Goal: Task Accomplishment & Management: Manage account settings

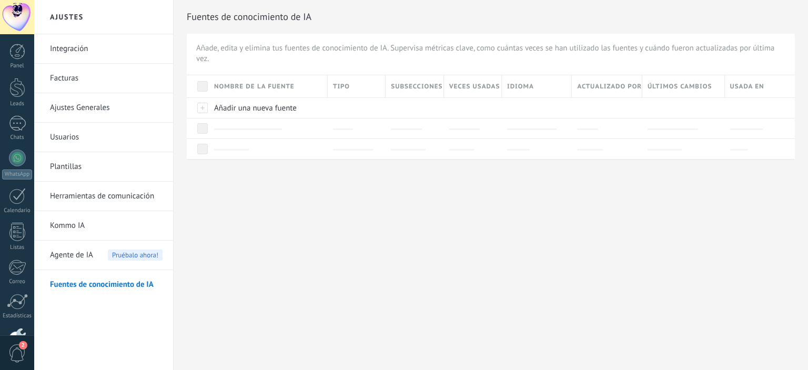
drag, startPoint x: 0, startPoint y: 321, endPoint x: 109, endPoint y: 390, distance: 129.1
click at [109, 369] on html ".abccls-1,.abccls-2{fill-rule:evenodd}.abccls-2{fill:#fff} .abfcls-1{fill:none}…" at bounding box center [404, 185] width 808 height 370
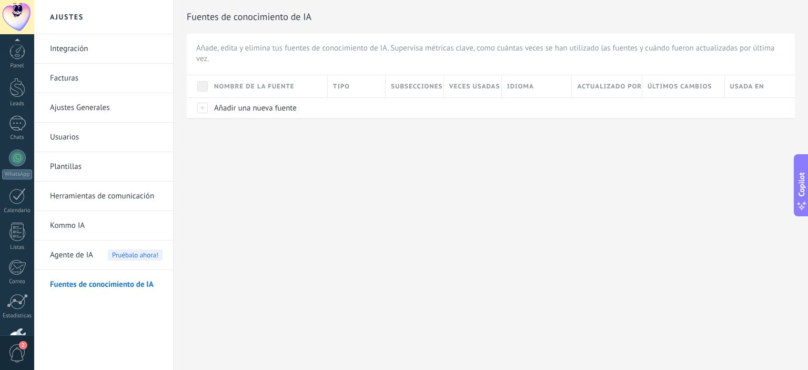
scroll to position [67, 0]
click at [323, 147] on div "Fuentes de conocimiento de IA Añade, edita y elimina tus fuentes de conocimient…" at bounding box center [491, 76] width 634 height 152
click at [16, 96] on div at bounding box center [17, 90] width 17 height 17
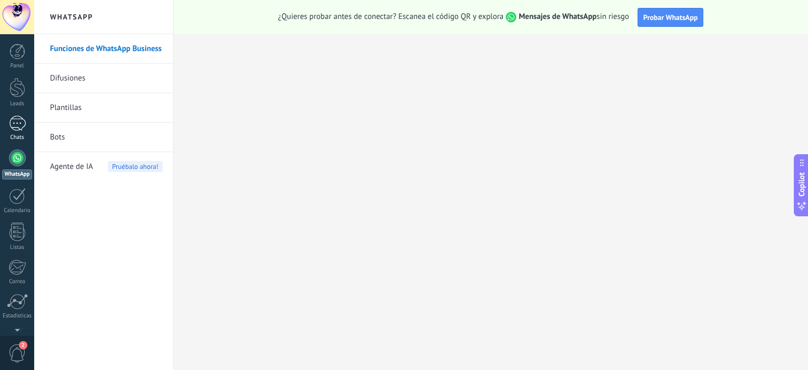
click at [15, 127] on div at bounding box center [17, 123] width 17 height 15
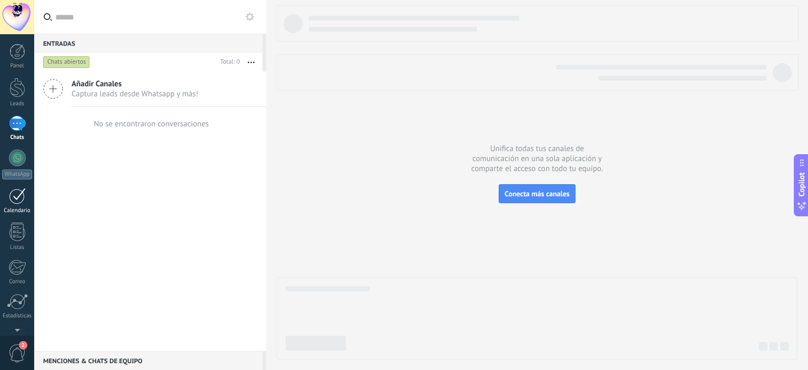
click at [19, 199] on div at bounding box center [17, 196] width 17 height 16
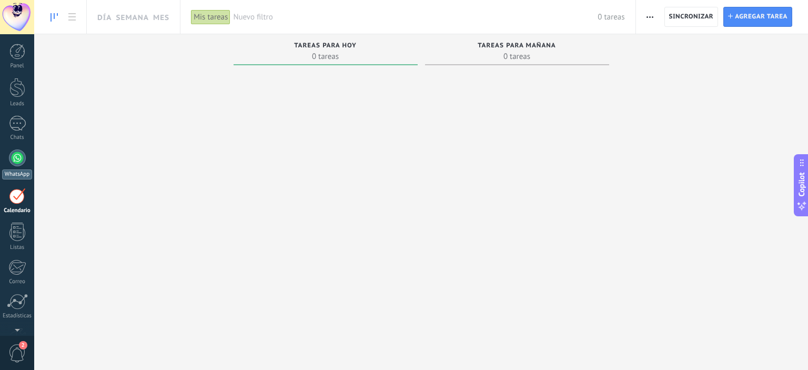
click at [21, 167] on link "WhatsApp" at bounding box center [17, 164] width 34 height 30
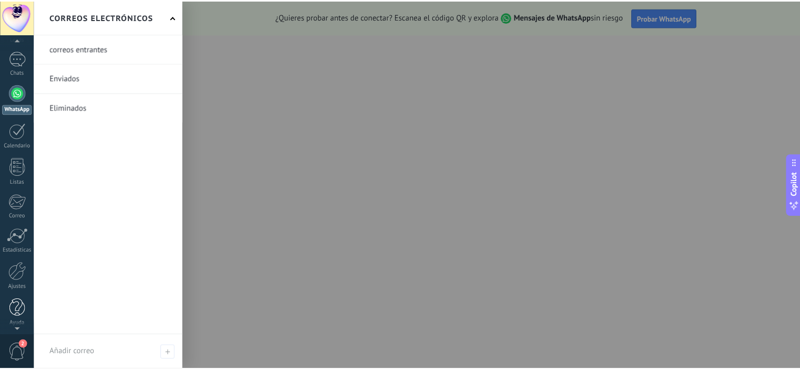
scroll to position [67, 0]
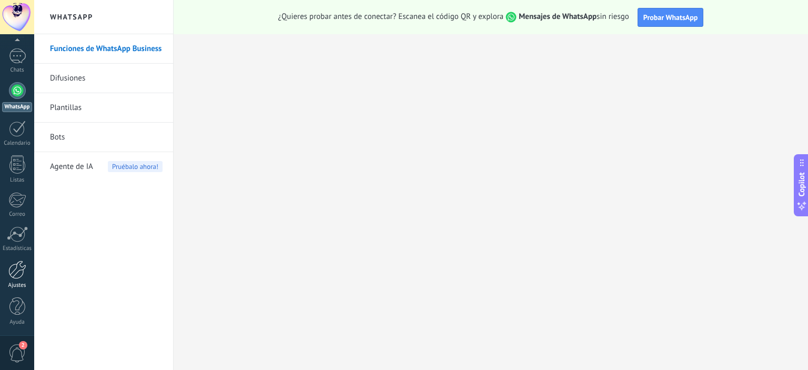
click at [25, 273] on div at bounding box center [17, 269] width 18 height 18
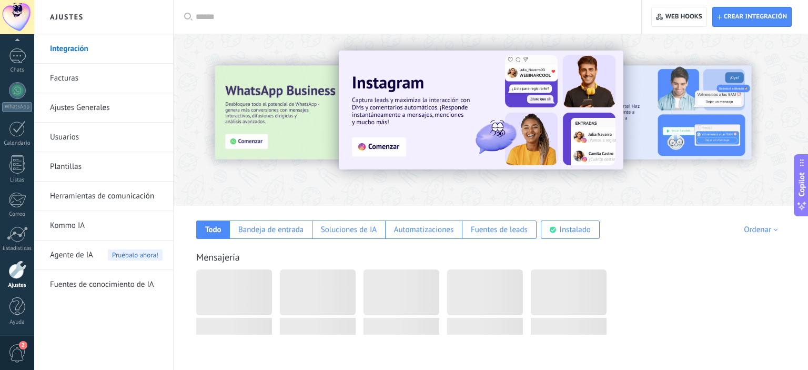
click at [12, 266] on div at bounding box center [17, 269] width 18 height 18
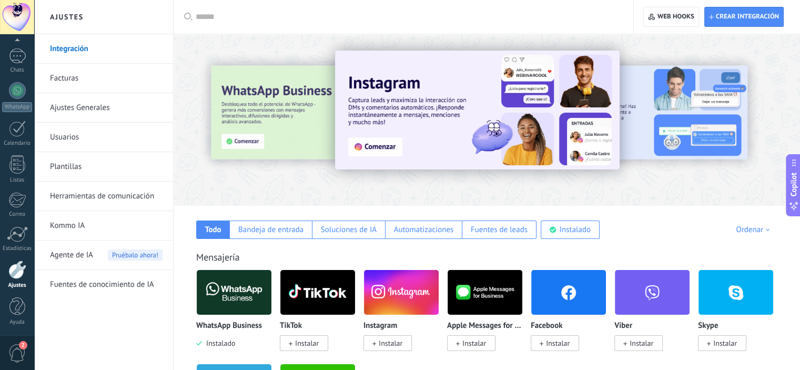
click at [76, 226] on link "Kommo IA" at bounding box center [106, 225] width 113 height 29
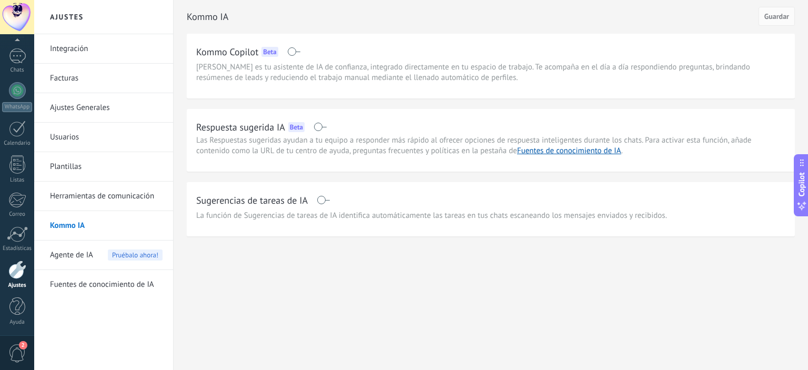
click at [328, 197] on span at bounding box center [323, 200] width 13 height 8
click at [320, 199] on span at bounding box center [323, 200] width 13 height 8
click at [80, 254] on span "Agente de IA" at bounding box center [71, 254] width 43 height 29
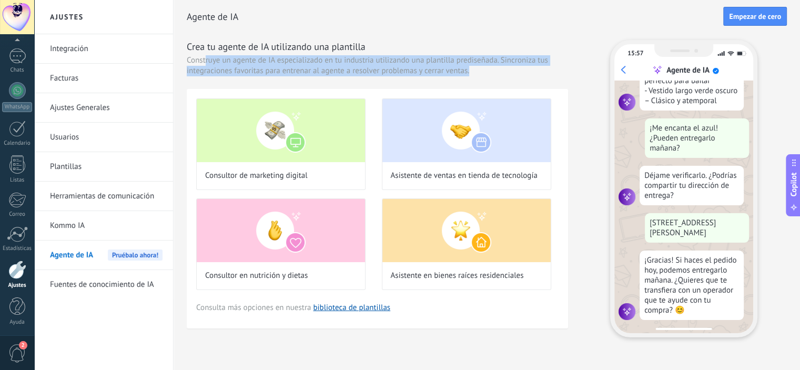
scroll to position [245, 0]
drag, startPoint x: 206, startPoint y: 60, endPoint x: 449, endPoint y: 78, distance: 243.1
click at [449, 78] on div "Crea tu agente de IA utilizando una plantilla Construye un agente de IA especia…" at bounding box center [377, 184] width 381 height 288
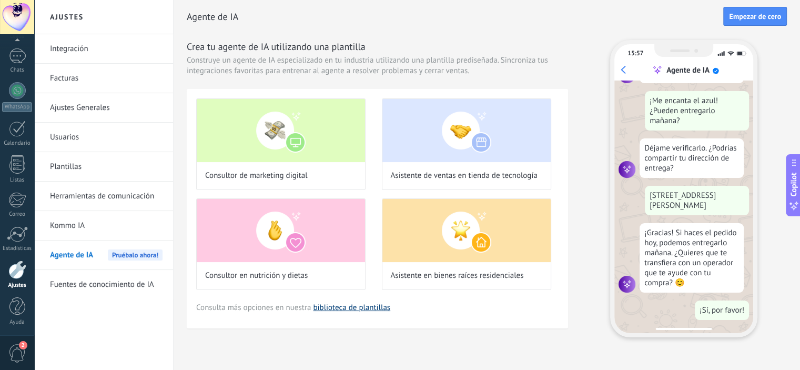
click at [359, 306] on link "biblioteca de plantillas" at bounding box center [351, 307] width 77 height 10
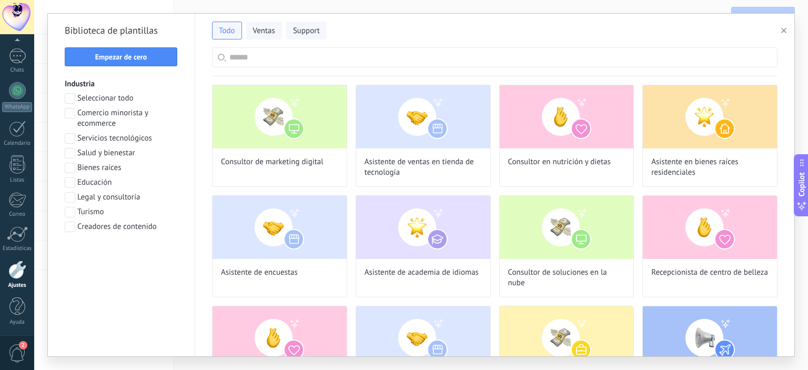
scroll to position [0, 0]
click at [67, 109] on span at bounding box center [70, 113] width 11 height 11
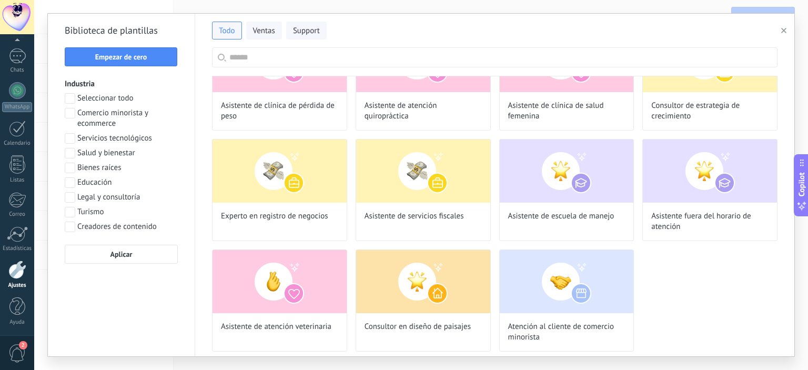
scroll to position [194, 0]
click at [67, 111] on span at bounding box center [70, 113] width 11 height 11
click at [247, 59] on input "text" at bounding box center [500, 57] width 542 height 19
click at [260, 27] on span "Ventas" at bounding box center [264, 31] width 22 height 11
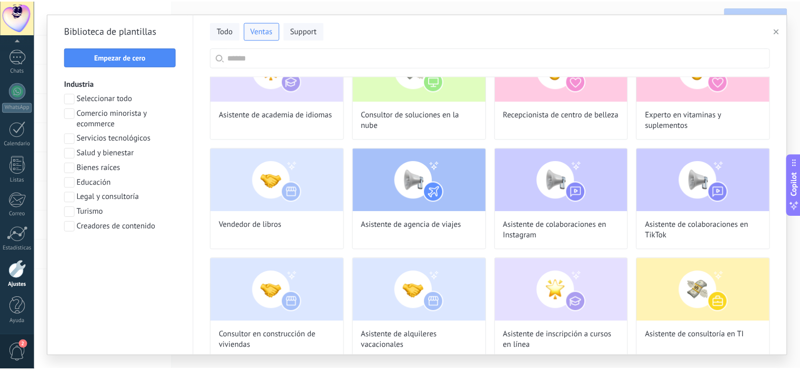
scroll to position [34, 0]
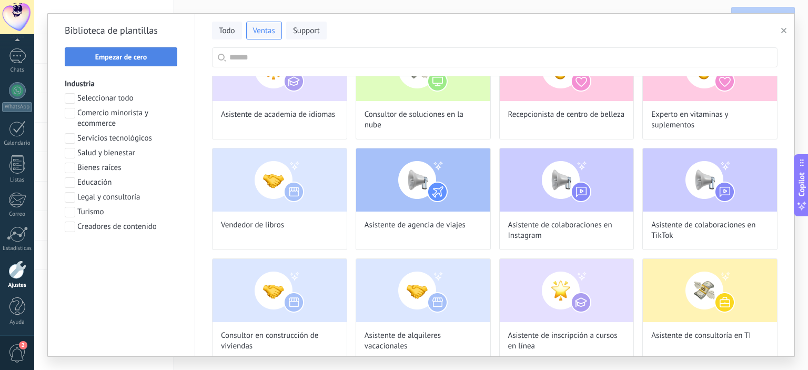
click at [128, 54] on span "Empezar de cero" at bounding box center [121, 56] width 52 height 7
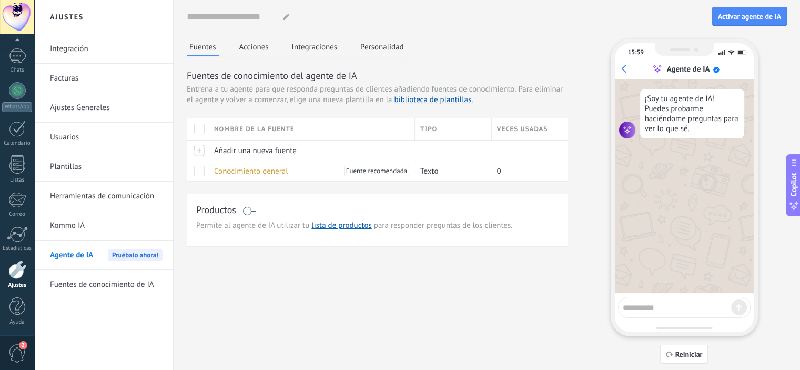
click at [264, 48] on button "Acciones" at bounding box center [254, 47] width 35 height 16
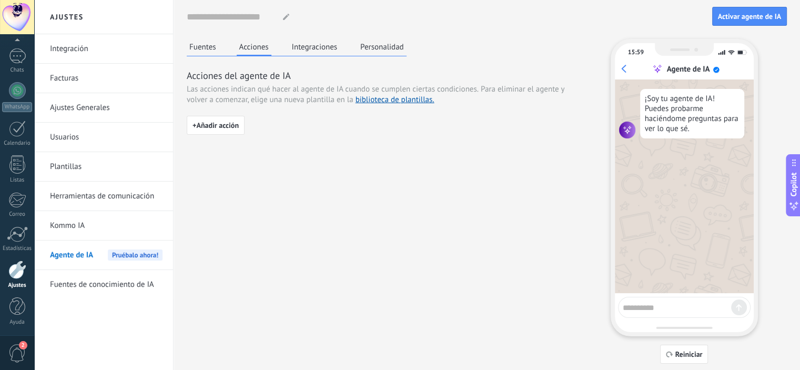
click at [324, 48] on button "Integraciones" at bounding box center [314, 47] width 51 height 16
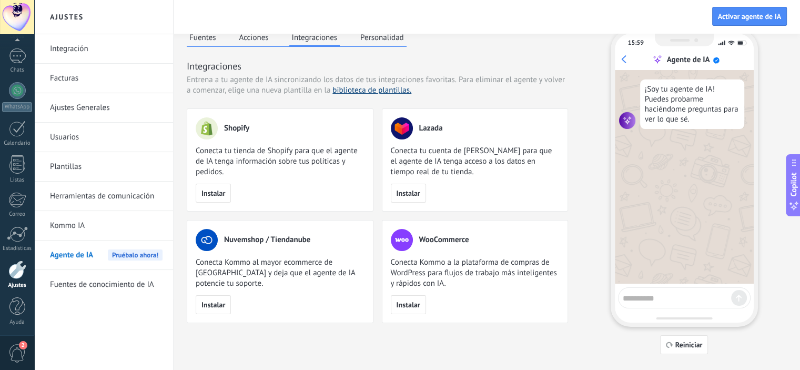
scroll to position [0, 0]
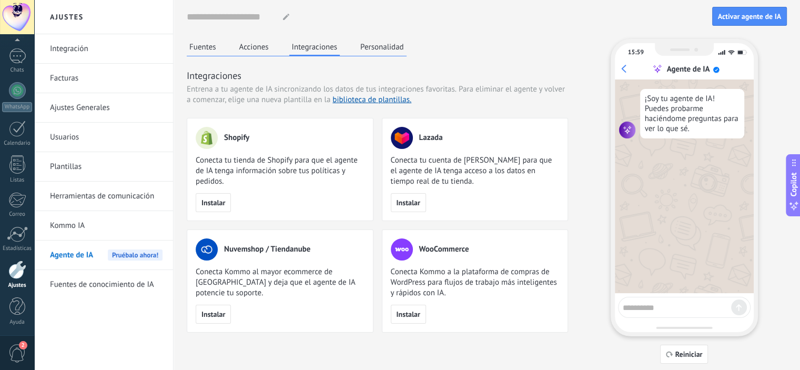
click at [358, 43] on button "Personalidad" at bounding box center [382, 47] width 49 height 16
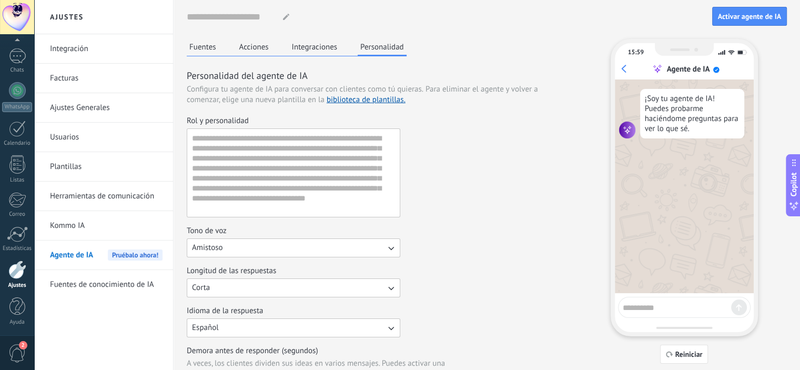
click at [208, 49] on button "Fuentes" at bounding box center [203, 47] width 32 height 16
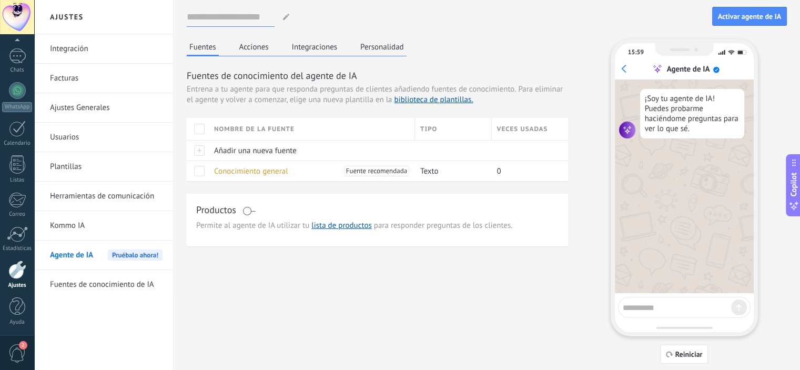
click at [240, 17] on input at bounding box center [231, 16] width 88 height 19
type input "*"
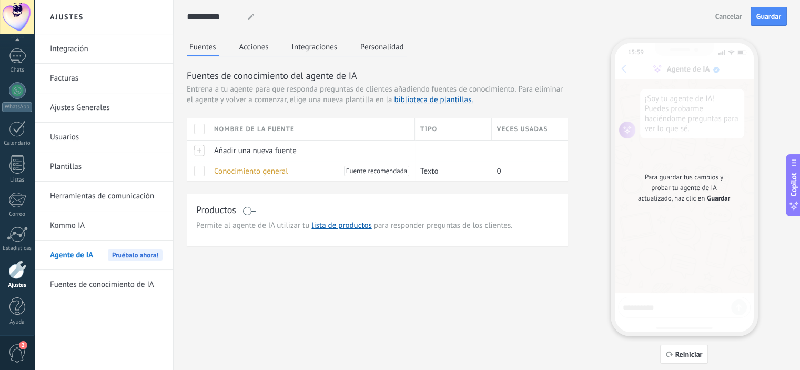
click at [300, 25] on div "********* ECCOMERCE ECCOMERCE ECCOMERCE ECCOMERCE ECCOMERCE ECCOMERCE ECCOMERCE…" at bounding box center [449, 16] width 524 height 19
click at [235, 16] on input "*********" at bounding box center [213, 16] width 53 height 19
click at [249, 130] on div "Nombre de la fuente" at bounding box center [312, 129] width 206 height 22
click at [445, 85] on span "Entrena a tu agente para que responda preguntas de clientes añadiendo fuentes d…" at bounding box center [351, 89] width 329 height 11
click at [254, 210] on span at bounding box center [248, 211] width 13 height 8
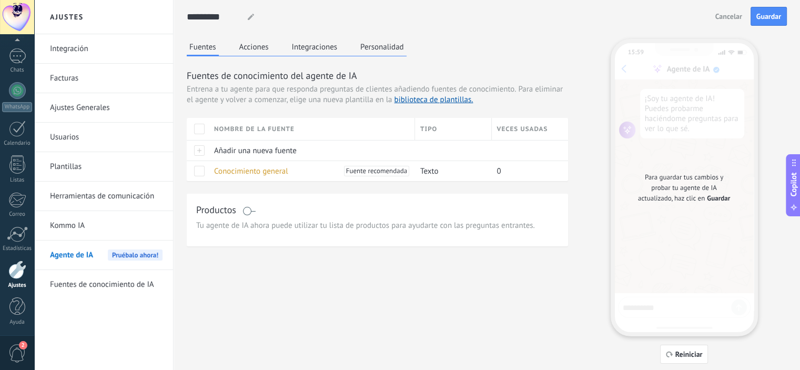
click at [244, 210] on span at bounding box center [248, 211] width 13 height 8
click at [248, 49] on button "Acciones" at bounding box center [254, 47] width 35 height 16
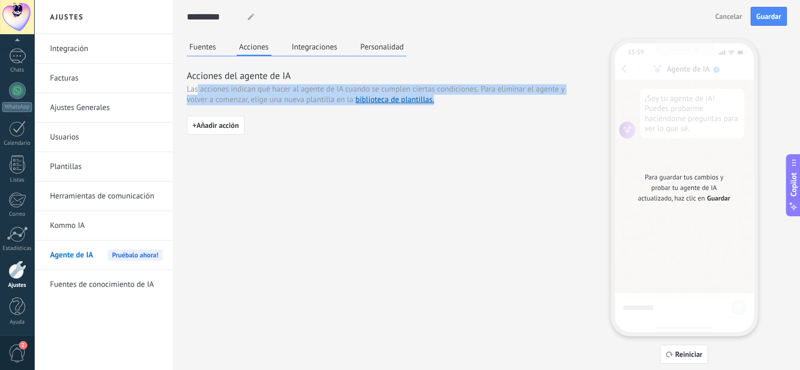
drag, startPoint x: 198, startPoint y: 93, endPoint x: 493, endPoint y: 97, distance: 295.0
click at [493, 97] on div "Las acciones indican qué hacer al agente de IA cuando se cumplen ciertas condic…" at bounding box center [377, 94] width 381 height 21
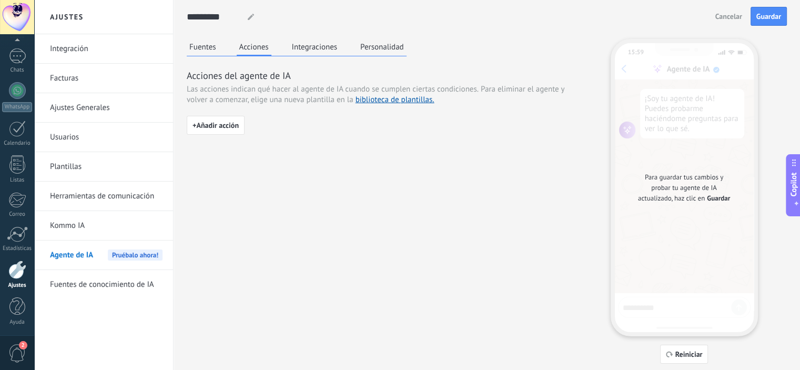
click at [389, 146] on div "Fuentes Acciones Integraciones Personalidad Acciones del agente de IA Las accio…" at bounding box center [487, 201] width 600 height 324
click at [319, 44] on button "Integraciones" at bounding box center [314, 47] width 51 height 16
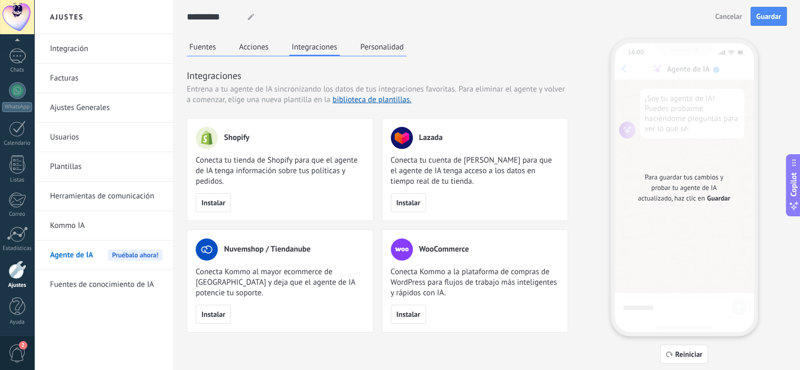
click at [383, 45] on button "Personalidad" at bounding box center [382, 47] width 49 height 16
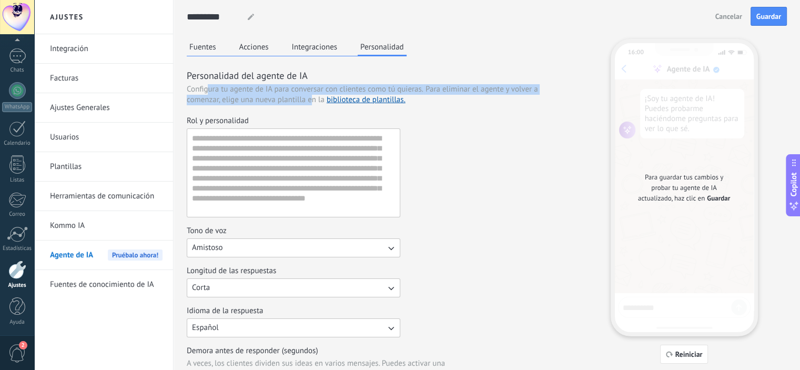
drag, startPoint x: 210, startPoint y: 93, endPoint x: 313, endPoint y: 102, distance: 103.0
click at [313, 102] on div "Configura tu agente de IA para conversar con clientes como tú quieras. Para eli…" at bounding box center [377, 94] width 381 height 21
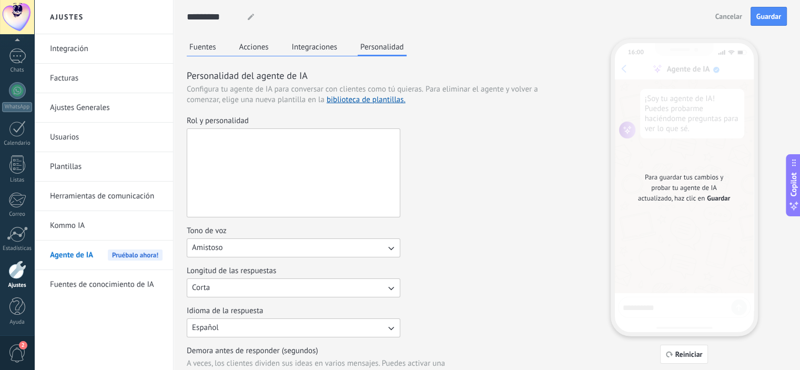
click at [260, 195] on textarea "Rol y personalidad" at bounding box center [292, 173] width 210 height 88
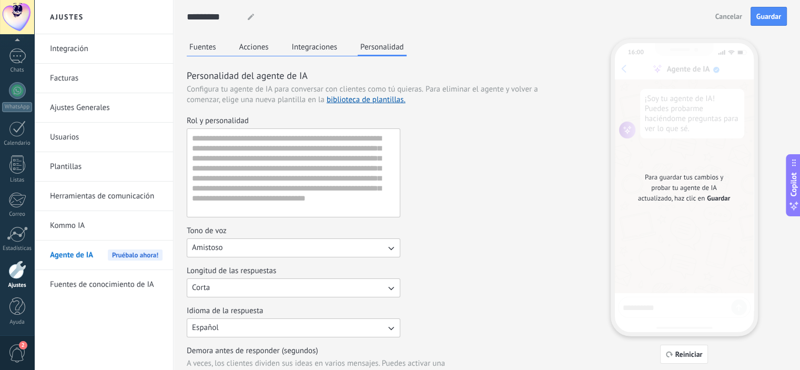
click at [560, 162] on div "Rol y personalidad" at bounding box center [377, 166] width 381 height 101
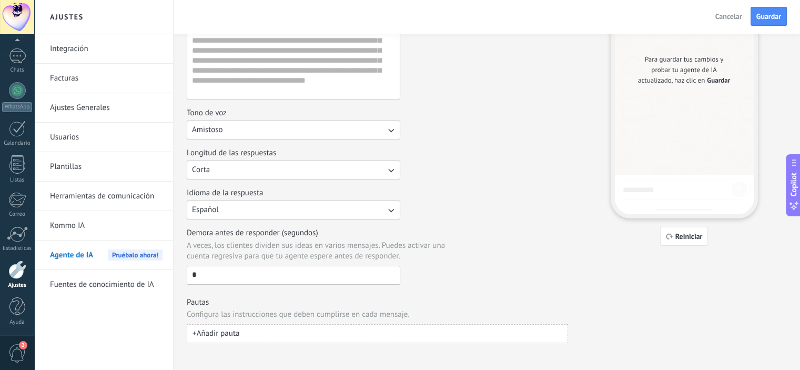
scroll to position [124, 0]
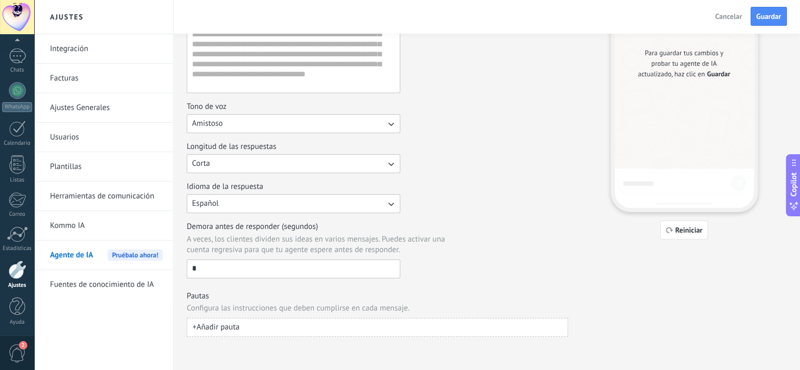
click at [364, 126] on button "Amistoso" at bounding box center [294, 123] width 214 height 19
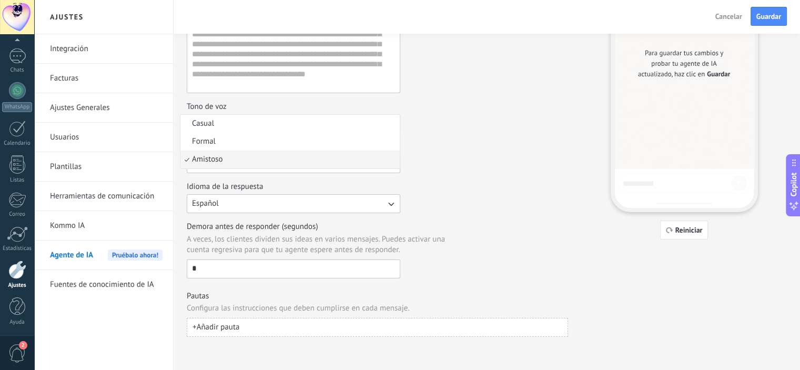
click at [364, 126] on li "Casual" at bounding box center [289, 124] width 219 height 18
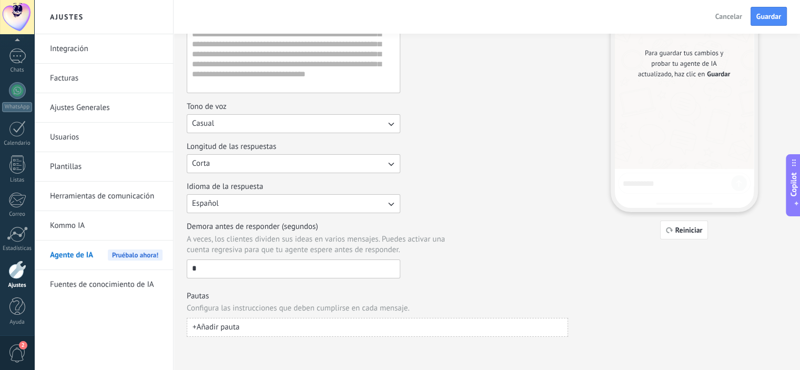
click at [358, 127] on button "Casual" at bounding box center [294, 123] width 214 height 19
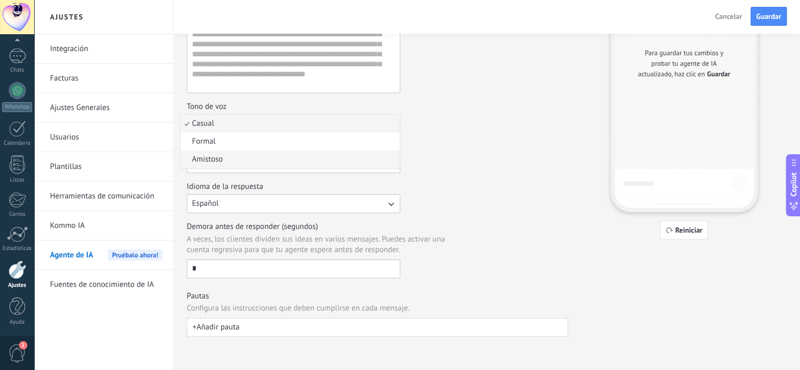
click at [297, 151] on li "Amistoso" at bounding box center [289, 159] width 219 height 18
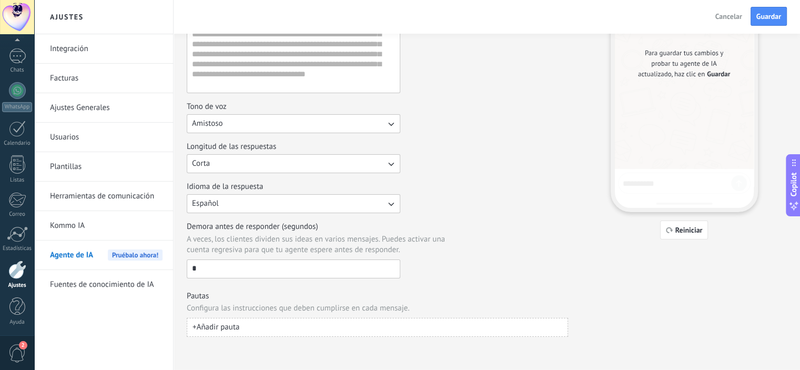
click at [288, 159] on button "Corta" at bounding box center [294, 163] width 214 height 19
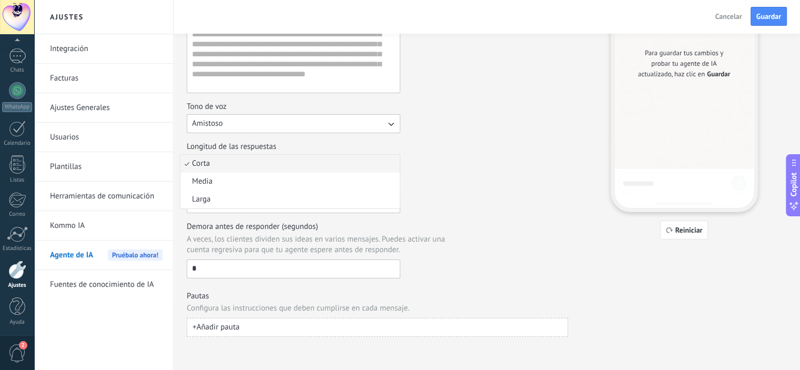
click at [277, 161] on li "Corta" at bounding box center [289, 164] width 219 height 18
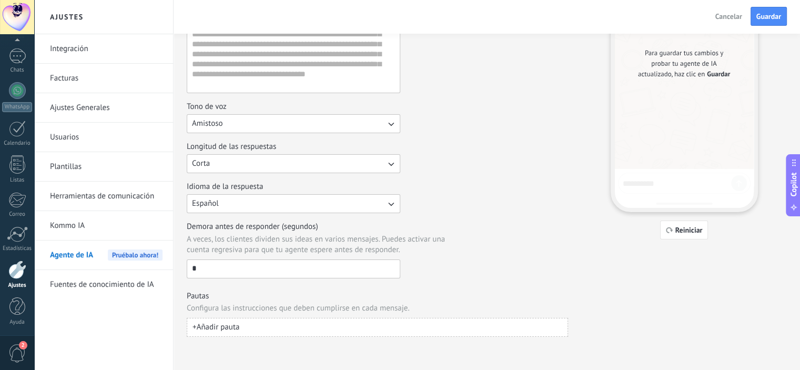
click at [309, 199] on button "Español" at bounding box center [294, 203] width 214 height 19
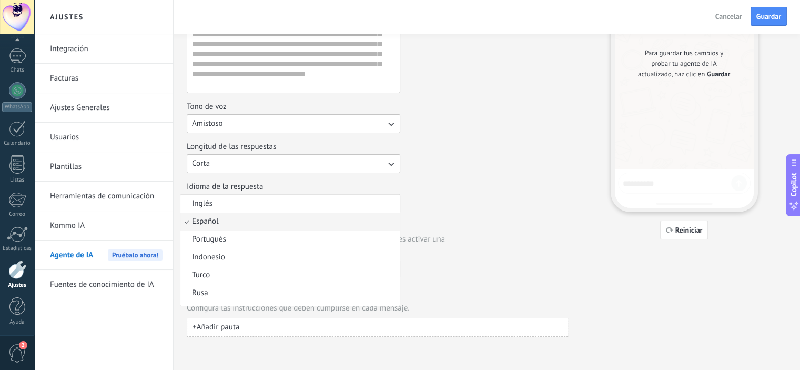
click at [309, 199] on li "Inglés" at bounding box center [289, 204] width 219 height 18
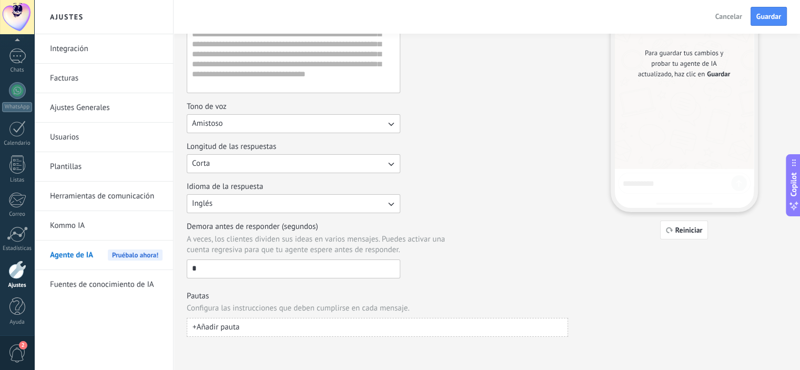
click at [350, 203] on button "Inglés" at bounding box center [294, 203] width 214 height 19
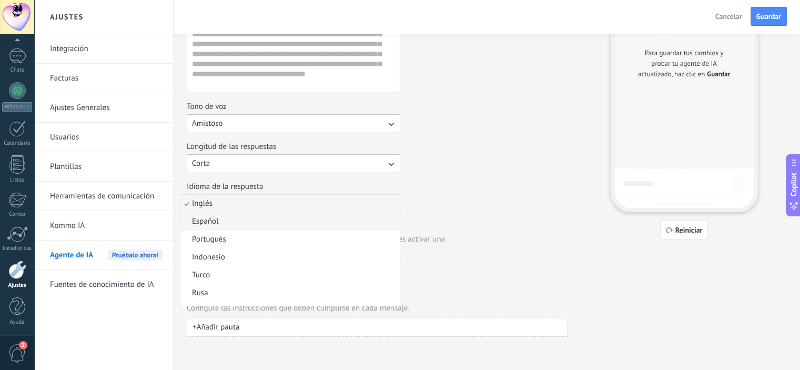
click at [212, 225] on span "Español" at bounding box center [205, 221] width 27 height 11
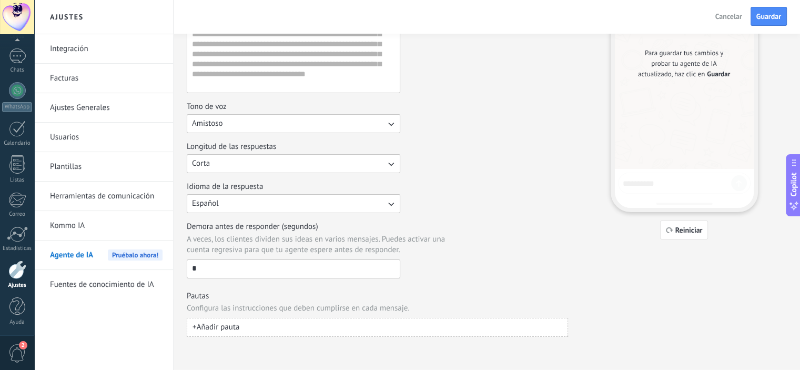
click at [406, 233] on div "Demora antes de responder (segundos) A veces, los clientes dividen sus ideas en…" at bounding box center [377, 249] width 381 height 57
click at [259, 260] on input "*" at bounding box center [293, 268] width 212 height 17
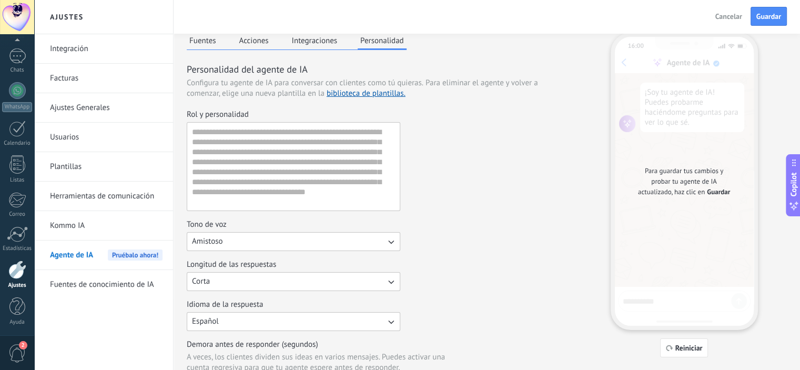
scroll to position [0, 0]
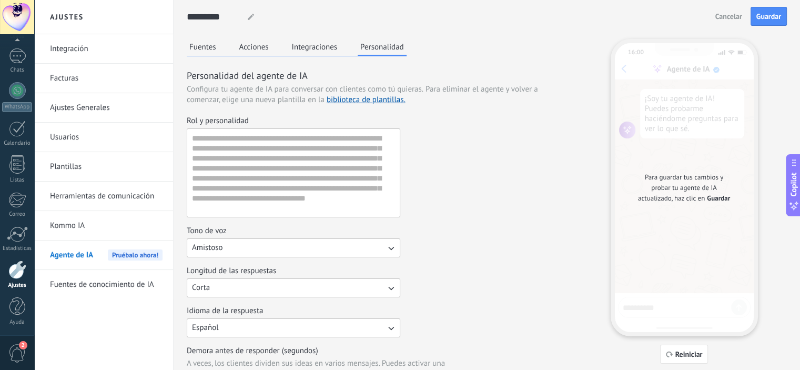
click at [322, 50] on button "Integraciones" at bounding box center [314, 47] width 51 height 16
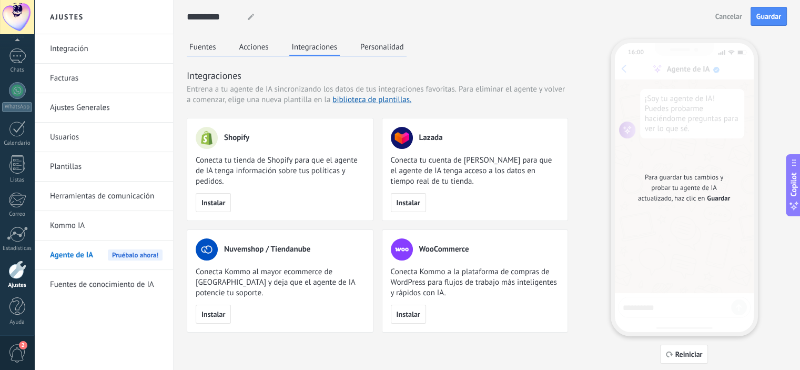
click at [217, 36] on div "********* ECCOMERCE ECCOMERCE ECCOMERCE ECCOMERCE ECCOMERCE ECCOMERCE ECCOMERCE…" at bounding box center [487, 181] width 600 height 363
click at [209, 39] on button "Fuentes" at bounding box center [203, 47] width 32 height 16
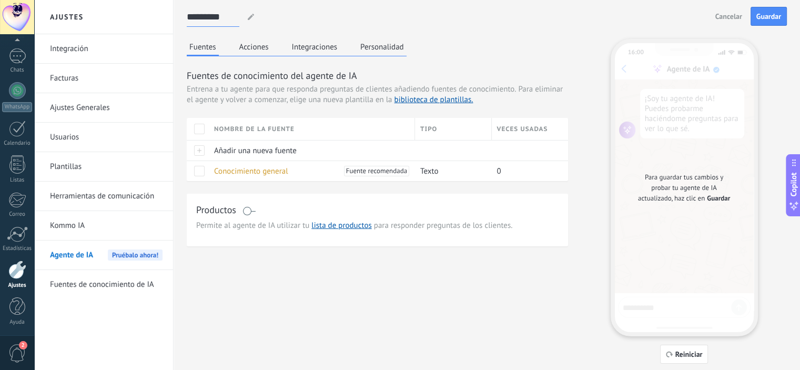
click at [219, 7] on input "*********" at bounding box center [213, 16] width 53 height 19
drag, startPoint x: 236, startPoint y: 12, endPoint x: 121, endPoint y: 28, distance: 115.8
click at [121, 28] on div "Ajustes Integración Facturas Ajustes Generales Usuarios Plantillas Herramientas…" at bounding box center [417, 199] width 766 height 398
type input "*"
click at [255, 42] on button "Acciones" at bounding box center [254, 47] width 35 height 16
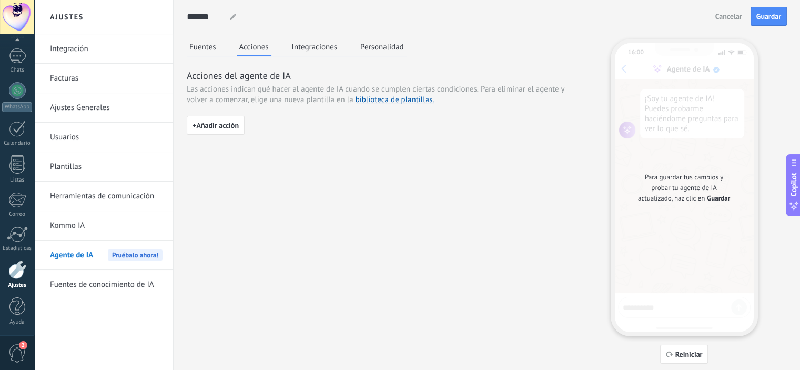
click at [226, 43] on div "Fuentes Acciones Integraciones Personalidad" at bounding box center [297, 47] width 220 height 17
click at [219, 45] on div "Fuentes Acciones Integraciones Personalidad" at bounding box center [297, 47] width 220 height 17
click at [215, 49] on button "Fuentes" at bounding box center [203, 47] width 32 height 16
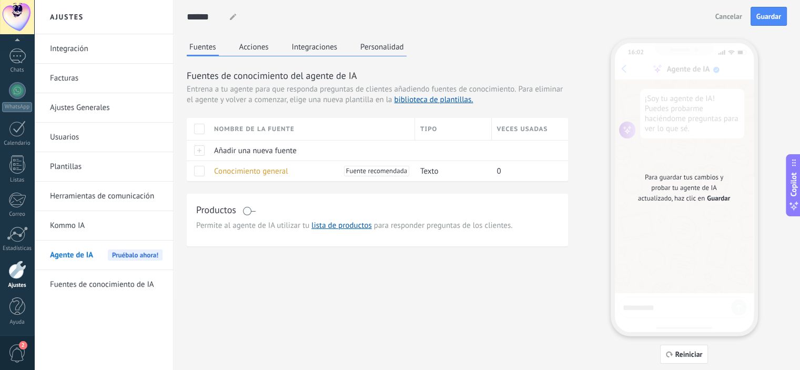
click at [256, 213] on div "Productos" at bounding box center [377, 210] width 362 height 15
click at [251, 210] on span at bounding box center [248, 211] width 13 height 8
click at [244, 50] on button "Acciones" at bounding box center [254, 47] width 35 height 16
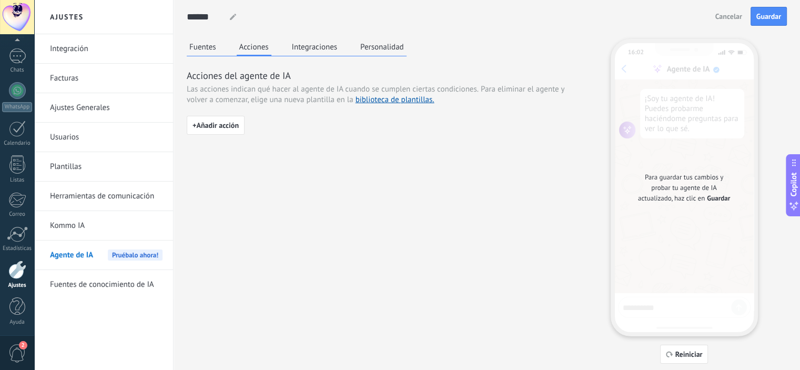
click at [303, 46] on button "Integraciones" at bounding box center [314, 47] width 51 height 16
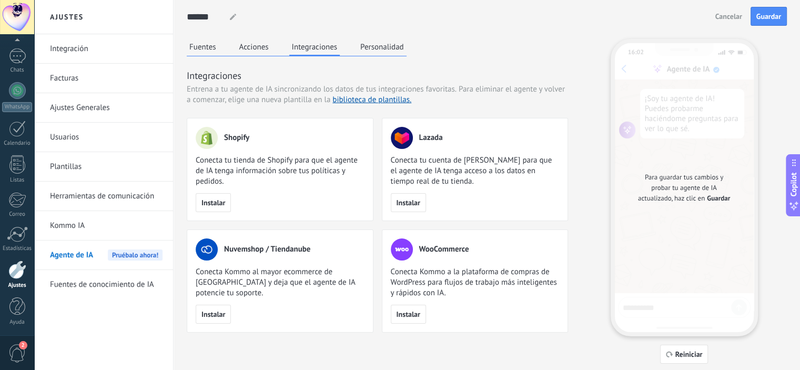
click at [377, 45] on button "Personalidad" at bounding box center [382, 47] width 49 height 16
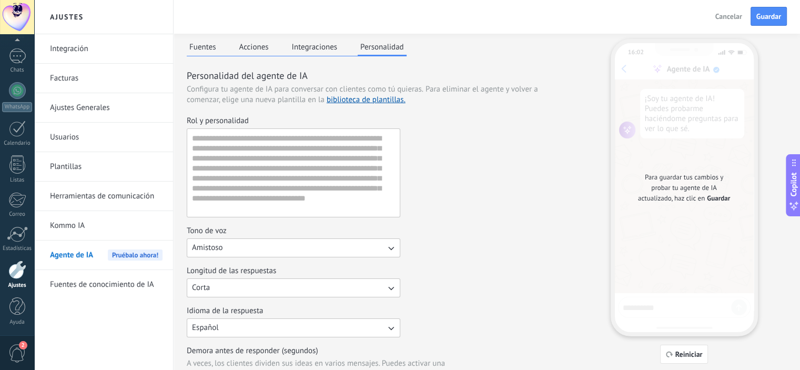
scroll to position [124, 0]
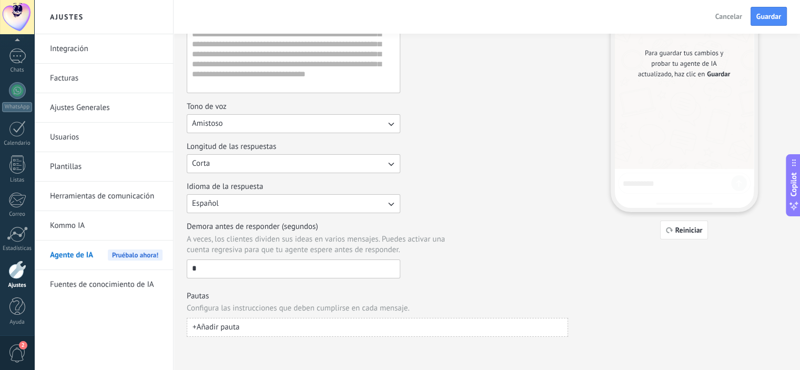
click at [261, 326] on button "+ Añadir pauta" at bounding box center [377, 327] width 381 height 19
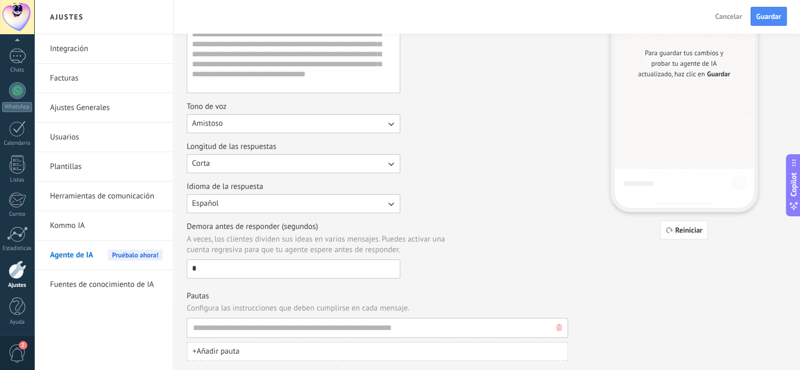
click at [558, 328] on icon "button" at bounding box center [558, 327] width 5 height 6
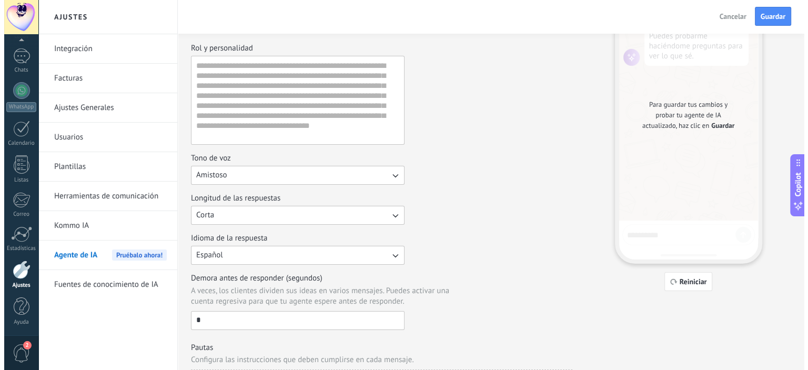
scroll to position [0, 0]
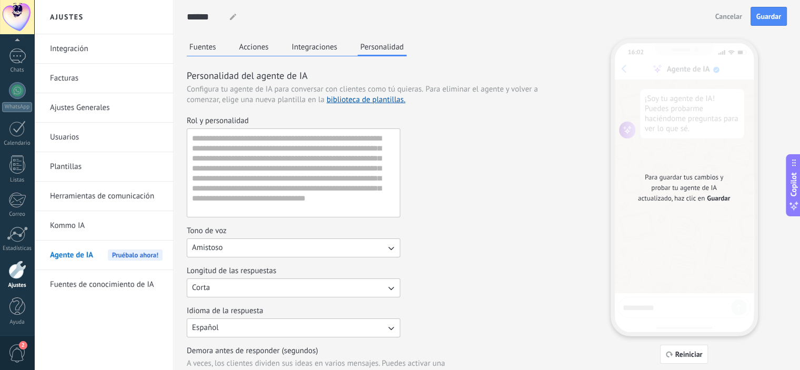
click at [196, 47] on button "Fuentes" at bounding box center [203, 47] width 32 height 16
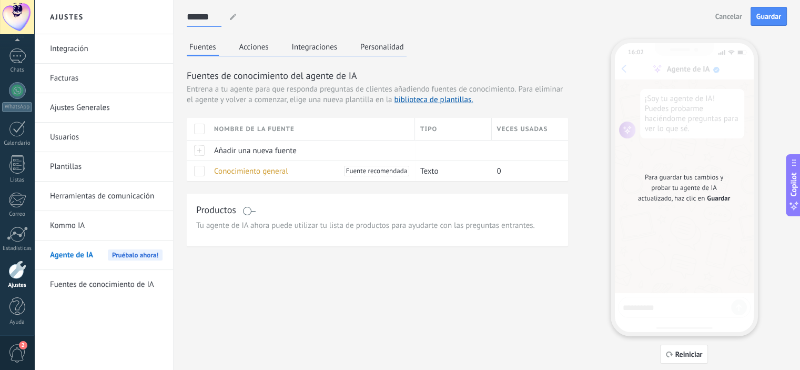
click at [205, 20] on input "******" at bounding box center [204, 16] width 35 height 19
drag, startPoint x: 221, startPoint y: 17, endPoint x: 176, endPoint y: 24, distance: 45.7
click at [176, 24] on div "****** IMPORT IMPORT IMPORT IMPORT IMPORT IMPORT IMPORT IMPORT IMPORT IMPORT IM…" at bounding box center [487, 199] width 626 height 398
type input "**********"
click at [245, 153] on span "Añadir una nueva fuente" at bounding box center [255, 151] width 83 height 10
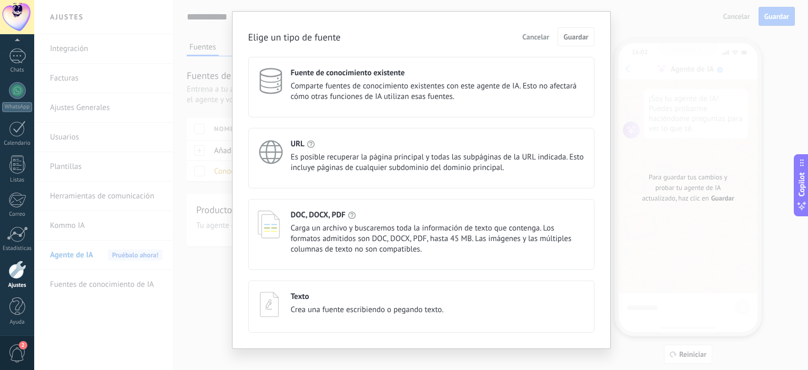
scroll to position [35, 0]
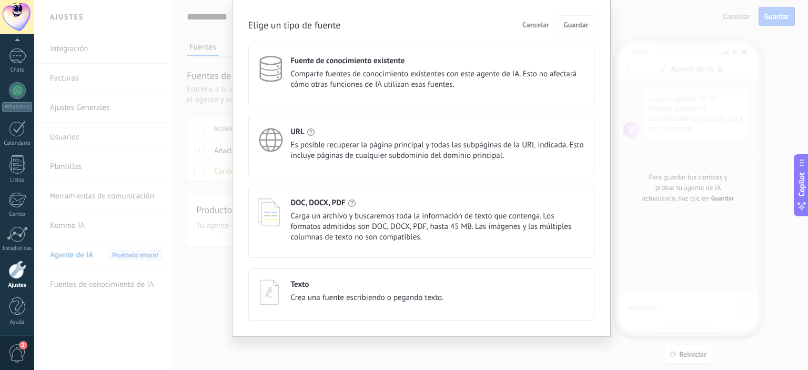
click at [218, 269] on div "Elige un tipo de fuente Cancelar Guardar Fuente de conocimiento existente Compa…" at bounding box center [421, 185] width 774 height 370
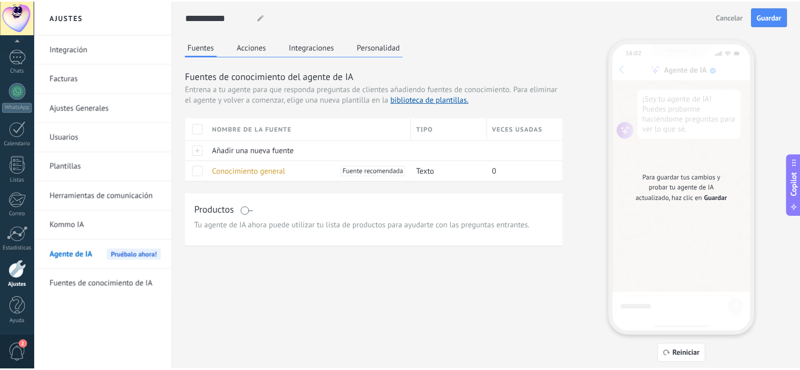
scroll to position [0, 0]
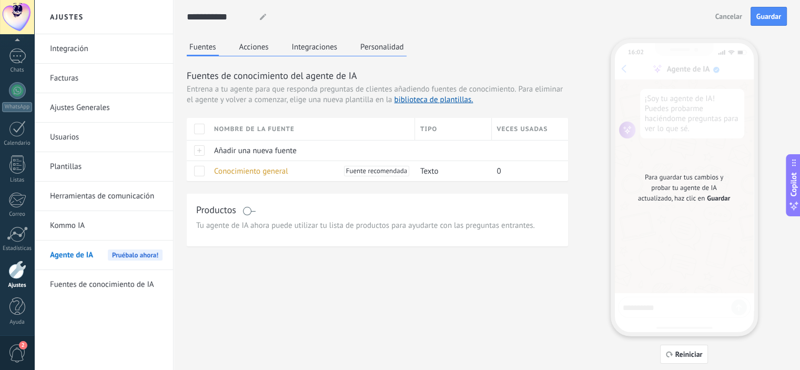
click at [261, 52] on button "Acciones" at bounding box center [254, 47] width 35 height 16
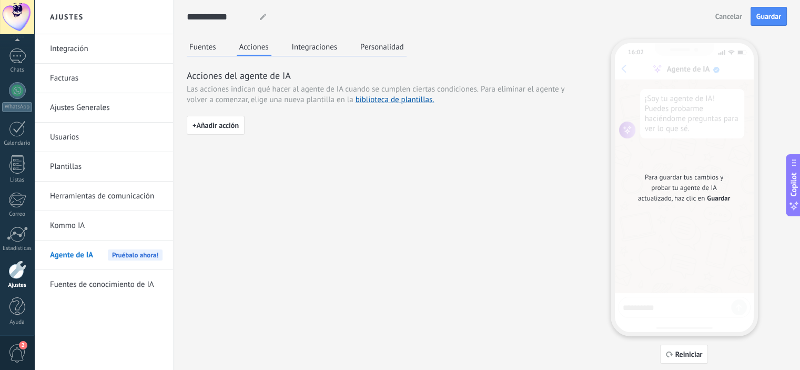
click at [212, 50] on button "Fuentes" at bounding box center [203, 47] width 32 height 16
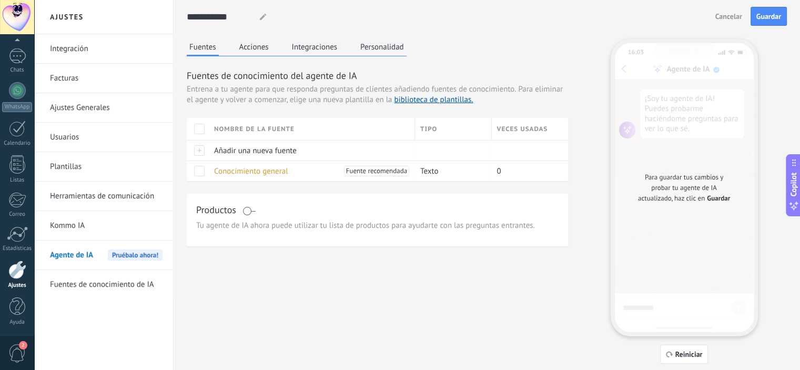
click at [257, 48] on button "Acciones" at bounding box center [254, 47] width 35 height 16
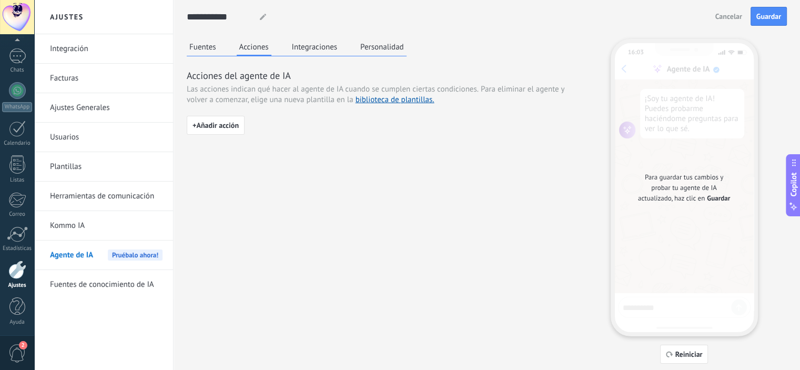
click at [304, 48] on button "Integraciones" at bounding box center [314, 47] width 51 height 16
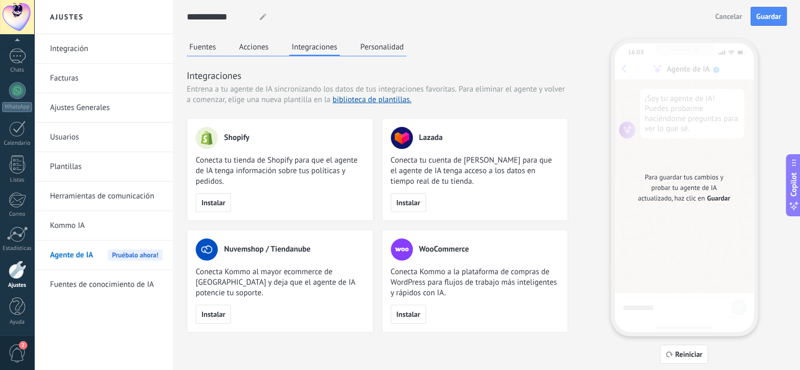
click at [231, 49] on div "Fuentes Acciones Integraciones Personalidad" at bounding box center [297, 47] width 220 height 17
click at [242, 47] on button "Acciones" at bounding box center [254, 47] width 35 height 16
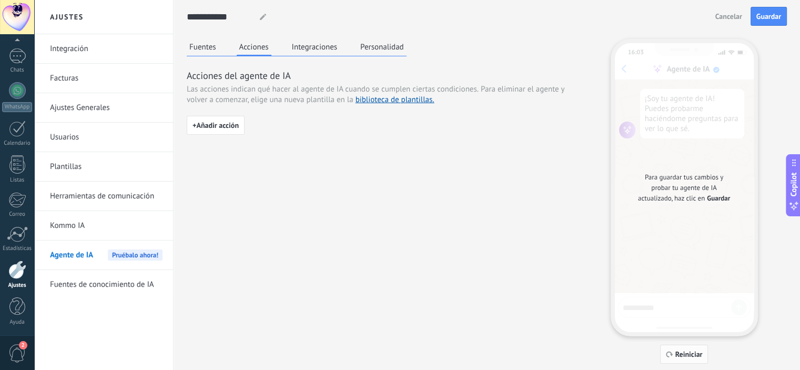
click at [678, 355] on span "Reiniciar" at bounding box center [688, 353] width 27 height 7
click at [684, 354] on span "Reiniciar" at bounding box center [688, 353] width 27 height 7
click at [696, 179] on span "Para guardar tus cambios y probar tu agente de IA actualizado, haz clic en" at bounding box center [680, 187] width 85 height 30
click at [200, 52] on button "Fuentes" at bounding box center [203, 47] width 32 height 16
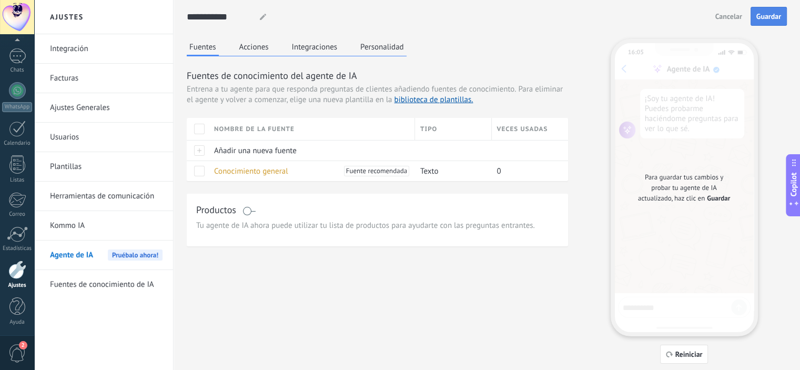
drag, startPoint x: 771, startPoint y: 27, endPoint x: 770, endPoint y: 19, distance: 8.0
click at [771, 24] on div "**********" at bounding box center [487, 17] width 600 height 34
click at [770, 19] on span "Guardar" at bounding box center [768, 16] width 25 height 7
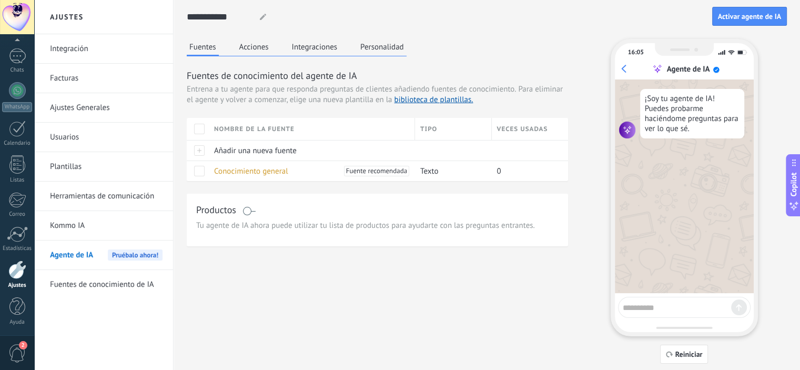
click at [681, 309] on textarea at bounding box center [677, 305] width 108 height 13
type textarea "**********"
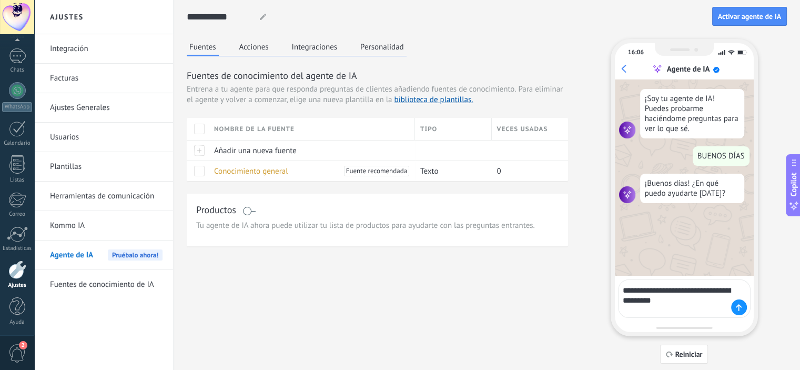
type textarea "**********"
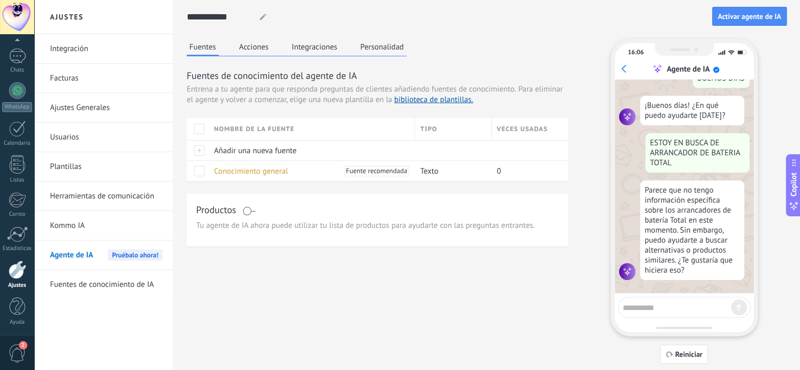
scroll to position [79, 0]
type textarea "**********"
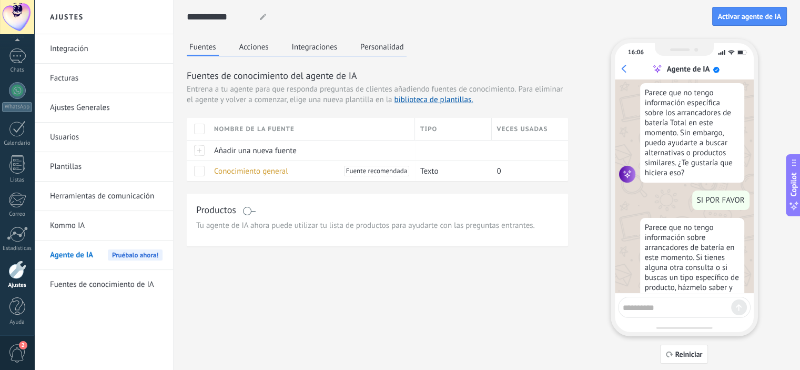
scroll to position [215, 0]
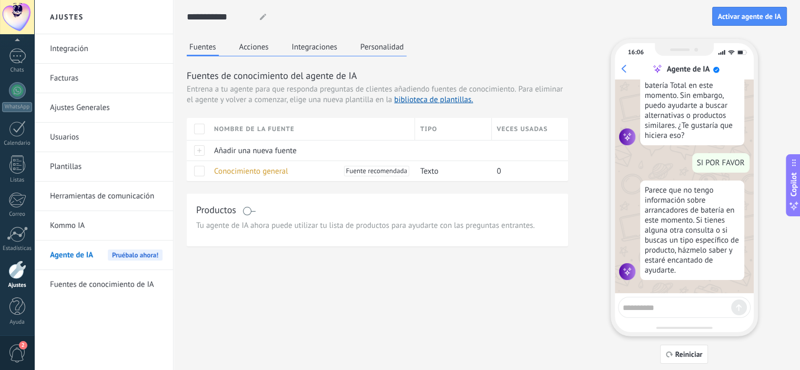
click at [83, 257] on span "Agente de IA" at bounding box center [71, 254] width 43 height 29
click at [262, 43] on button "Acciones" at bounding box center [254, 47] width 35 height 16
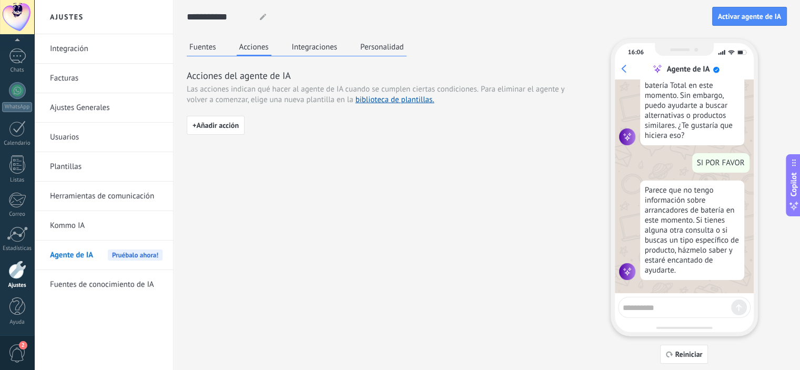
click at [283, 169] on div "Fuentes Acciones Integraciones Personalidad Acciones del agente de IA Las accio…" at bounding box center [487, 201] width 600 height 324
click at [200, 40] on button "Fuentes" at bounding box center [203, 47] width 32 height 16
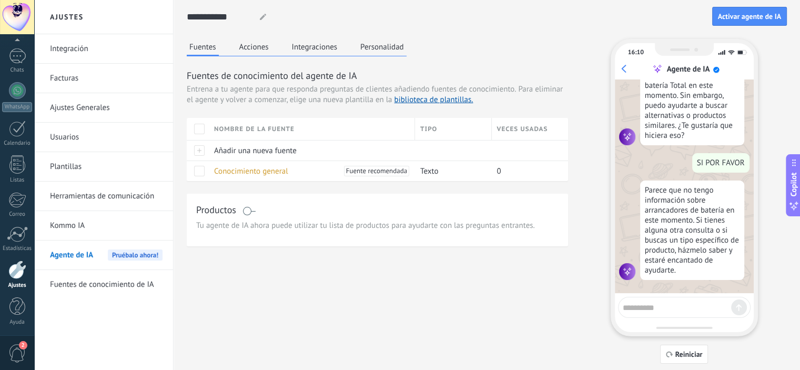
click at [94, 220] on link "Kommo IA" at bounding box center [106, 225] width 113 height 29
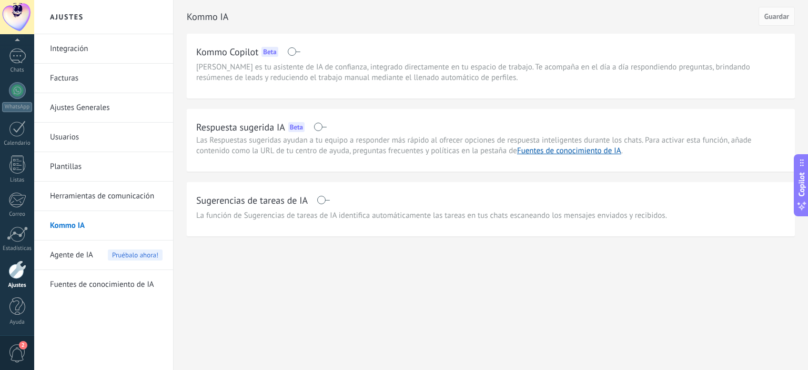
click at [75, 258] on span "Agente de IA" at bounding box center [71, 254] width 43 height 29
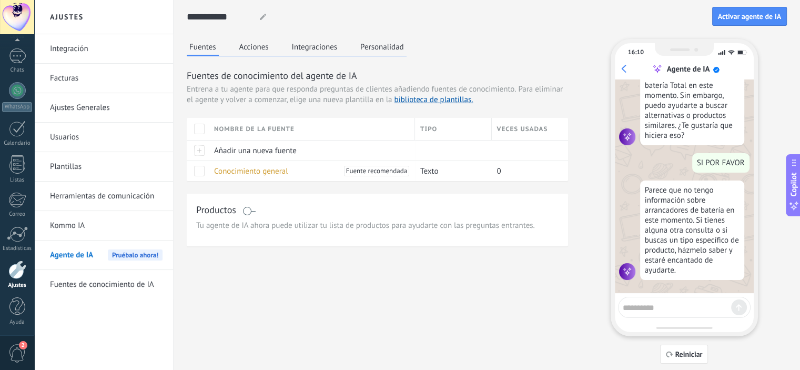
scroll to position [215, 0]
click at [256, 49] on button "Acciones" at bounding box center [254, 47] width 35 height 16
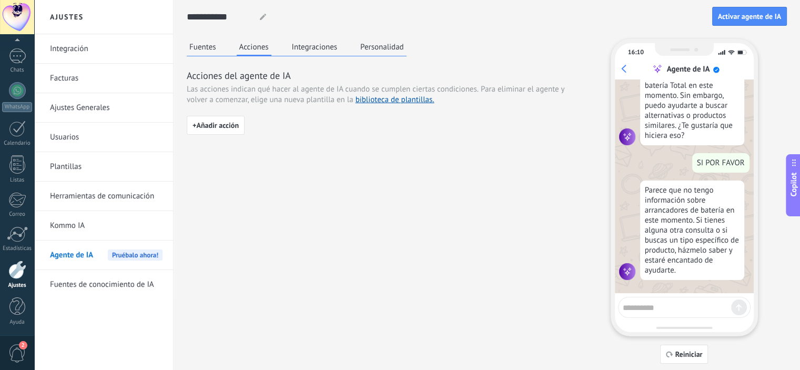
click at [323, 45] on button "Integraciones" at bounding box center [314, 47] width 51 height 16
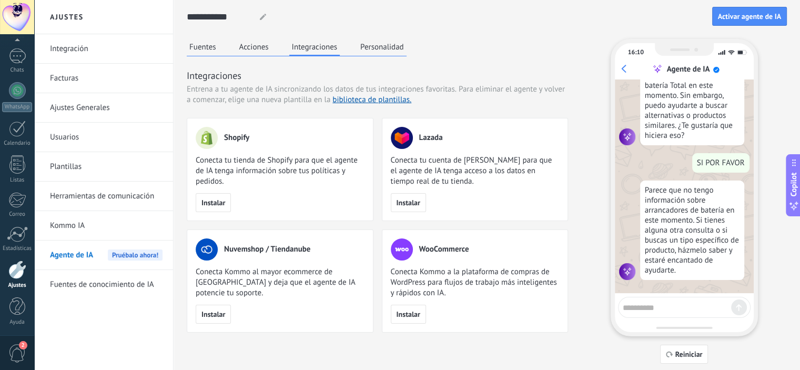
click at [373, 42] on button "Personalidad" at bounding box center [382, 47] width 49 height 16
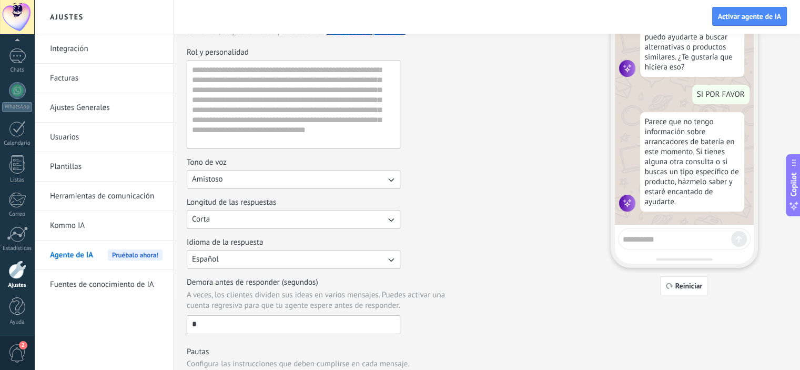
scroll to position [0, 0]
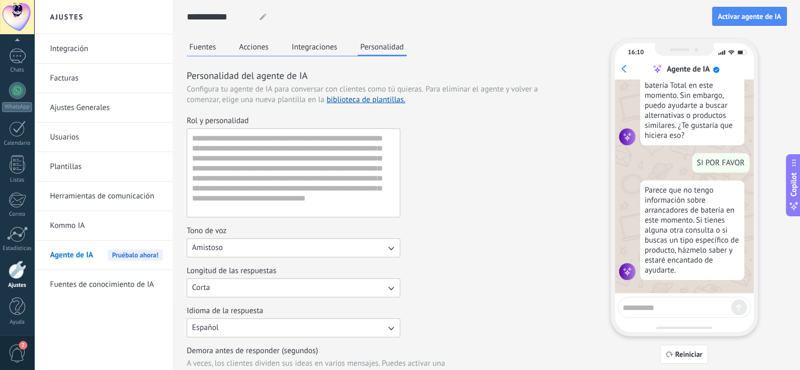
click at [265, 14] on use at bounding box center [263, 17] width 6 height 6
click at [549, 312] on div "Idioma de la respuesta Español" at bounding box center [377, 322] width 381 height 32
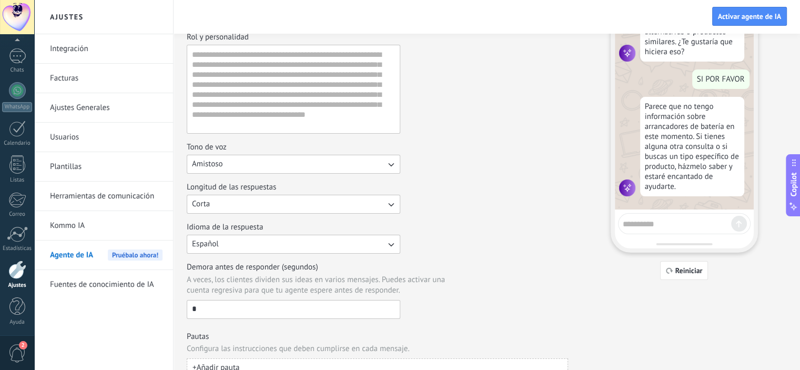
scroll to position [124, 0]
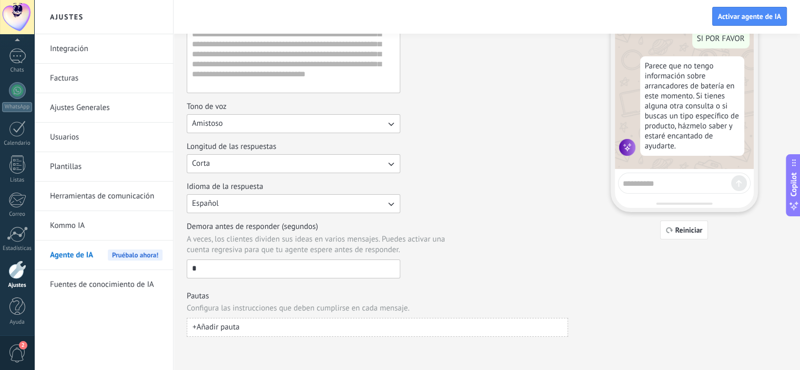
click at [108, 284] on link "Fuentes de conocimiento de IA" at bounding box center [106, 284] width 113 height 29
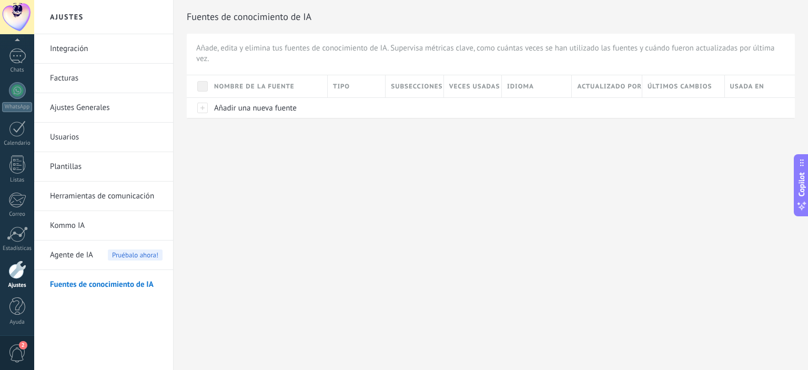
click at [75, 225] on link "Kommo IA" at bounding box center [106, 225] width 113 height 29
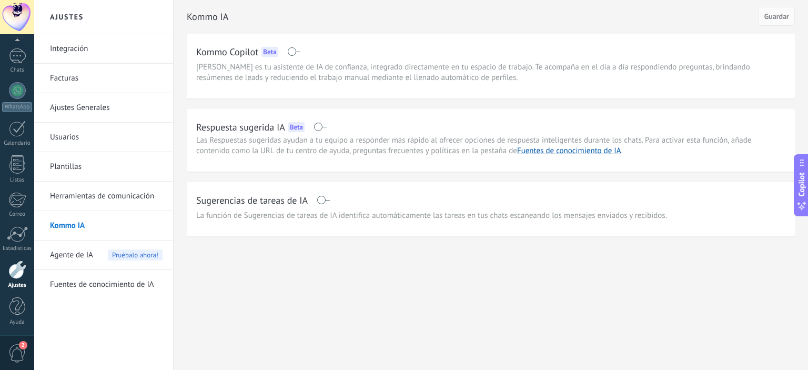
click at [74, 245] on span "Agente de IA" at bounding box center [71, 254] width 43 height 29
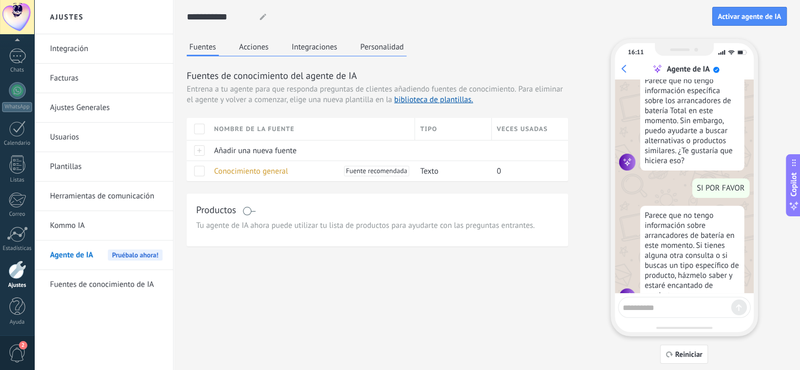
scroll to position [215, 0]
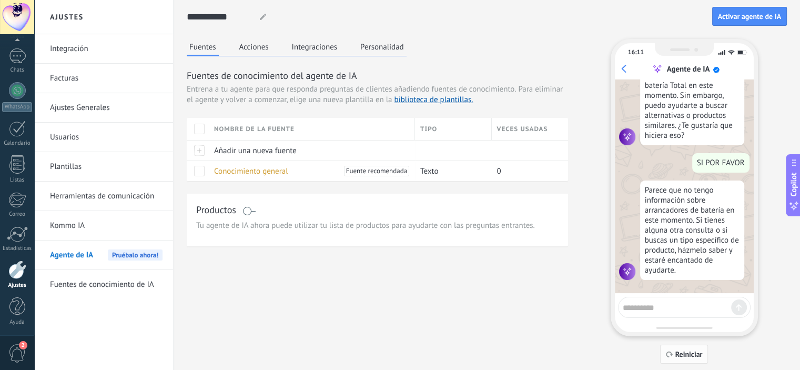
click at [675, 351] on span "Reiniciar" at bounding box center [688, 353] width 27 height 7
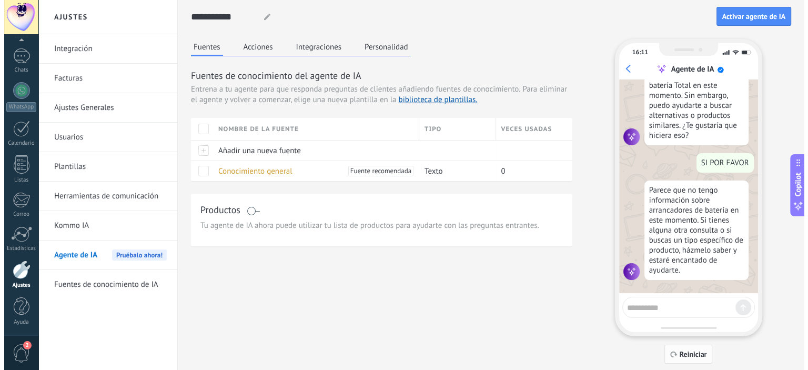
scroll to position [0, 0]
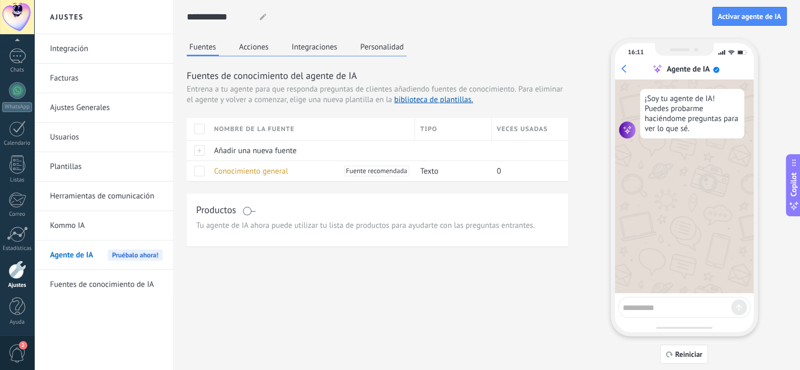
click at [252, 43] on button "Acciones" at bounding box center [254, 47] width 35 height 16
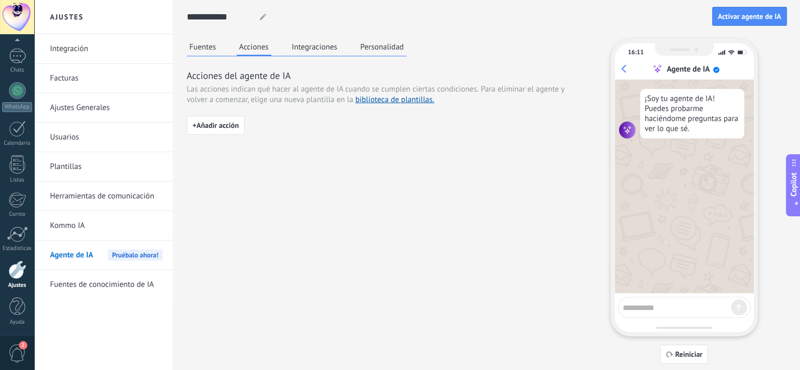
click at [343, 43] on div "Fuentes Acciones Integraciones Personalidad" at bounding box center [297, 47] width 220 height 17
click at [397, 98] on link "biblioteca de plantillas." at bounding box center [394, 100] width 79 height 10
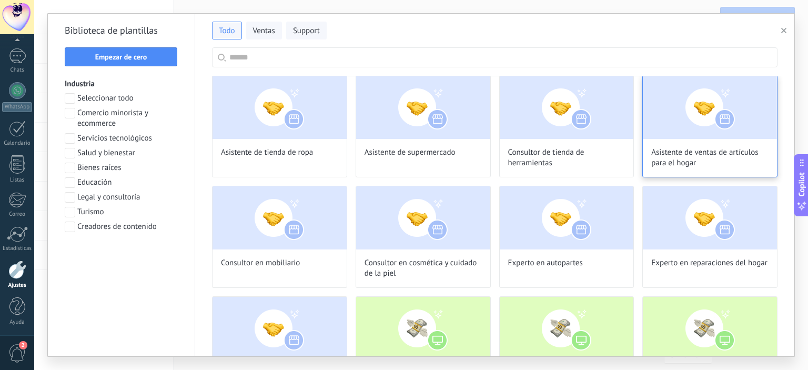
scroll to position [316, 0]
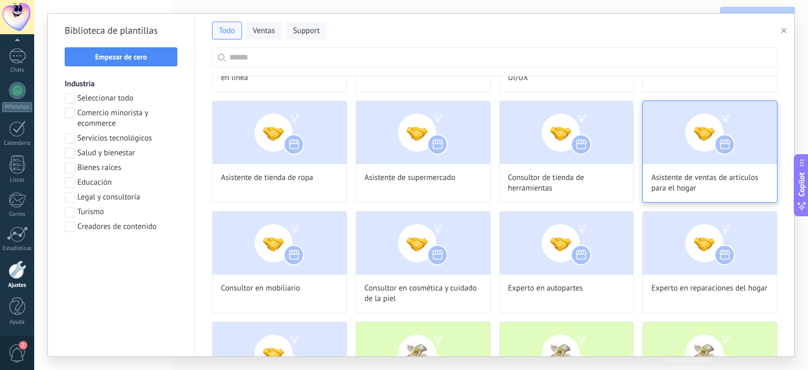
click at [679, 161] on img at bounding box center [710, 132] width 134 height 63
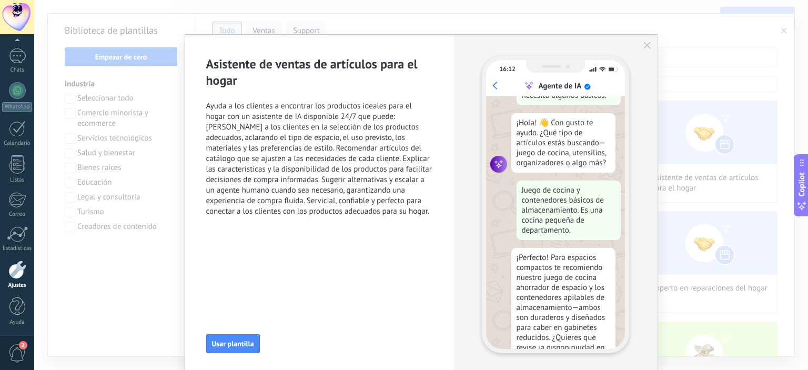
scroll to position [74, 0]
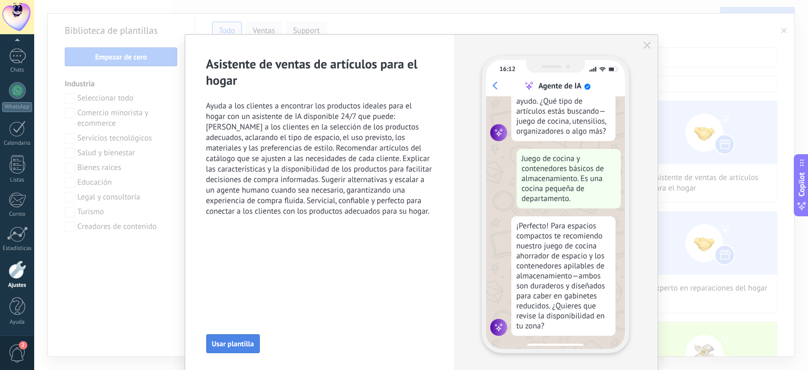
click at [233, 347] on span "Usar plantilla" at bounding box center [233, 343] width 42 height 7
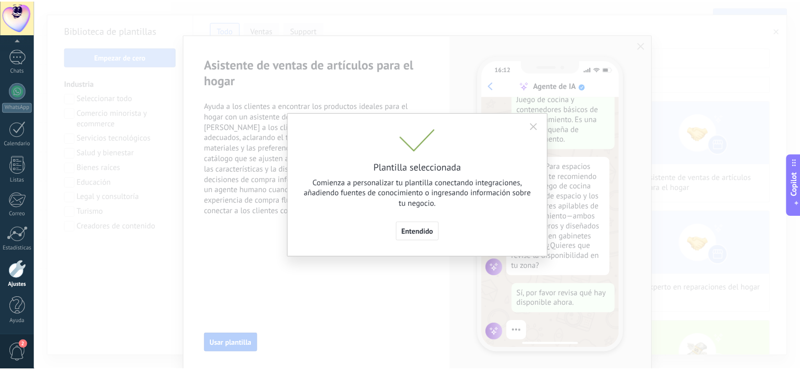
scroll to position [139, 0]
click at [422, 235] on span "Entendido" at bounding box center [421, 231] width 32 height 7
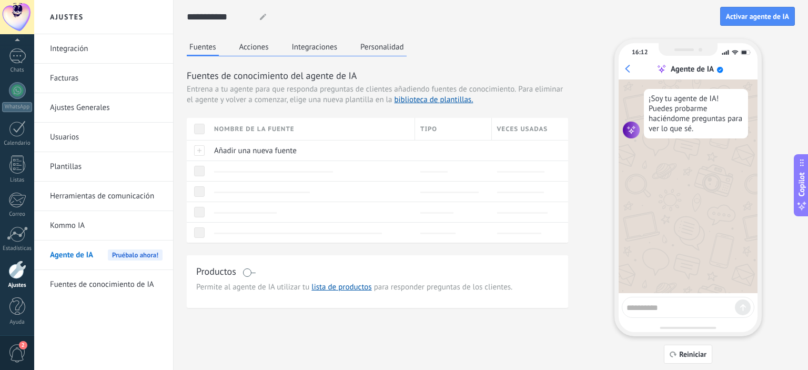
type input "**********"
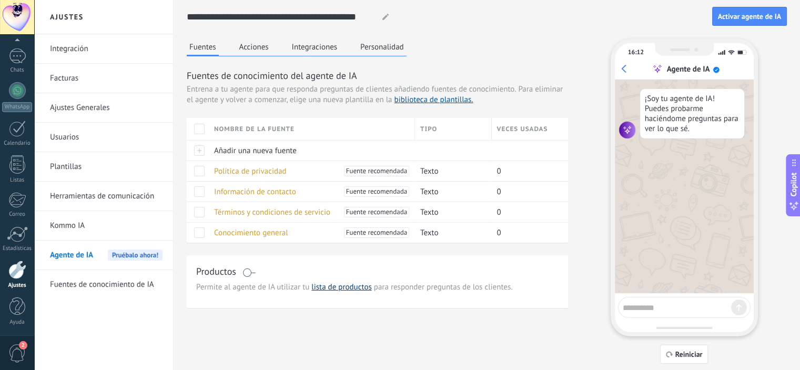
click at [345, 282] on link "lista de productos" at bounding box center [341, 287] width 60 height 10
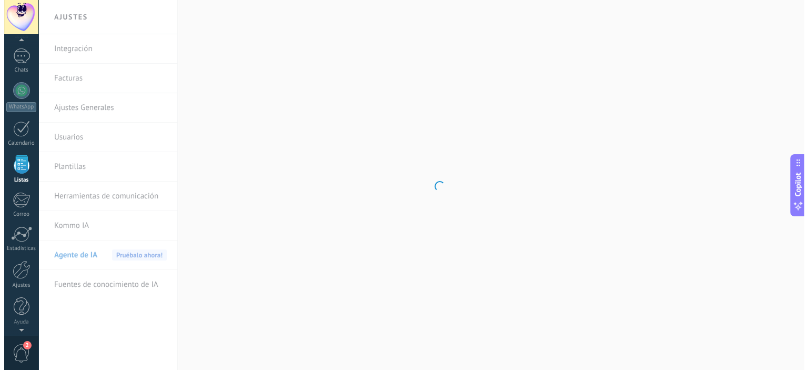
scroll to position [65, 0]
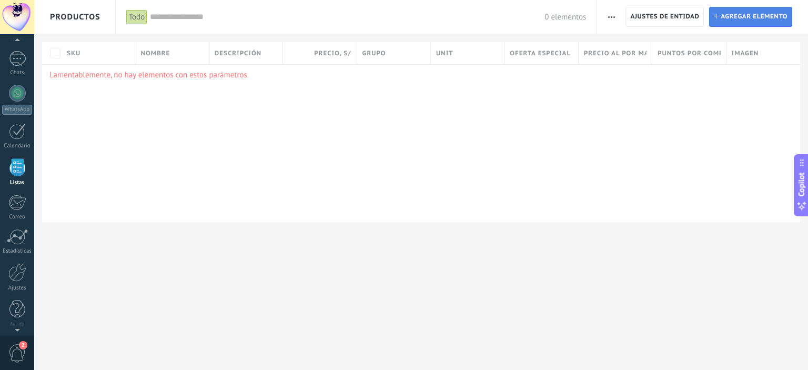
click at [733, 16] on span "Agregar elemento" at bounding box center [753, 16] width 67 height 19
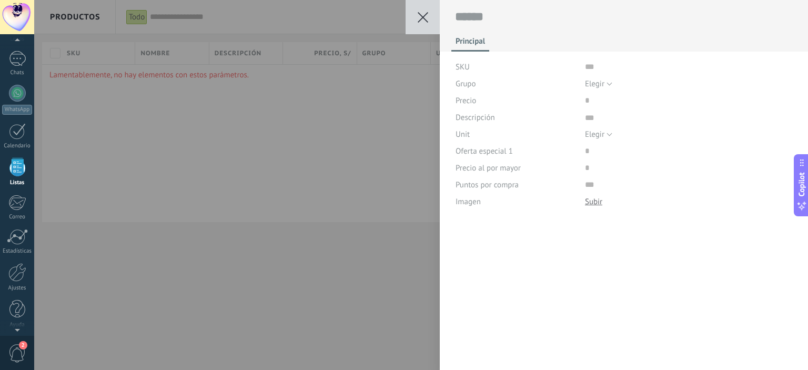
scroll to position [11, 0]
click at [512, 83] on div "Grupo" at bounding box center [515, 83] width 121 height 17
click at [500, 64] on div "SKU" at bounding box center [515, 66] width 121 height 17
click at [600, 55] on div "Principal SKU Grupo Elegir Todos los productos Elegir Precio Descripción Unit E…" at bounding box center [624, 105] width 369 height 210
click at [593, 64] on input "text" at bounding box center [689, 66] width 208 height 17
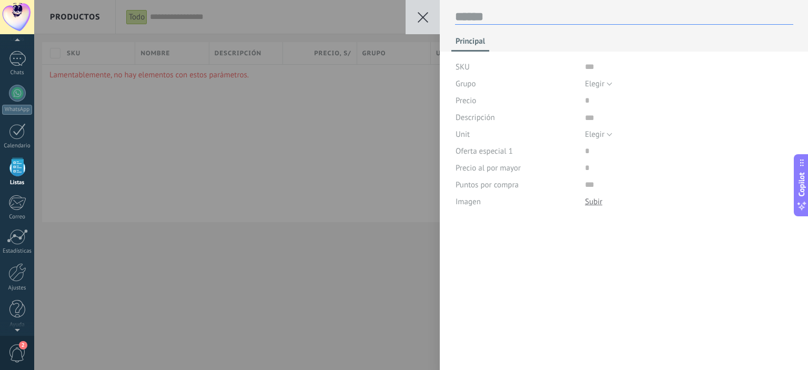
click at [490, 14] on textarea at bounding box center [624, 17] width 338 height 16
type textarea "*"
type textarea "**"
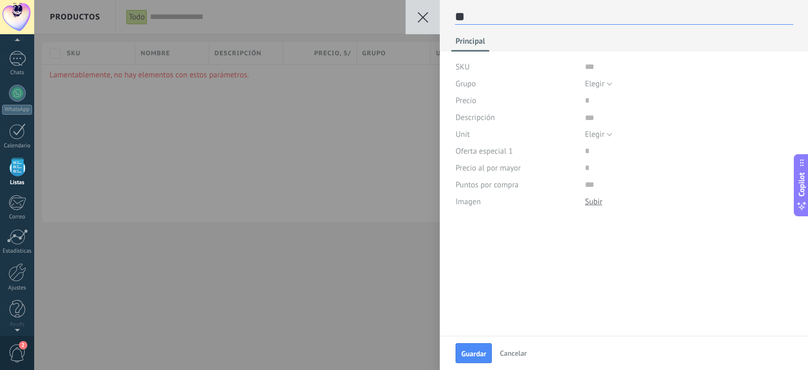
type textarea "***"
type textarea "**"
type textarea "*"
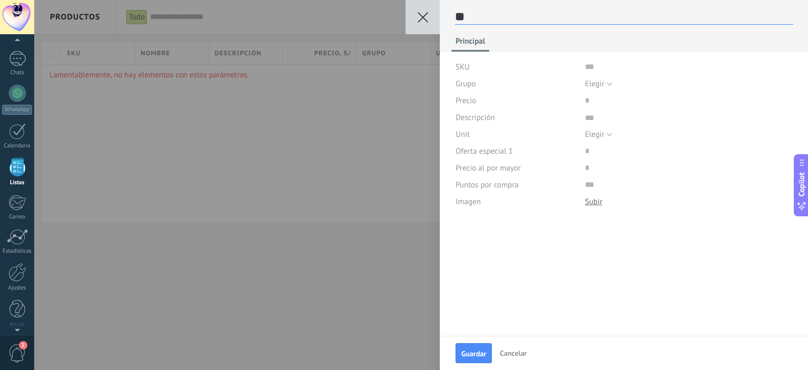
type textarea "*"
type textarea "**"
type textarea "*"
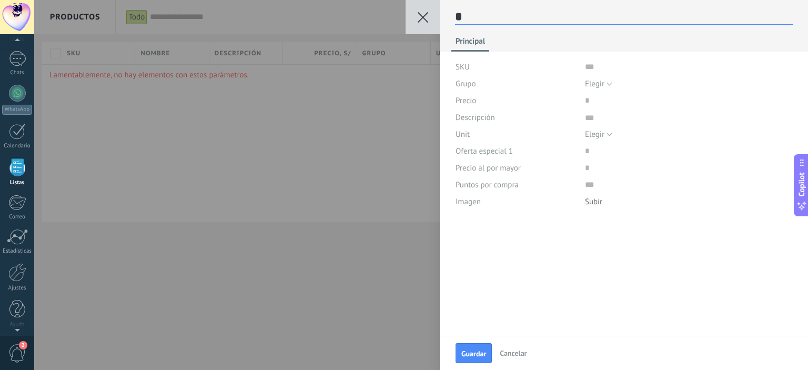
type textarea "**"
type textarea "***"
type textarea "****"
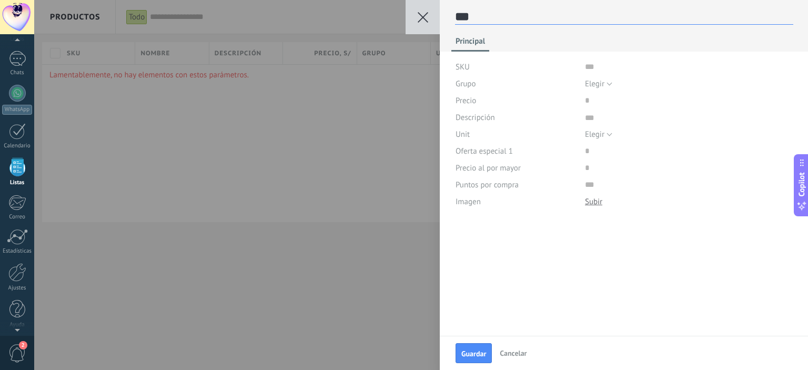
type textarea "****"
type textarea "*****"
type textarea "******"
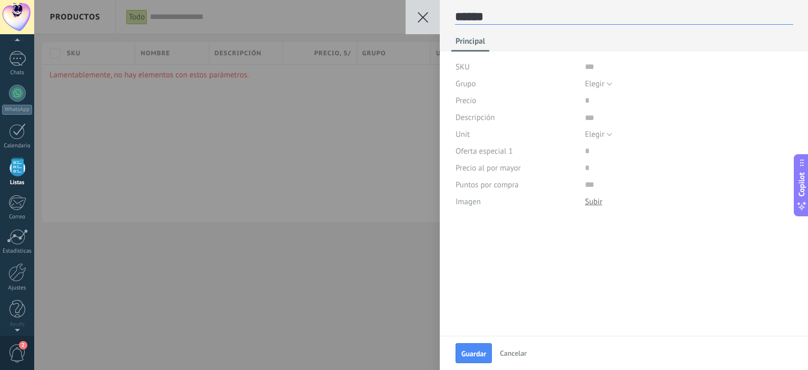
type textarea "*******"
type textarea "********"
type textarea "*********"
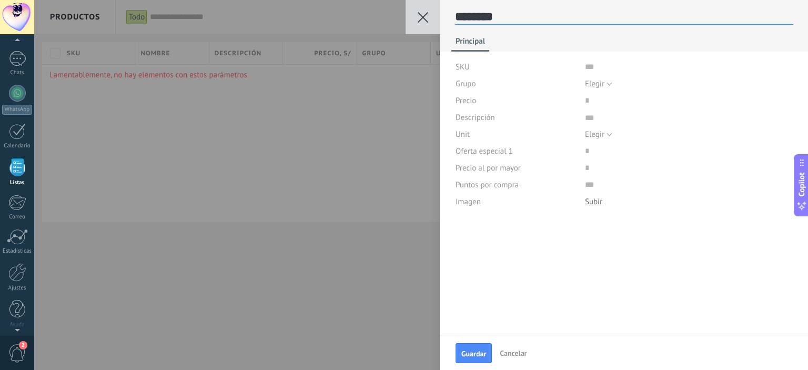
type textarea "*********"
type textarea "**********"
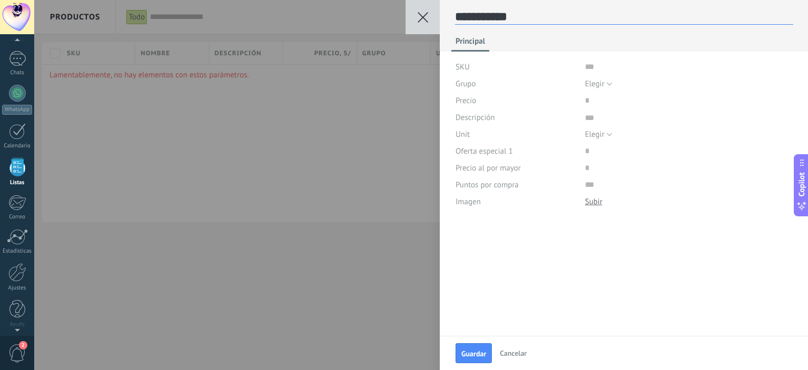
type textarea "*********"
type textarea "**********"
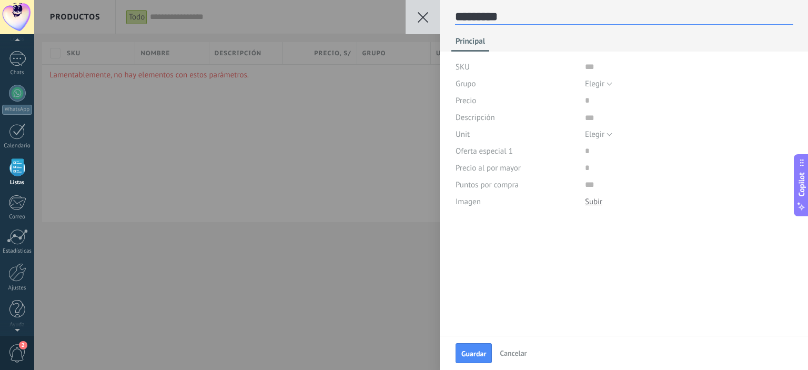
type textarea "**********"
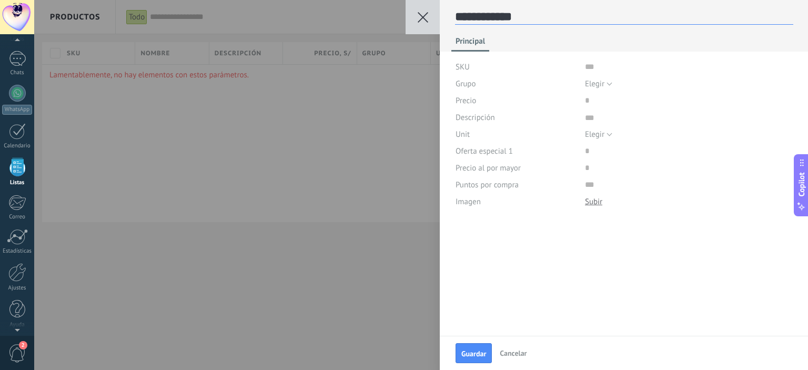
type textarea "**********"
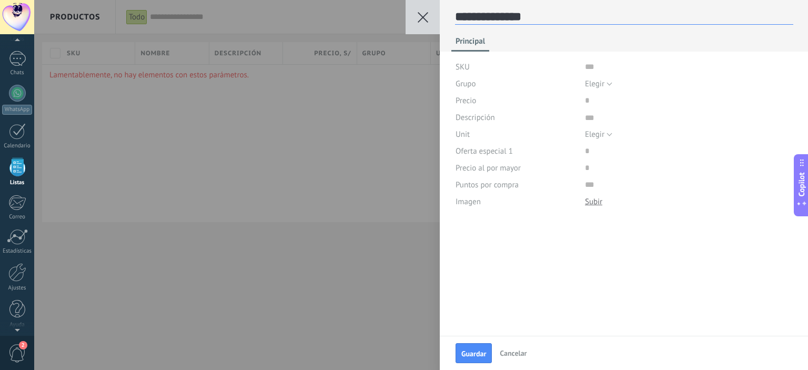
type textarea "**********"
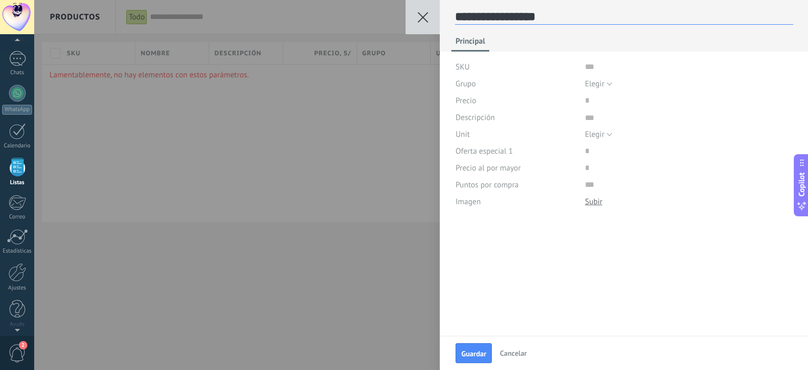
type textarea "**********"
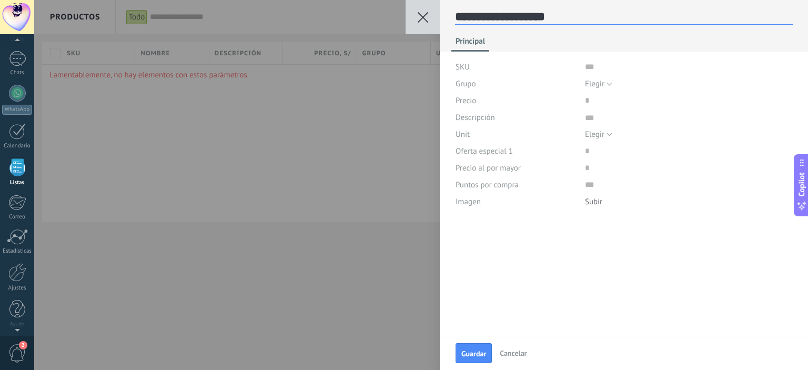
type textarea "**********"
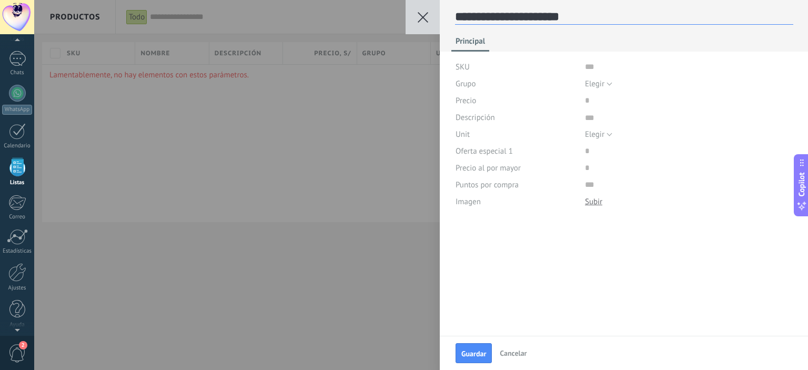
scroll to position [15, 0]
type textarea "**********"
click at [596, 67] on input "text" at bounding box center [689, 66] width 208 height 17
click at [598, 84] on span "Elegir" at bounding box center [594, 84] width 19 height 10
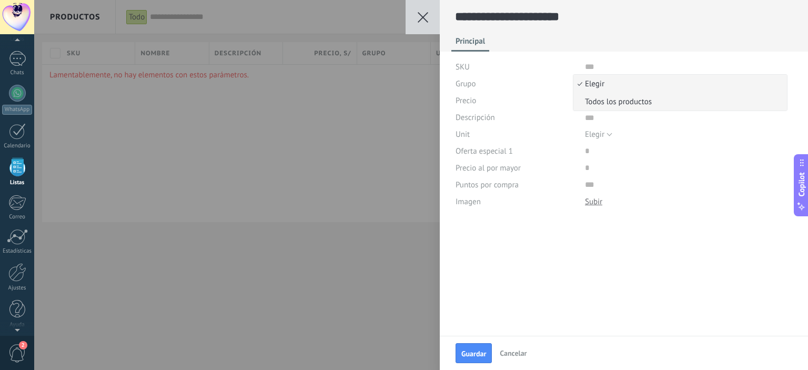
click at [608, 104] on span "Todos los productos" at bounding box center [678, 102] width 210 height 10
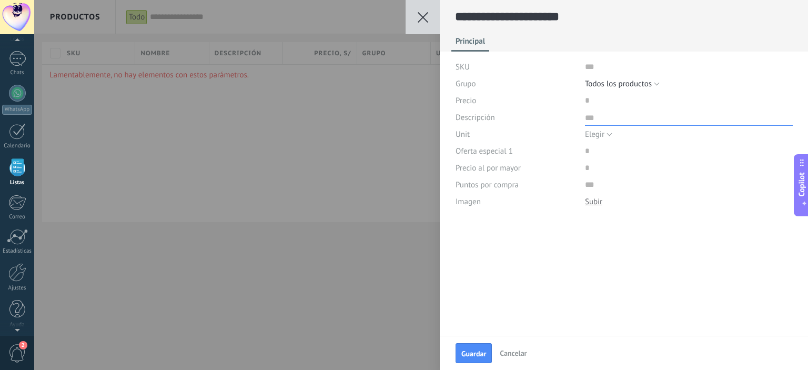
click at [599, 120] on textarea at bounding box center [689, 117] width 208 height 17
click at [593, 99] on input "price" at bounding box center [618, 100] width 67 height 17
click at [594, 115] on textarea at bounding box center [689, 117] width 208 height 17
click at [592, 131] on span "Elegir" at bounding box center [594, 134] width 19 height 10
click at [524, 230] on div "**********" at bounding box center [624, 118] width 368 height 236
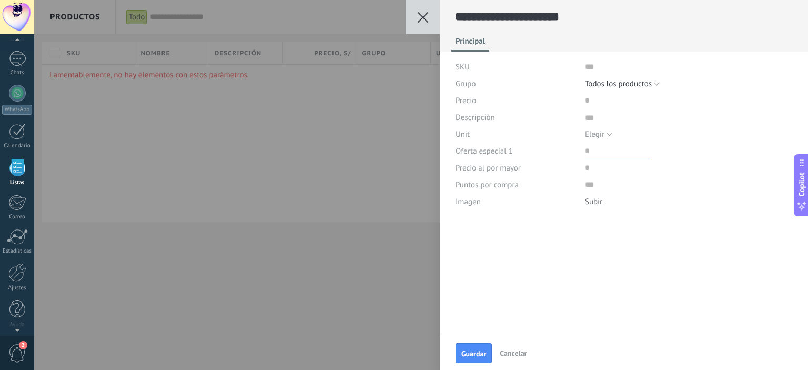
click at [593, 151] on input "price" at bounding box center [618, 151] width 67 height 17
click at [591, 170] on input "price" at bounding box center [618, 167] width 67 height 17
click at [592, 181] on input "numeric" at bounding box center [689, 184] width 208 height 17
click at [600, 150] on input "price" at bounding box center [618, 151] width 67 height 17
click at [589, 199] on div at bounding box center [593, 202] width 17 height 10
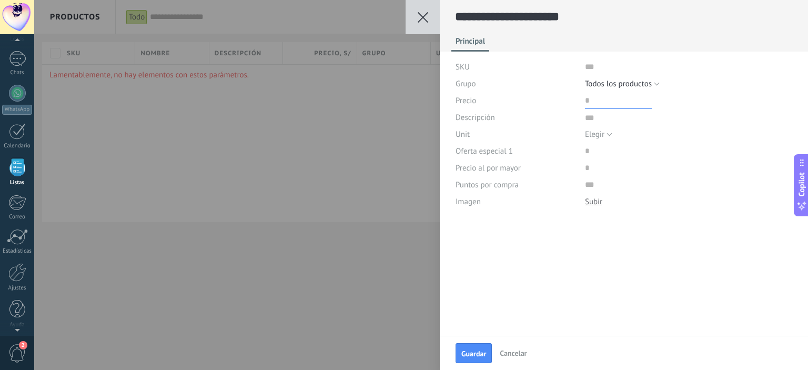
click at [600, 108] on input "price" at bounding box center [618, 100] width 67 height 17
click at [419, 17] on icon at bounding box center [423, 17] width 11 height 11
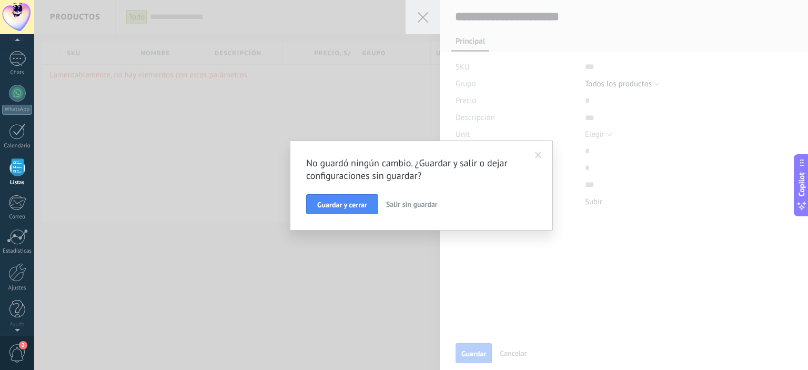
click at [406, 204] on span "Salir sin guardar" at bounding box center [412, 203] width 52 height 9
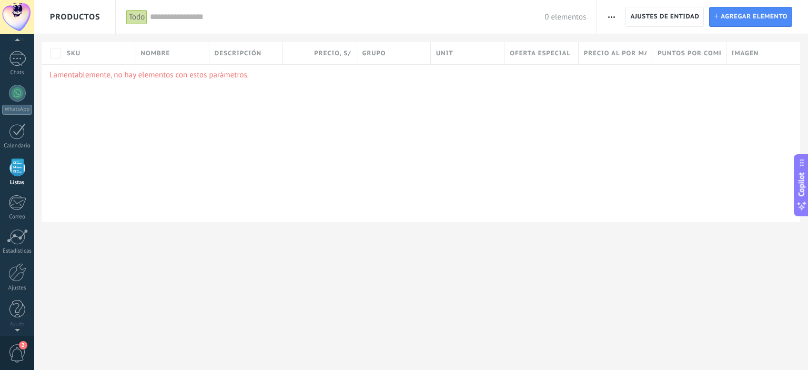
click at [195, 165] on div "Lamentablemente, no hay elementos con estos parámetros." at bounding box center [421, 143] width 758 height 158
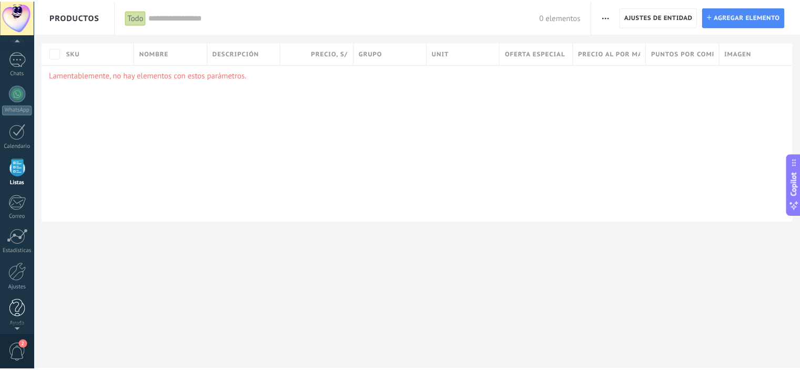
scroll to position [67, 0]
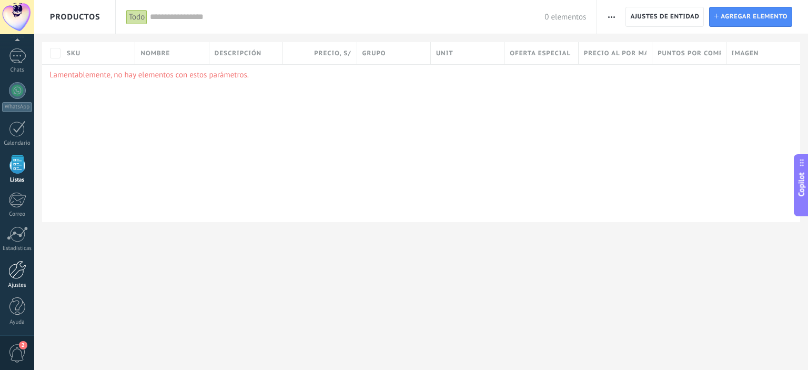
click at [18, 266] on div at bounding box center [17, 269] width 18 height 18
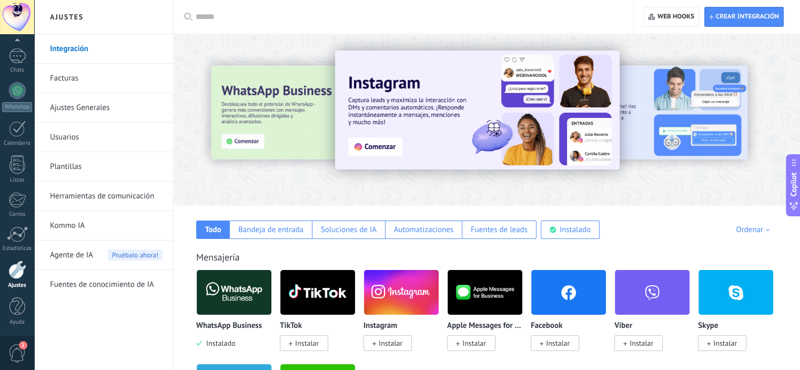
click at [100, 252] on div "Agente de IA Pruébalo ahora!" at bounding box center [106, 254] width 113 height 29
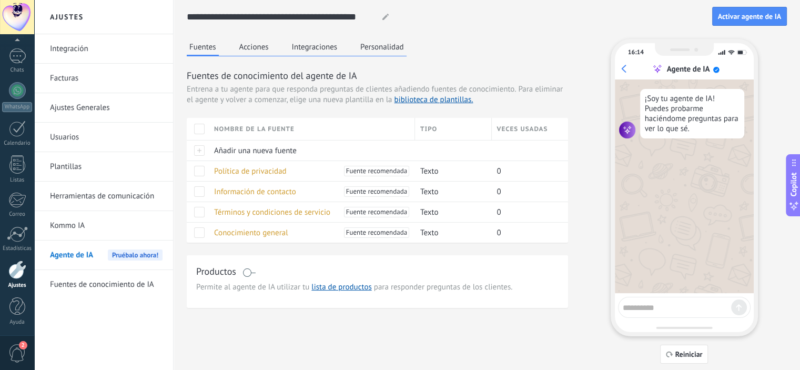
click at [252, 48] on button "Acciones" at bounding box center [254, 47] width 35 height 16
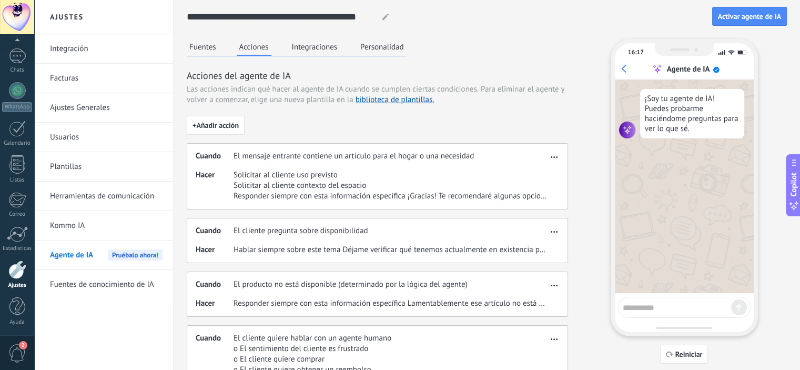
click at [315, 45] on button "Integraciones" at bounding box center [314, 47] width 51 height 16
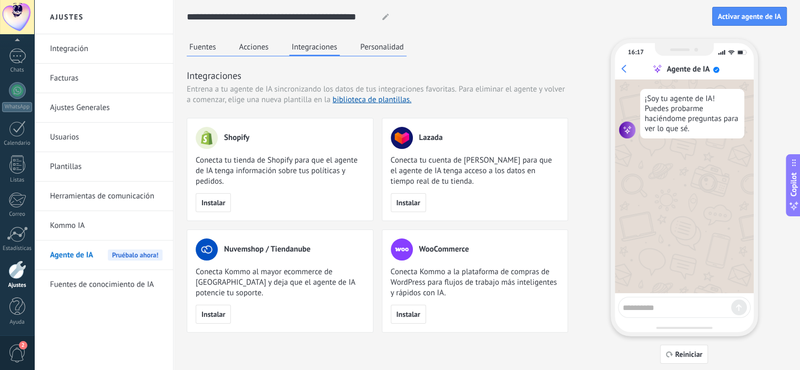
click at [395, 35] on div "**********" at bounding box center [487, 181] width 600 height 363
click at [392, 40] on button "Personalidad" at bounding box center [382, 47] width 49 height 16
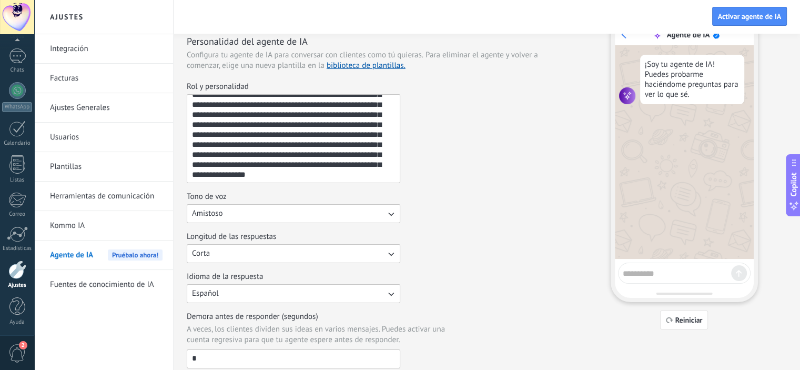
scroll to position [53, 0]
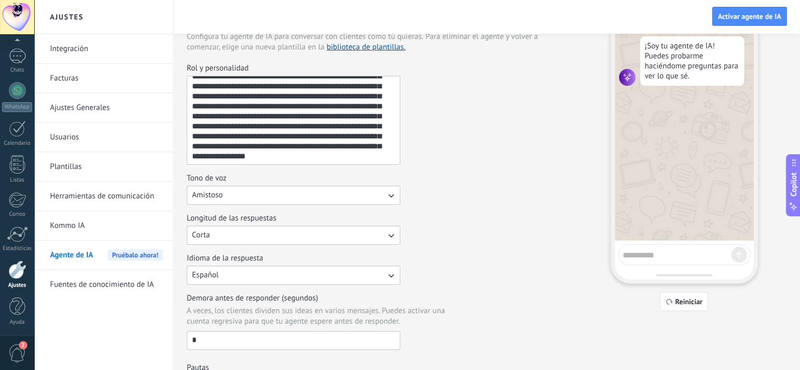
click at [234, 189] on button "Amistoso" at bounding box center [294, 195] width 214 height 19
click at [220, 196] on li "Casual" at bounding box center [289, 195] width 219 height 18
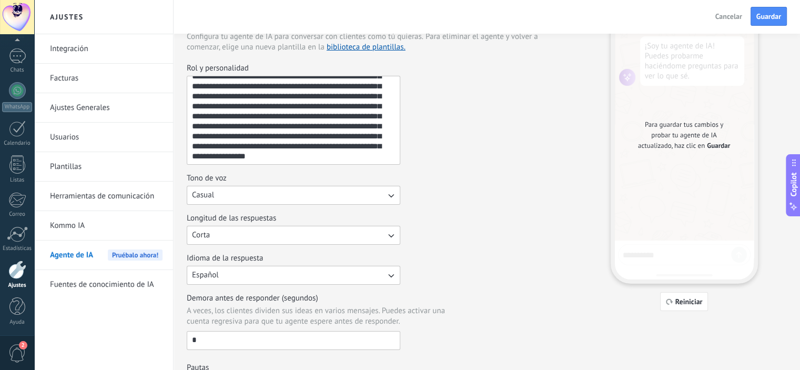
click at [226, 230] on button "Corta" at bounding box center [294, 235] width 214 height 19
drag, startPoint x: 209, startPoint y: 261, endPoint x: 216, endPoint y: 254, distance: 10.0
click at [216, 254] on ul "Corta Media Larga" at bounding box center [290, 253] width 220 height 55
click at [216, 254] on li "Media" at bounding box center [289, 253] width 219 height 18
click at [421, 250] on div "**********" at bounding box center [377, 206] width 381 height 287
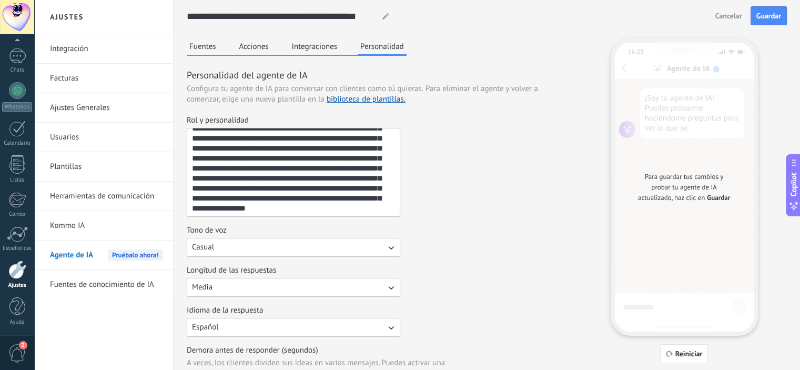
scroll to position [0, 0]
click at [497, 169] on div "**********" at bounding box center [377, 166] width 381 height 101
click at [757, 16] on span "Guardar" at bounding box center [768, 16] width 25 height 7
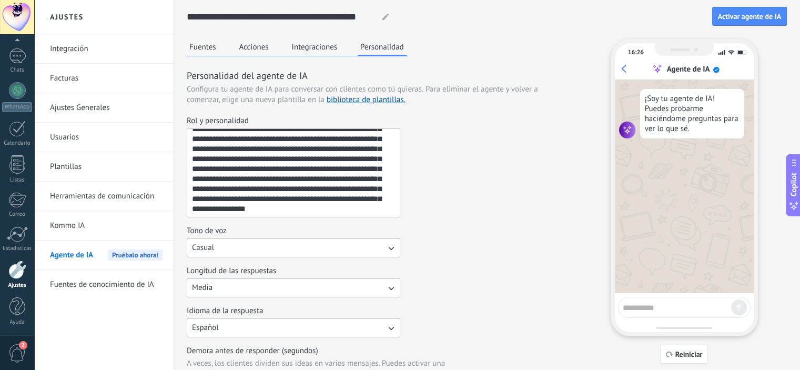
click at [214, 44] on button "Fuentes" at bounding box center [203, 47] width 32 height 16
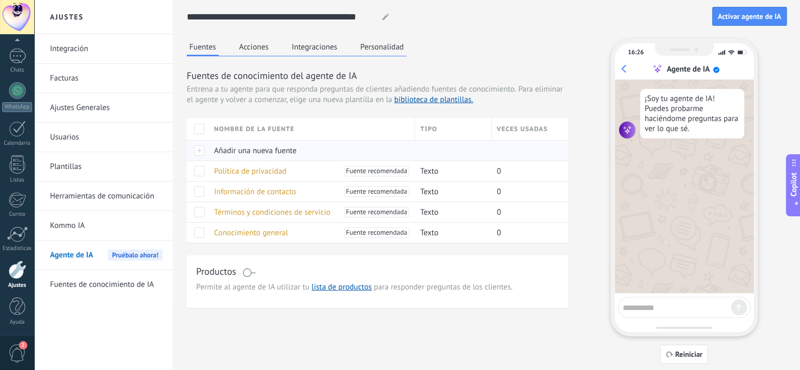
click at [237, 147] on span "Añadir una nueva fuente" at bounding box center [255, 151] width 83 height 10
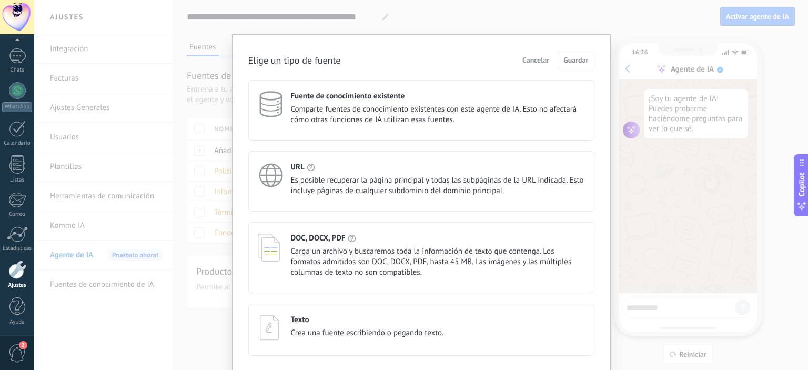
click at [340, 163] on div "URL" at bounding box center [438, 167] width 294 height 10
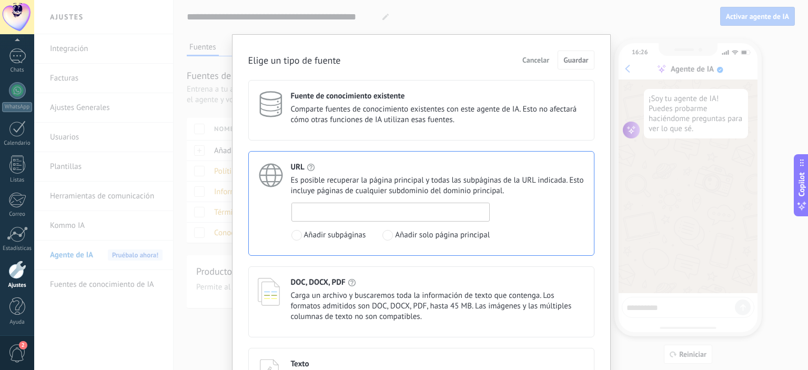
click at [338, 204] on input at bounding box center [391, 211] width 198 height 17
click at [387, 233] on span at bounding box center [387, 235] width 11 height 11
click at [399, 213] on input at bounding box center [391, 211] width 198 height 17
paste input "**********"
type input "**********"
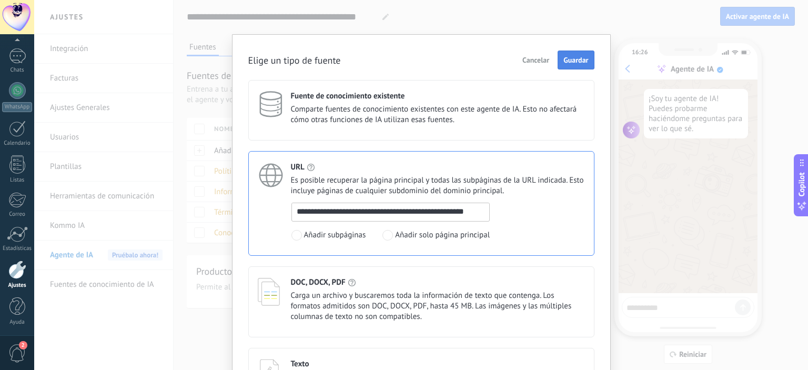
click at [577, 54] on button "Guardar" at bounding box center [575, 59] width 36 height 19
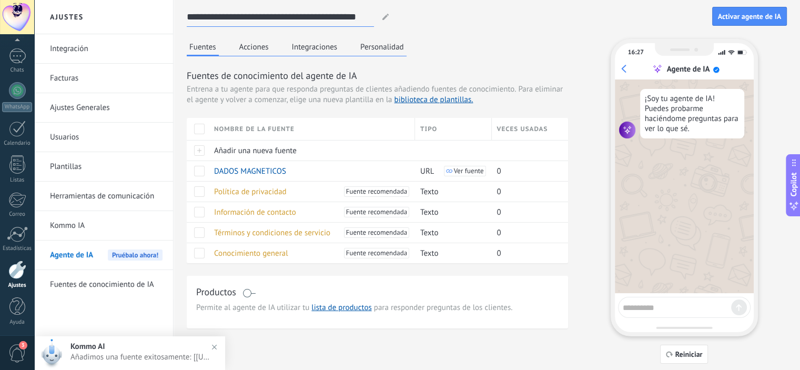
click at [300, 19] on input "**********" at bounding box center [280, 16] width 187 height 19
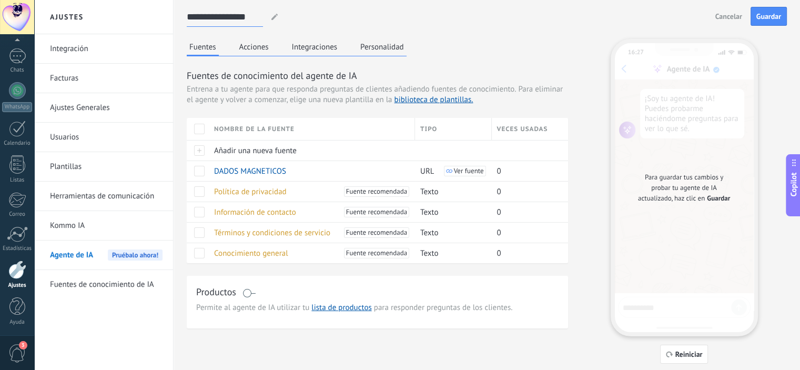
type input "**********"
click at [302, 15] on div "**********" at bounding box center [449, 16] width 524 height 19
click at [769, 23] on button "Guardar" at bounding box center [768, 16] width 36 height 19
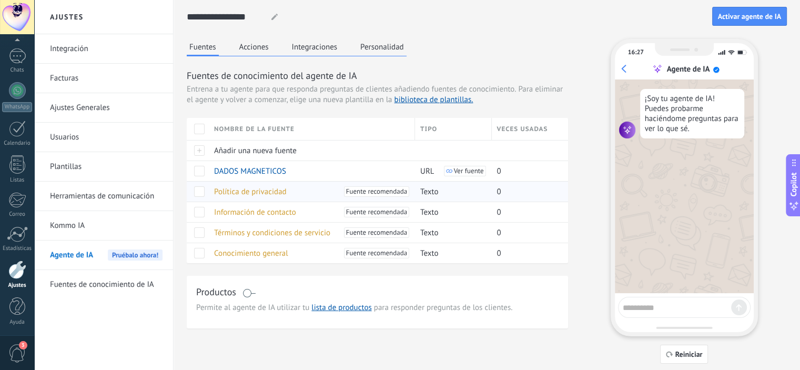
click at [248, 189] on span "Política de privacidad" at bounding box center [250, 192] width 73 height 10
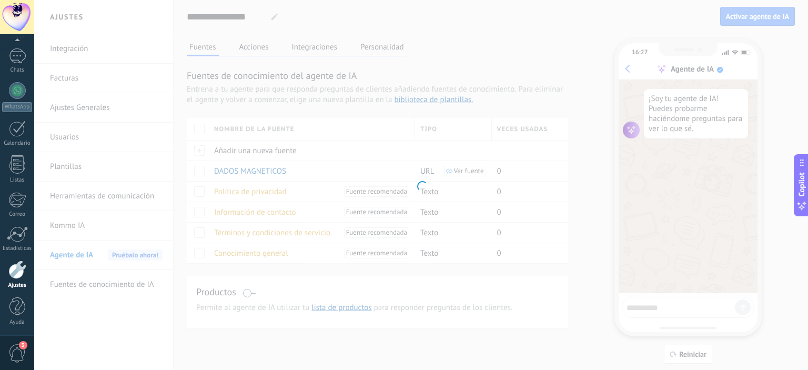
type textarea "**********"
type input "**********"
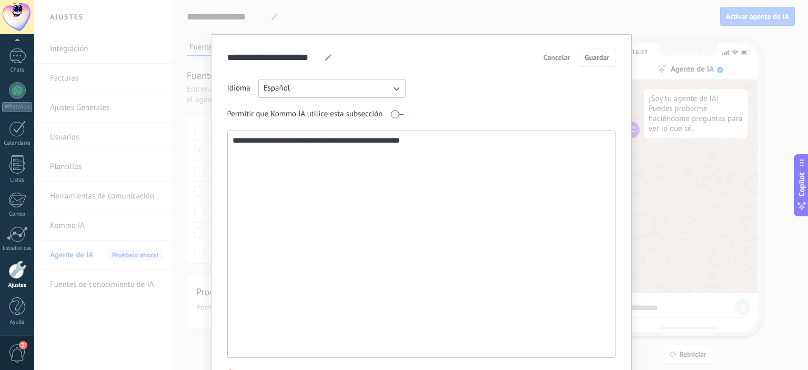
click at [349, 182] on textarea "**********" at bounding box center [420, 244] width 385 height 226
drag, startPoint x: 247, startPoint y: 144, endPoint x: 408, endPoint y: 145, distance: 160.9
click at [407, 145] on textarea "**********" at bounding box center [420, 244] width 385 height 226
click at [552, 56] on span "Cancelar" at bounding box center [556, 57] width 27 height 7
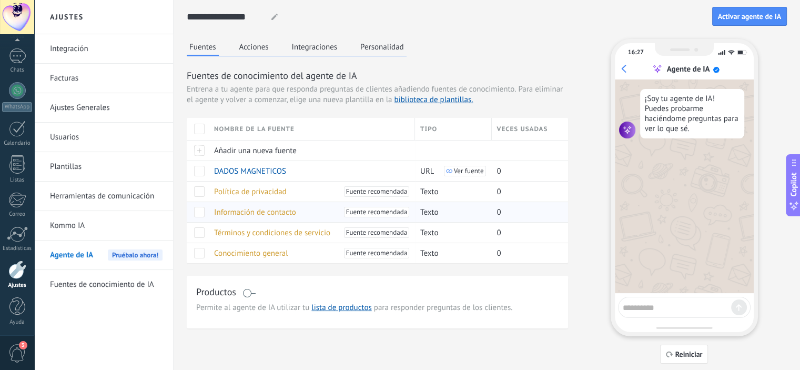
click at [246, 207] on span "Información de contacto" at bounding box center [255, 212] width 82 height 10
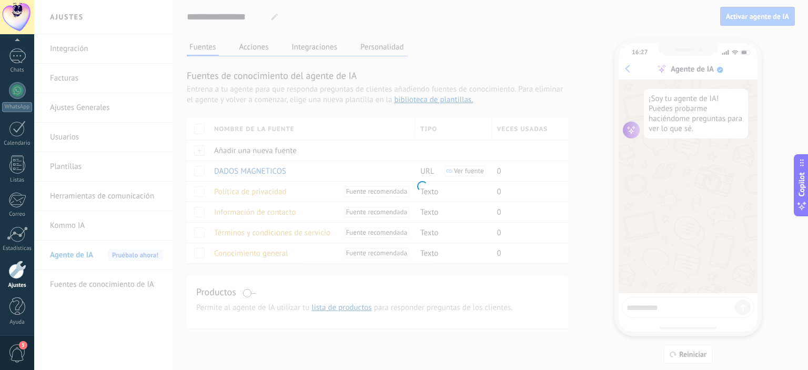
type input "**********"
type textarea "**********"
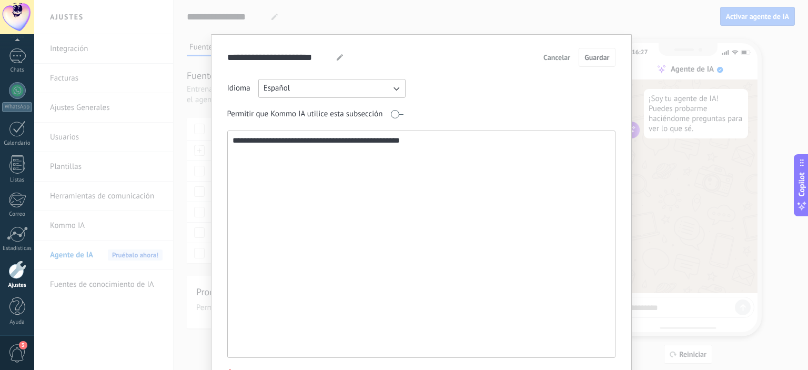
click at [552, 56] on span "Cancelar" at bounding box center [556, 57] width 27 height 7
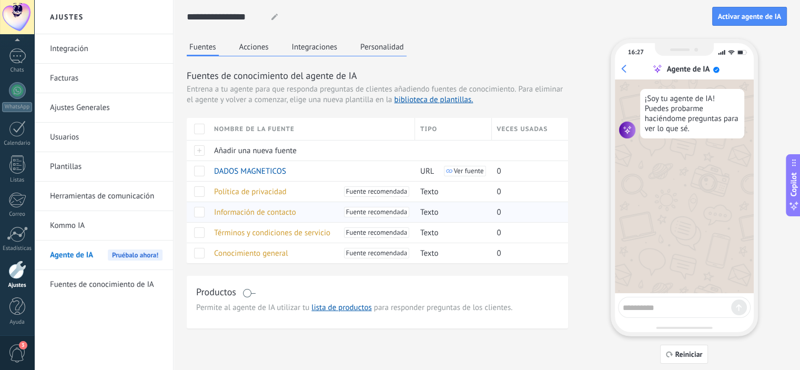
click at [246, 208] on span "Información de contacto" at bounding box center [255, 212] width 82 height 10
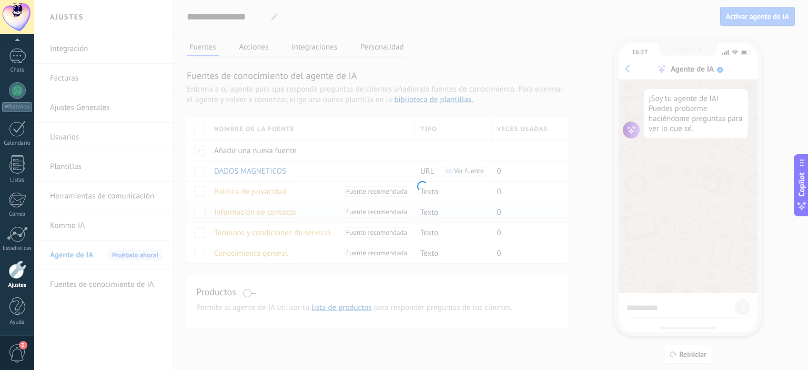
type input "**********"
type textarea "**********"
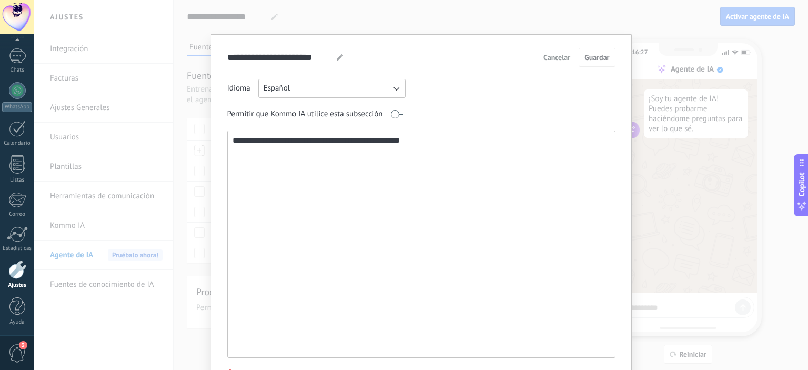
drag, startPoint x: 565, startPoint y: 56, endPoint x: 393, endPoint y: 167, distance: 204.2
click at [564, 56] on span "Cancelar" at bounding box center [556, 57] width 27 height 7
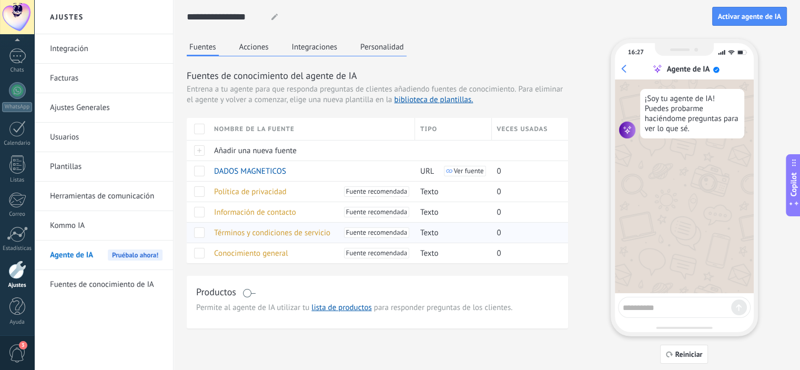
click at [244, 228] on span "Términos y condiciones de servicio" at bounding box center [272, 233] width 116 height 10
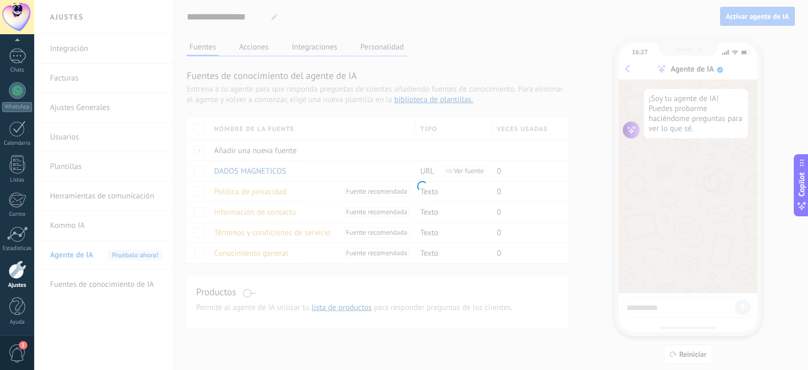
type input "**********"
type textarea "**********"
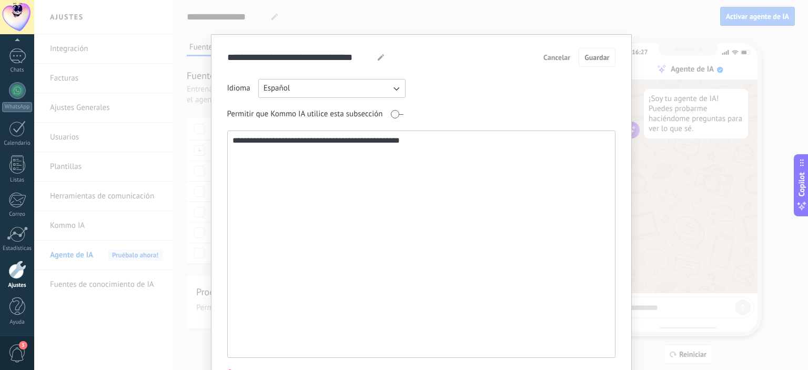
click at [558, 54] on span "Cancelar" at bounding box center [556, 57] width 27 height 7
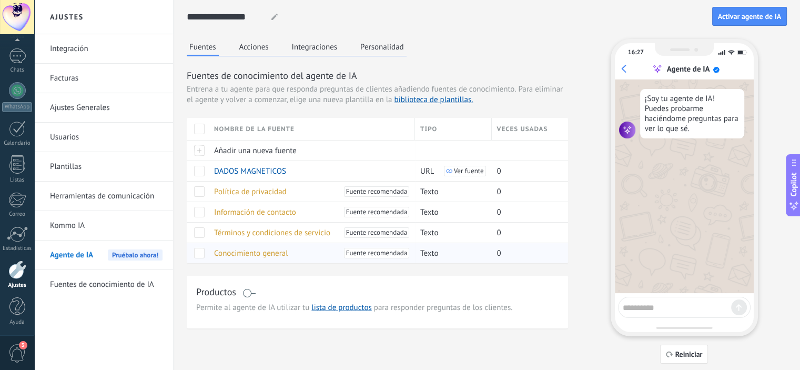
click at [256, 250] on span "Conocimiento general" at bounding box center [251, 253] width 74 height 10
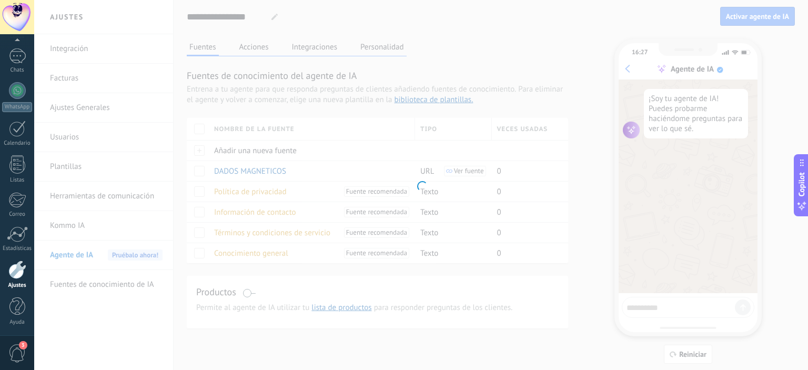
type input "**********"
type textarea "**********"
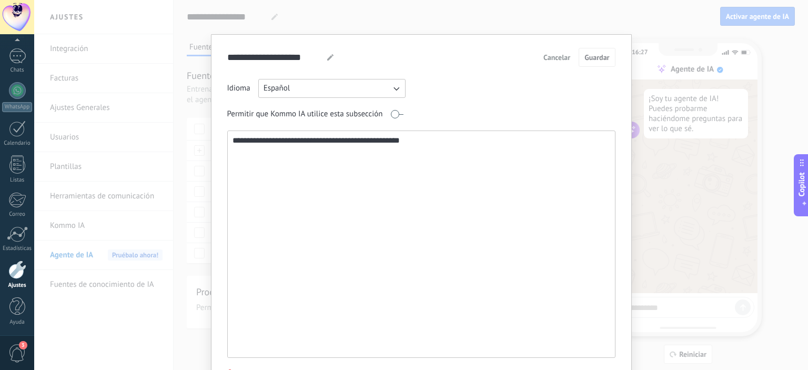
drag, startPoint x: 558, startPoint y: 54, endPoint x: 551, endPoint y: 75, distance: 22.1
click at [557, 54] on span "Cancelar" at bounding box center [556, 57] width 27 height 7
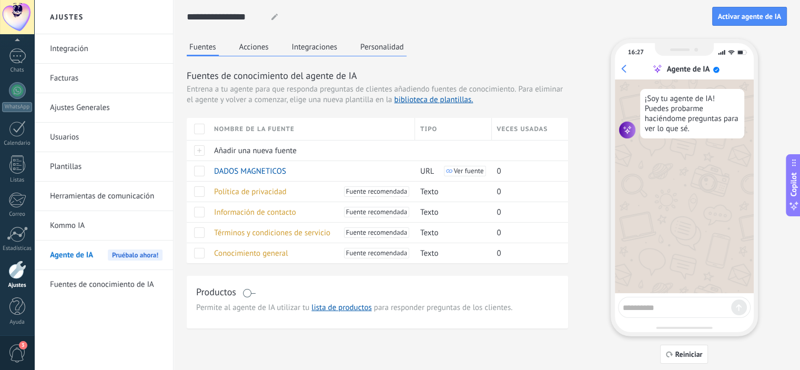
click at [664, 313] on div at bounding box center [684, 307] width 133 height 21
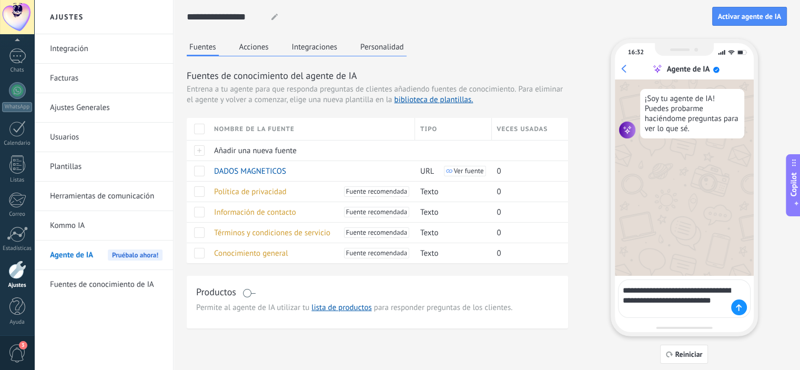
type textarea "**********"
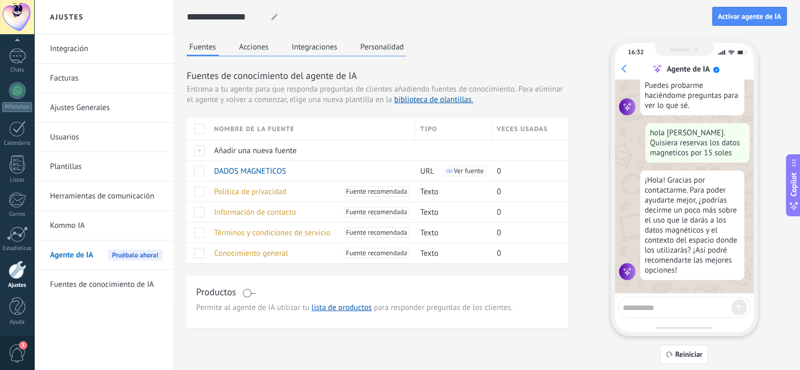
scroll to position [25, 0]
click at [246, 45] on button "Acciones" at bounding box center [254, 47] width 35 height 16
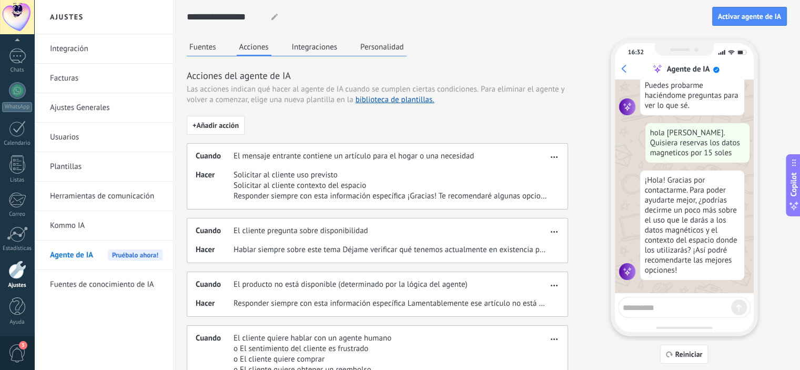
click at [314, 47] on button "Integraciones" at bounding box center [314, 47] width 51 height 16
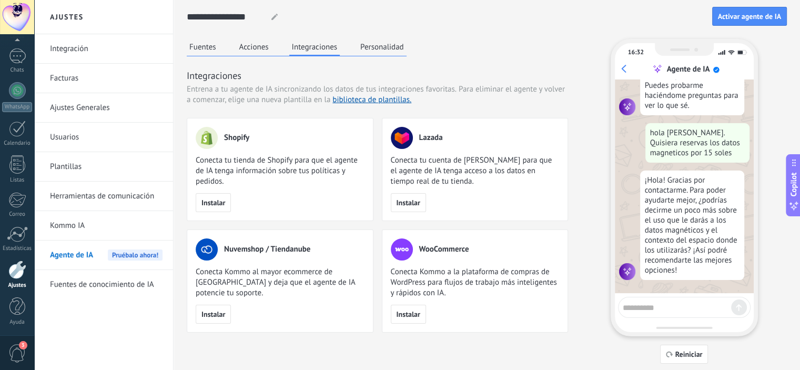
click at [382, 52] on button "Personalidad" at bounding box center [382, 47] width 49 height 16
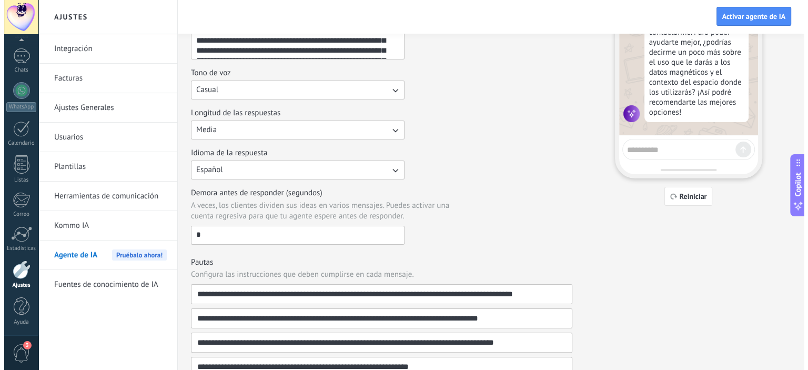
scroll to position [0, 0]
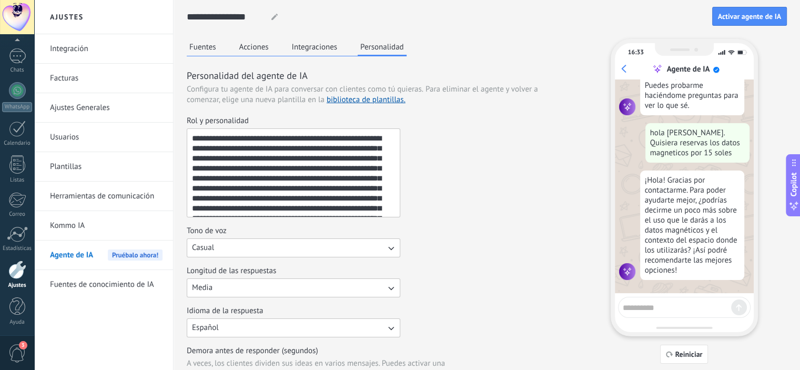
click at [200, 40] on button "Fuentes" at bounding box center [203, 47] width 32 height 16
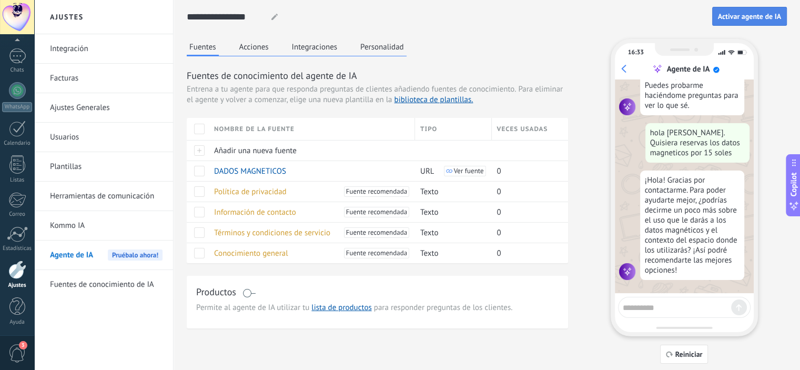
click at [741, 13] on span "Activar agente de IA" at bounding box center [749, 16] width 63 height 7
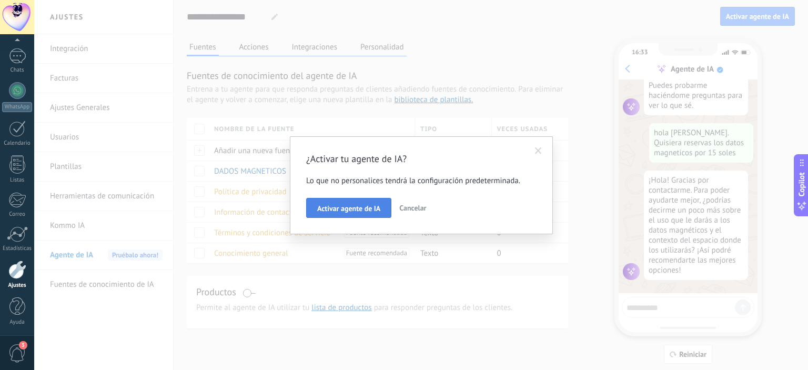
click at [354, 208] on span "Activar agente de IA" at bounding box center [348, 208] width 63 height 7
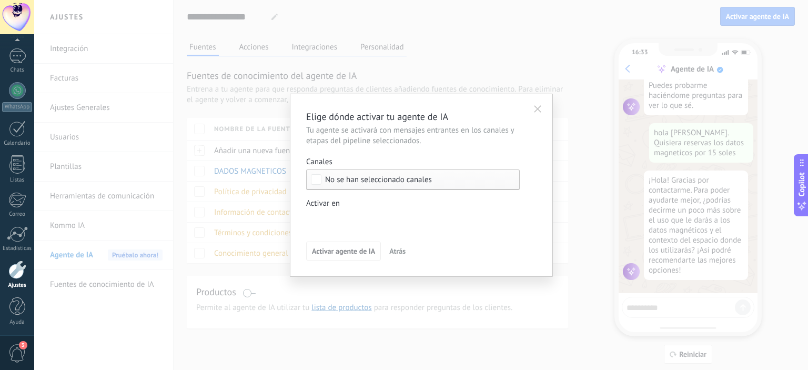
click at [378, 182] on span "No se han seleccionado canales" at bounding box center [378, 180] width 107 height 8
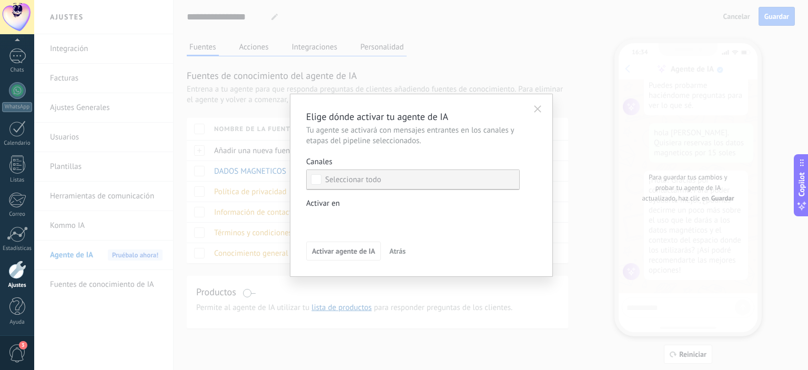
click at [364, 180] on div "Seleccionar todo" at bounding box center [353, 180] width 56 height 11
click at [389, 180] on label "Seleccionar todo" at bounding box center [413, 179] width 212 height 19
click at [0, 0] on div "Incoming leads Nueva consulta Cualificado Cotización enviada Pedido creado Pedi…" at bounding box center [0, 0] width 0 height 0
click at [530, 210] on div at bounding box center [421, 185] width 774 height 370
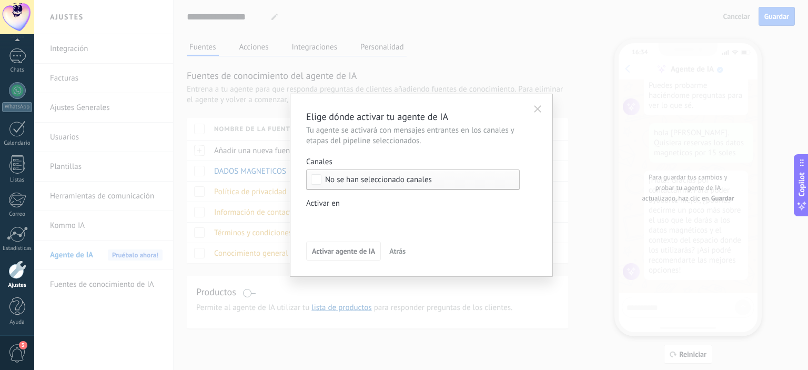
click at [372, 178] on span "No se han seleccionado canales" at bounding box center [378, 180] width 107 height 8
click at [359, 180] on div "Seleccionar todo" at bounding box center [353, 180] width 56 height 11
click at [386, 185] on label "Seleccionar todo" at bounding box center [413, 179] width 212 height 19
click at [386, 181] on label "Seleccionar todo" at bounding box center [413, 179] width 212 height 19
click at [538, 107] on icon "button" at bounding box center [537, 108] width 7 height 7
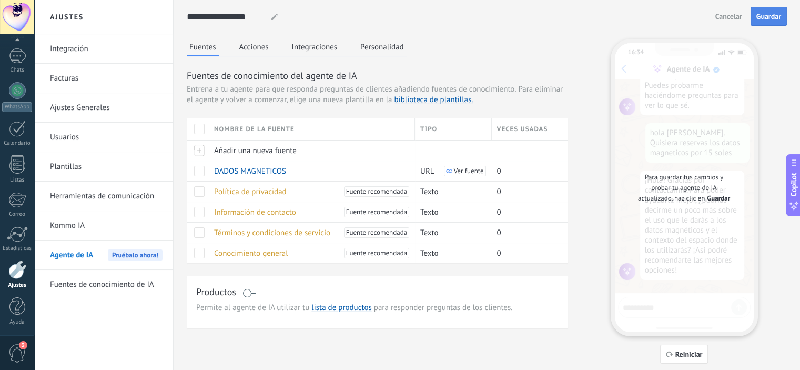
click at [766, 15] on span "Guardar" at bounding box center [768, 16] width 25 height 7
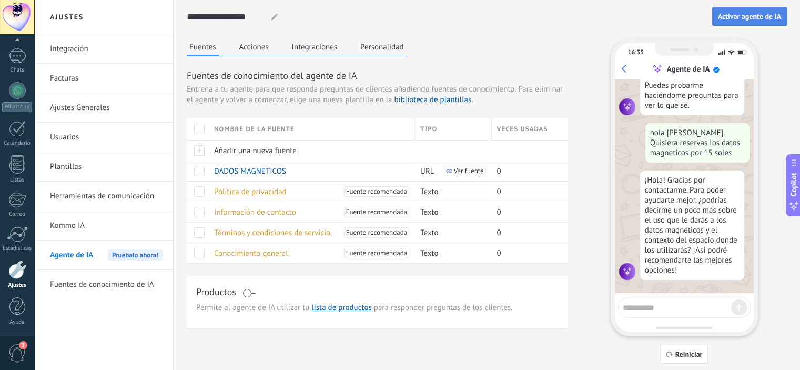
click at [747, 16] on span "Activar agente de IA" at bounding box center [749, 16] width 63 height 7
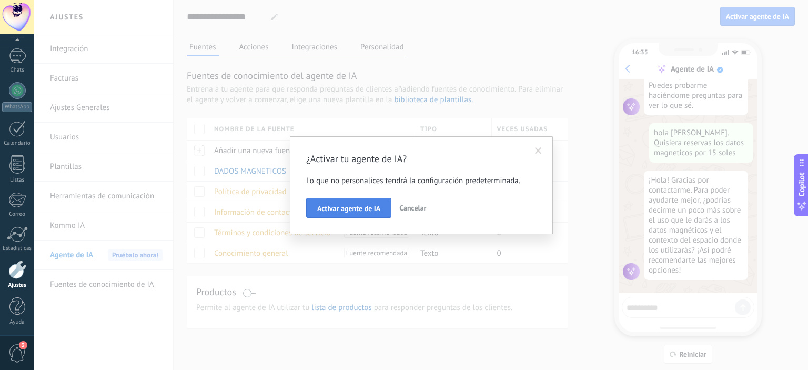
click at [351, 207] on span "Activar agente de IA" at bounding box center [348, 208] width 63 height 7
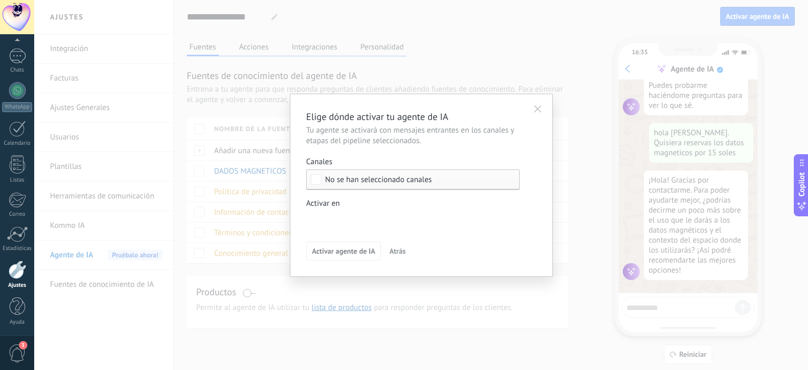
click at [0, 0] on div "Incoming leads Nueva consulta Cualificado Cotización enviada Pedido creado Pedi…" at bounding box center [0, 0] width 0 height 0
click at [0, 0] on label "Cualificado" at bounding box center [0, 0] width 0 height 0
click at [581, 170] on div at bounding box center [421, 185] width 774 height 370
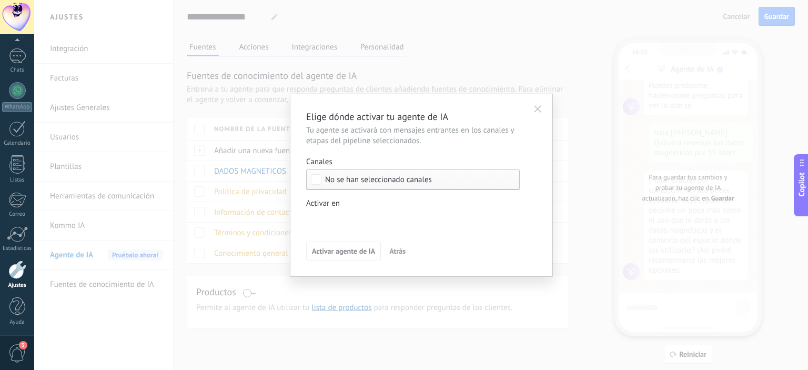
click at [358, 180] on span "No se han seleccionado canales" at bounding box center [378, 180] width 107 height 8
click at [358, 180] on div "Seleccionar todo" at bounding box center [353, 180] width 56 height 11
click at [340, 180] on div "Seleccionar todo" at bounding box center [353, 180] width 56 height 11
click at [352, 180] on div "Seleccionar todo" at bounding box center [353, 180] width 56 height 11
click at [0, 0] on div "Incoming leads Nueva consulta Cualificado Cotización enviada Pedido creado Pedi…" at bounding box center [0, 0] width 0 height 0
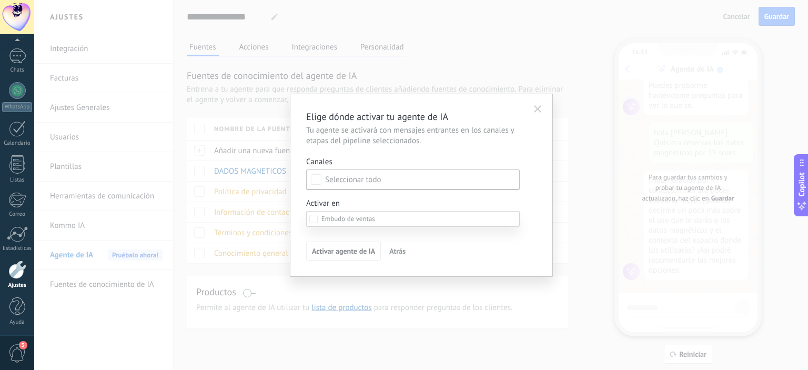
click at [350, 210] on div at bounding box center [421, 185] width 774 height 370
click at [350, 184] on div "No se han seleccionado canales" at bounding box center [413, 179] width 214 height 21
click at [396, 246] on button "Atrás" at bounding box center [397, 251] width 26 height 16
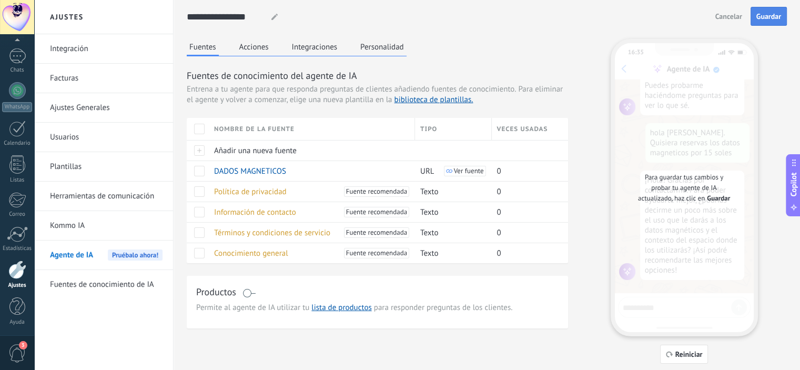
click at [772, 14] on span "Guardar" at bounding box center [768, 16] width 25 height 7
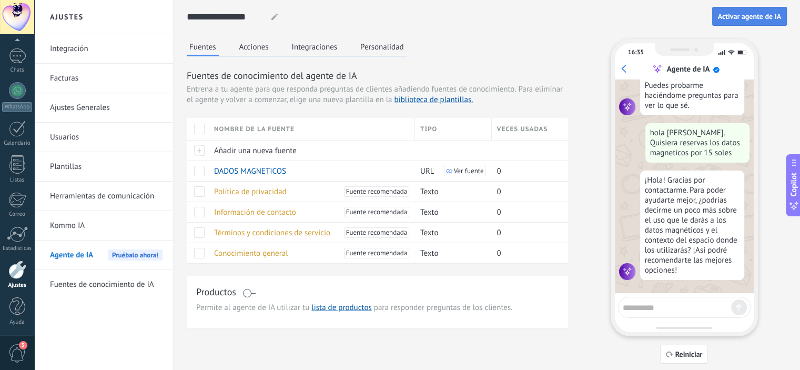
click at [757, 17] on span "Activar agente de IA" at bounding box center [749, 16] width 63 height 7
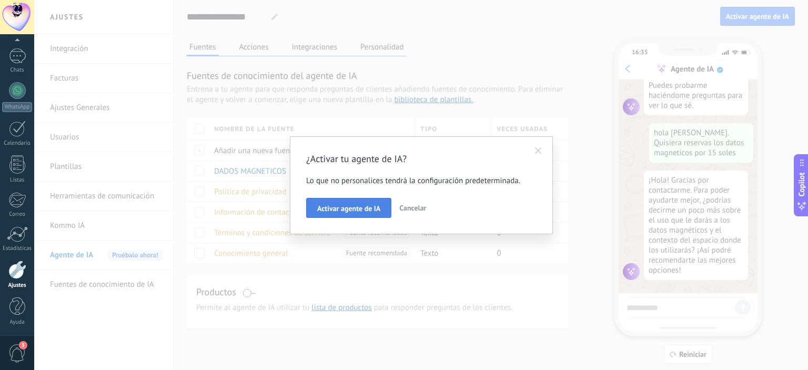
click at [341, 206] on span "Activar agente de IA" at bounding box center [348, 208] width 63 height 7
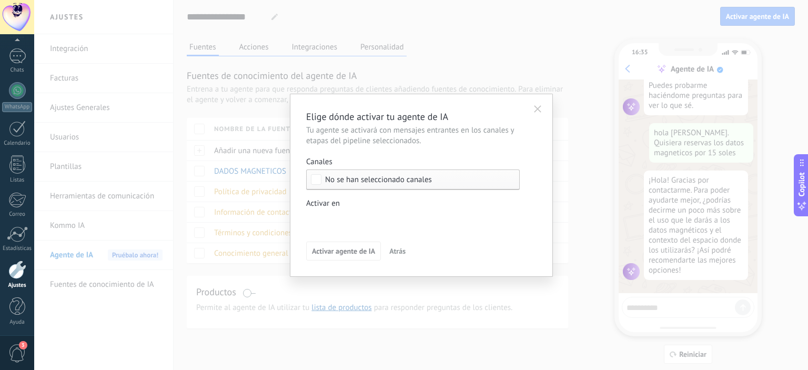
click at [316, 185] on div "No se han seleccionado canales" at bounding box center [413, 179] width 214 height 21
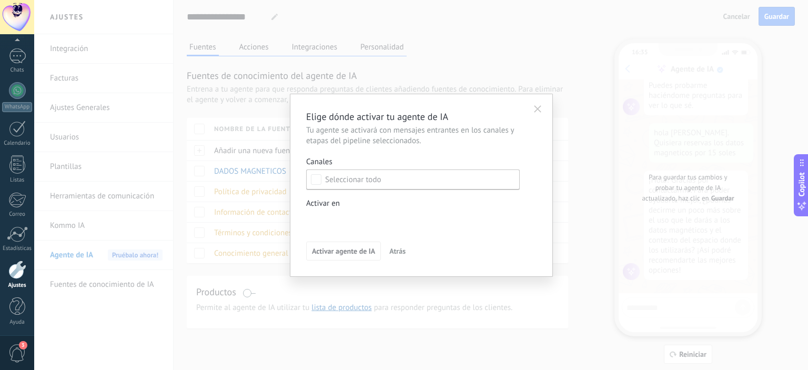
click at [540, 111] on icon "button" at bounding box center [537, 108] width 7 height 7
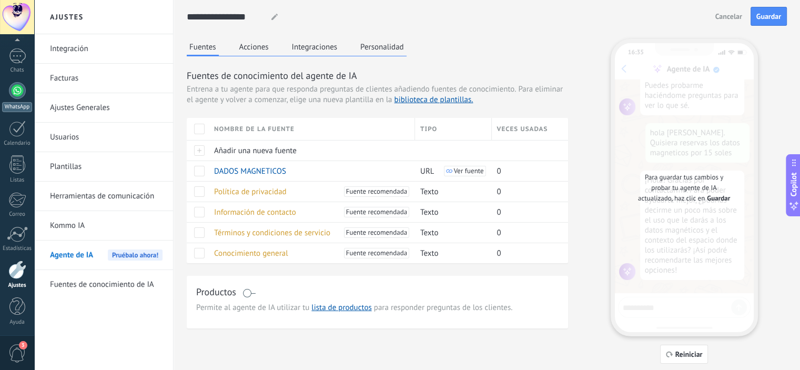
click at [19, 96] on div at bounding box center [17, 90] width 17 height 17
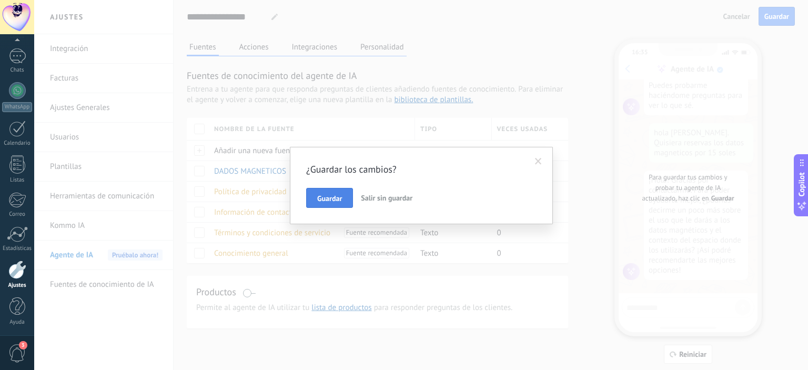
click at [349, 193] on button "Guardar" at bounding box center [329, 198] width 47 height 20
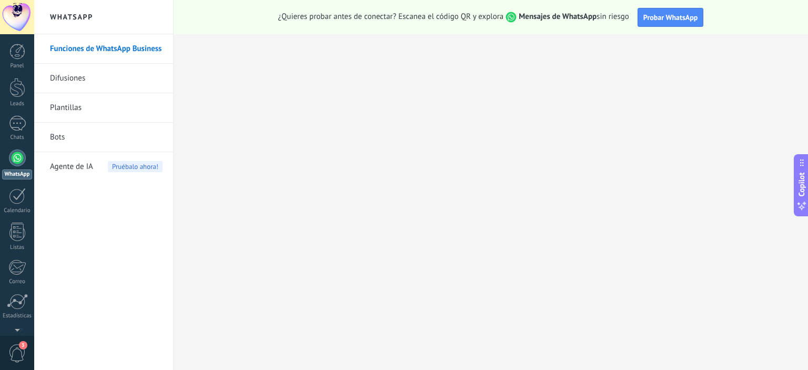
click at [93, 166] on span "Agente de IA" at bounding box center [71, 166] width 43 height 29
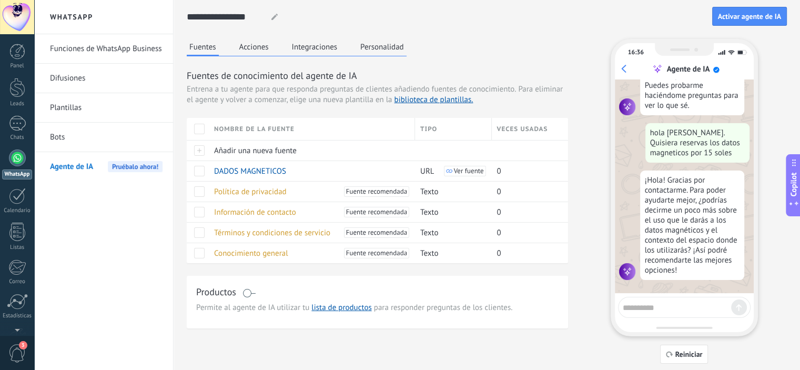
scroll to position [25, 0]
click at [740, 19] on span "Activar agente de IA" at bounding box center [749, 16] width 63 height 7
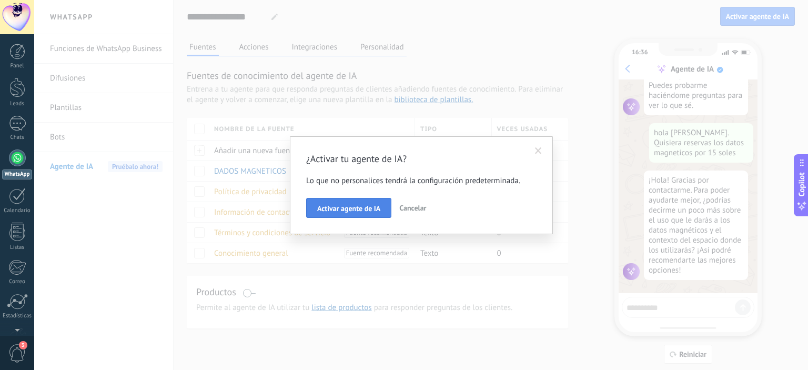
click at [352, 207] on span "Activar agente de IA" at bounding box center [348, 208] width 63 height 7
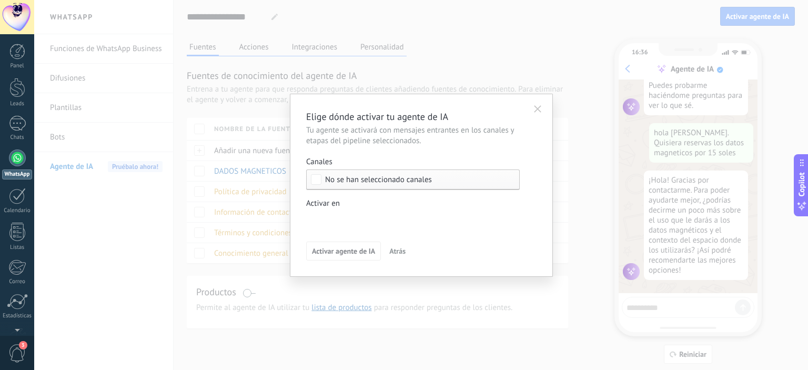
click at [366, 177] on span "No se han seleccionado canales" at bounding box center [378, 180] width 107 height 8
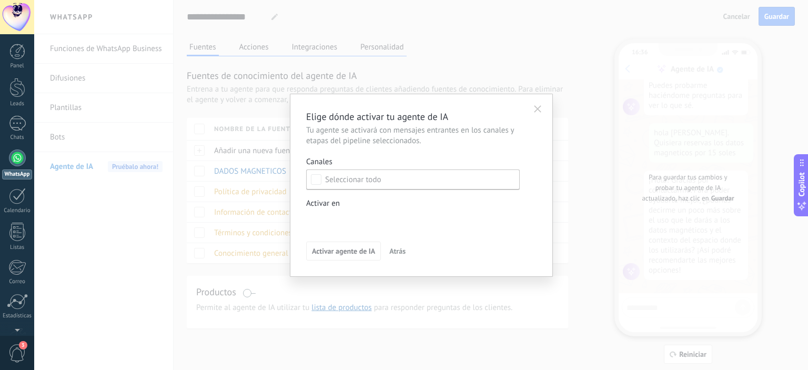
click at [535, 106] on icon "button" at bounding box center [537, 108] width 7 height 7
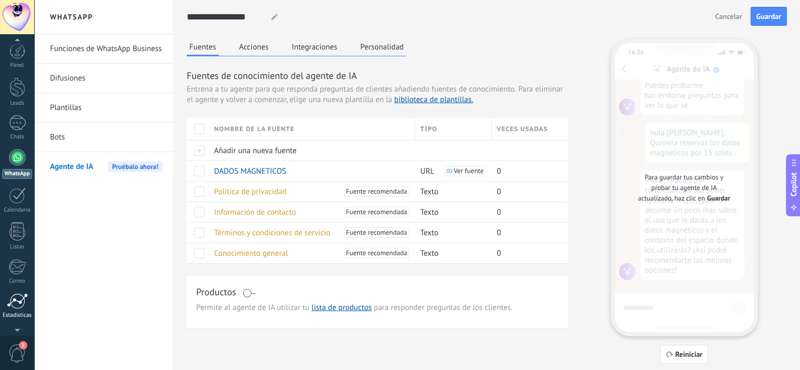
scroll to position [0, 0]
click at [15, 52] on div at bounding box center [17, 52] width 16 height 16
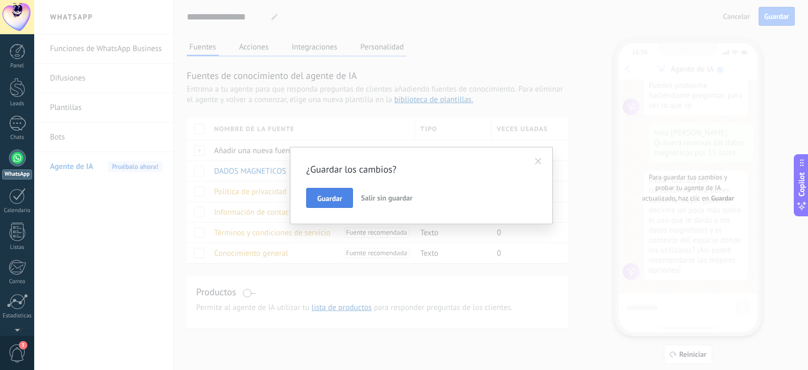
click at [328, 192] on button "Guardar" at bounding box center [329, 198] width 47 height 20
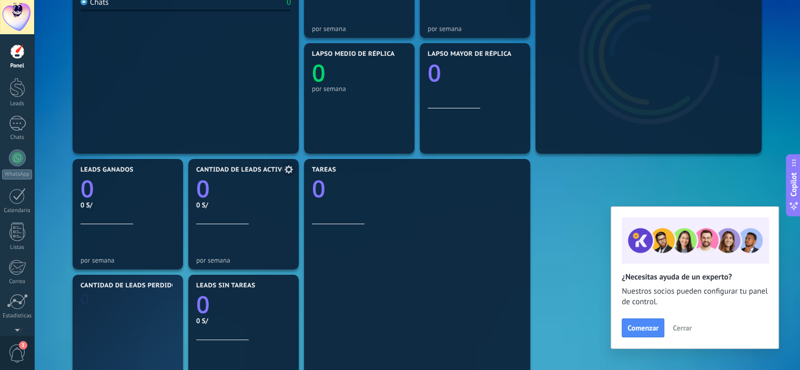
scroll to position [210, 0]
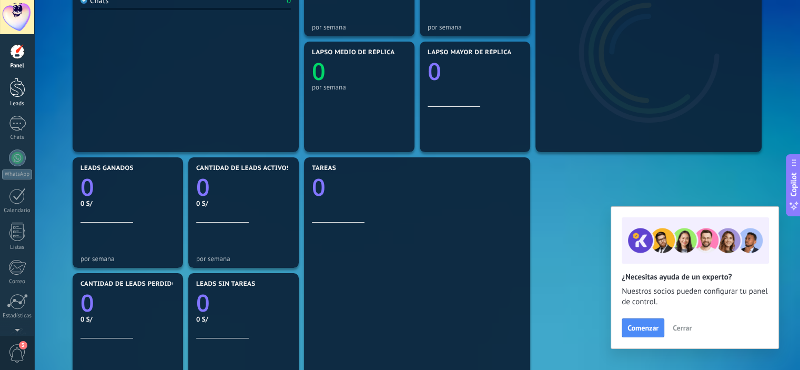
click at [9, 94] on div at bounding box center [17, 87] width 16 height 19
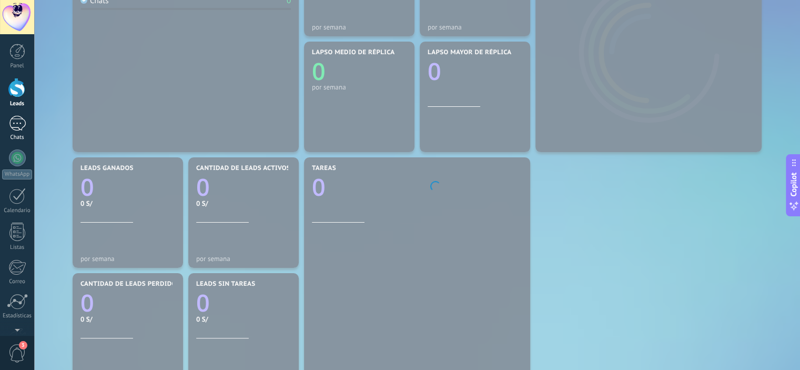
click at [13, 127] on div at bounding box center [17, 123] width 17 height 15
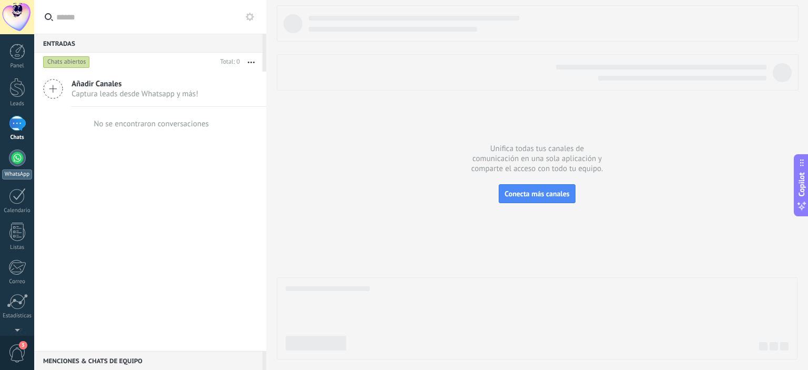
click at [18, 157] on div at bounding box center [17, 157] width 17 height 17
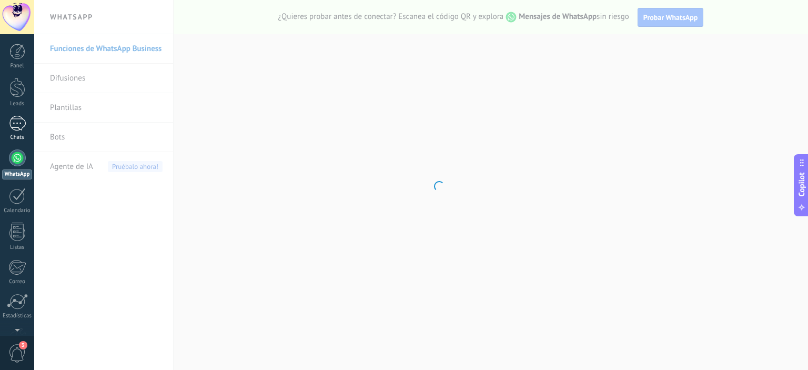
click at [19, 124] on div at bounding box center [17, 123] width 17 height 15
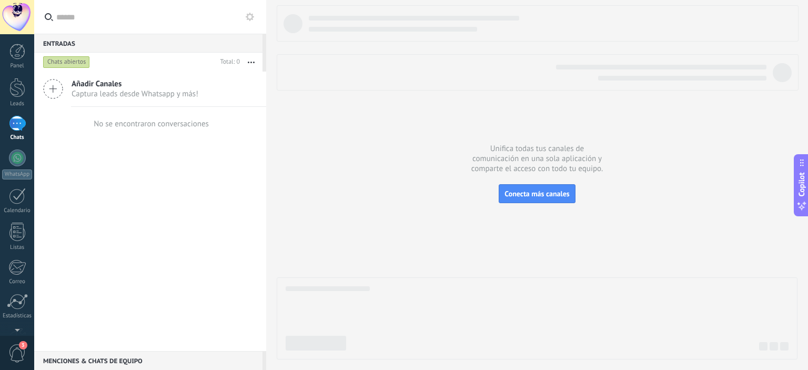
click at [92, 82] on span "Añadir Canales" at bounding box center [135, 84] width 127 height 10
click at [513, 197] on span "Conecta más canales" at bounding box center [536, 193] width 65 height 9
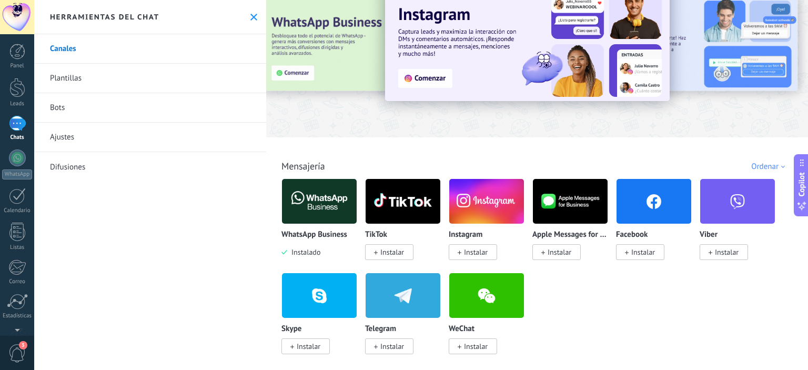
scroll to position [53, 0]
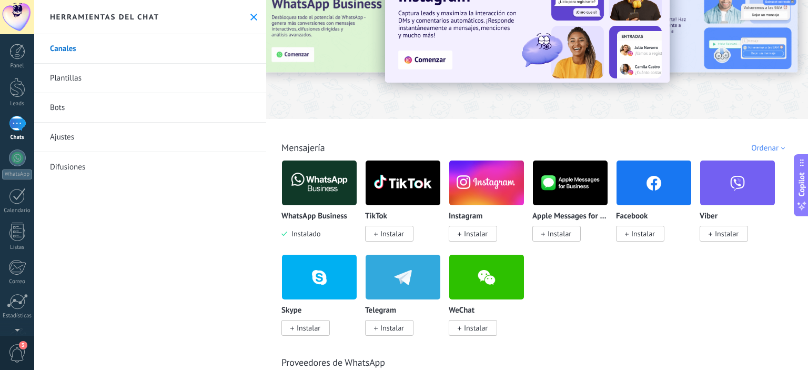
click at [385, 236] on span "Instalar" at bounding box center [392, 233] width 24 height 9
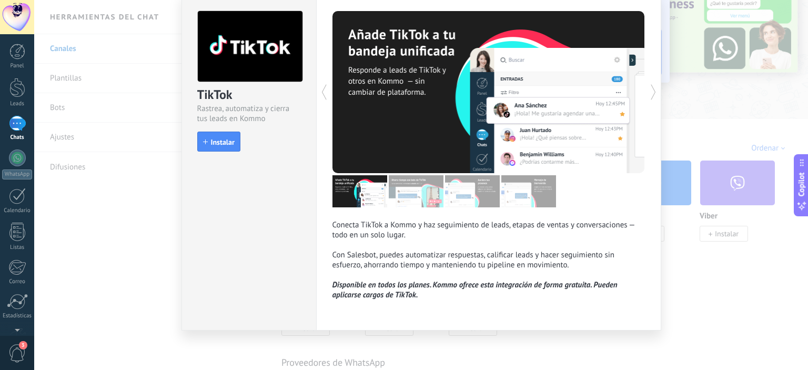
scroll to position [42, 0]
click at [221, 138] on span "Instalar" at bounding box center [223, 141] width 24 height 7
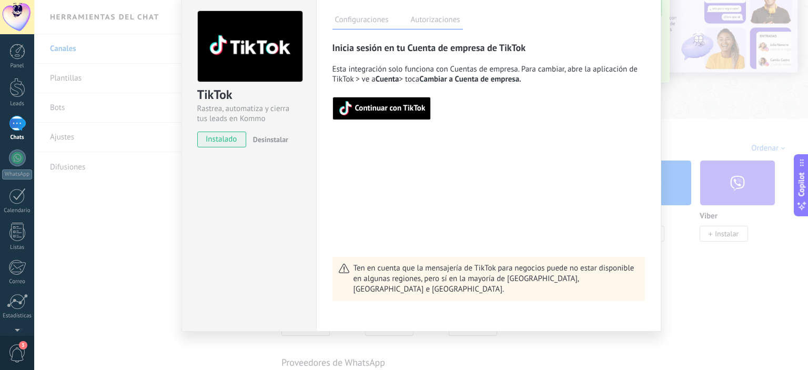
click at [407, 115] on span "Continuar con TikTok" at bounding box center [381, 108] width 87 height 15
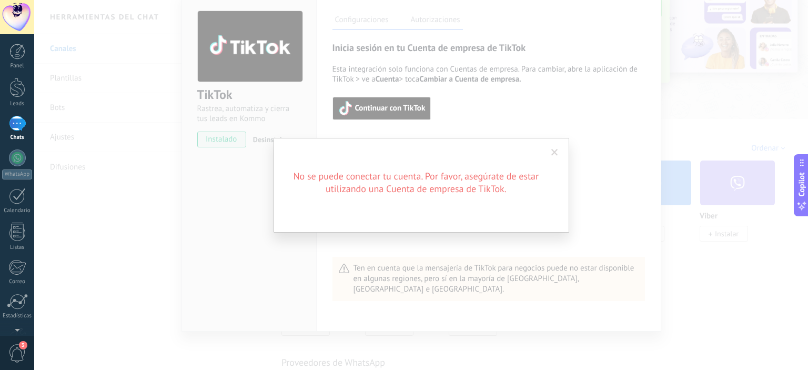
click at [556, 153] on span at bounding box center [554, 152] width 7 height 7
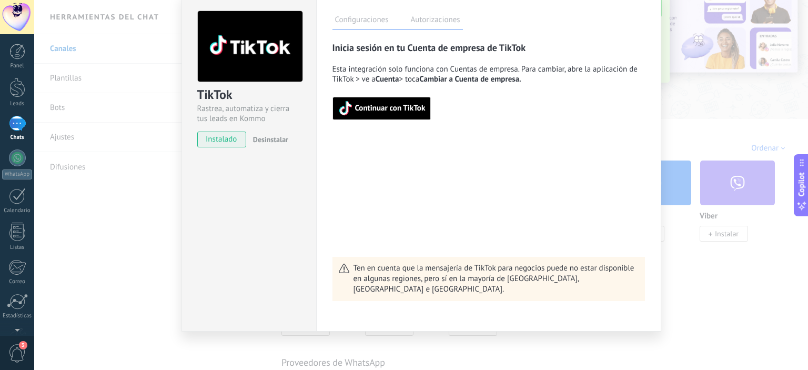
click at [429, 20] on label "Autorizaciones" at bounding box center [435, 21] width 55 height 15
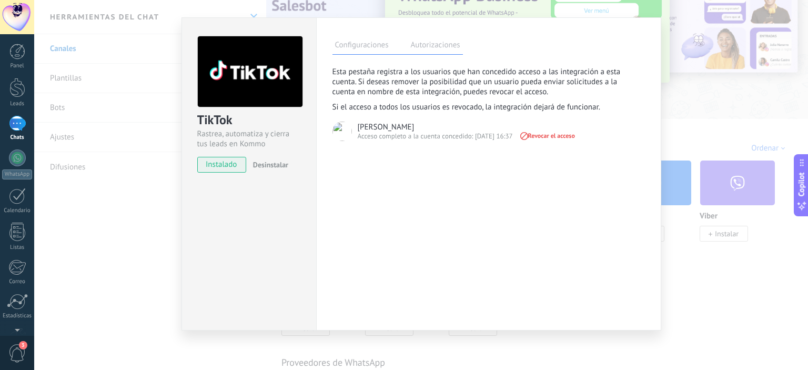
scroll to position [0, 0]
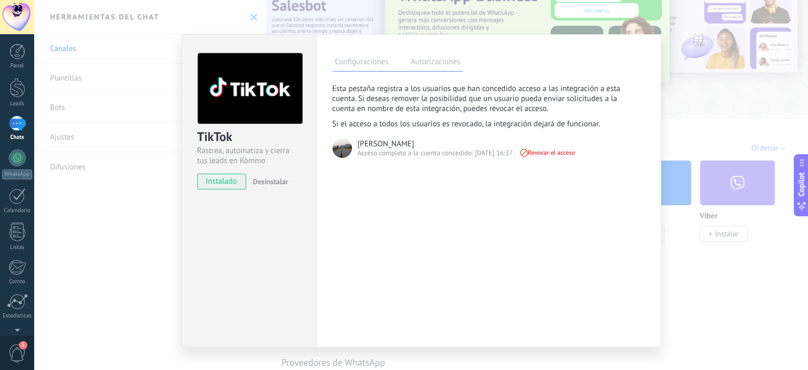
click at [365, 60] on label "Configuraciones" at bounding box center [361, 63] width 59 height 15
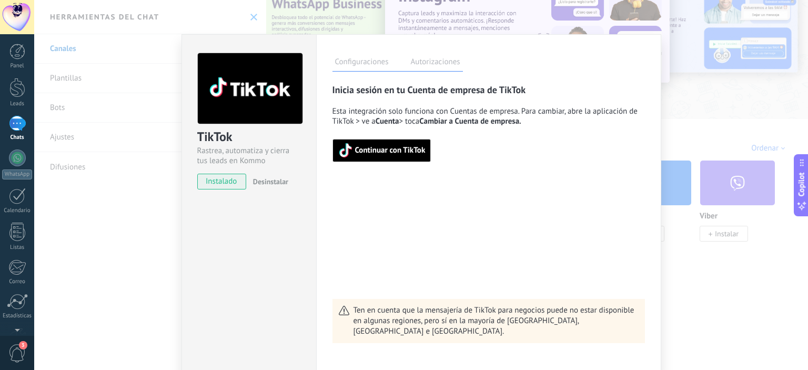
click at [672, 77] on div "TikTok Rastrea, automatiza y cierra tus leads en Kommo instalado Desinstalar Co…" at bounding box center [421, 185] width 774 height 370
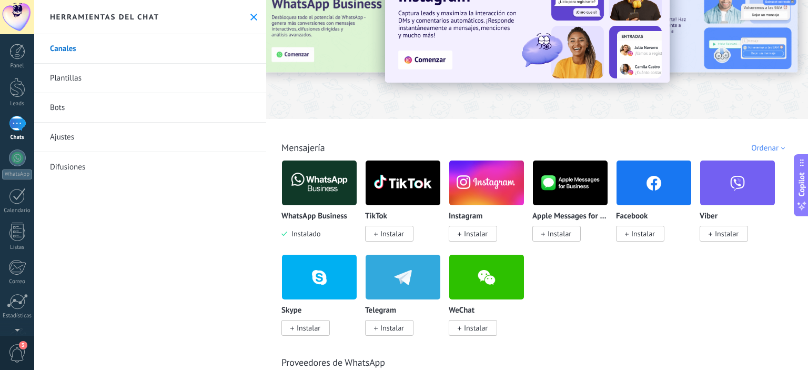
click at [658, 191] on img at bounding box center [653, 182] width 75 height 51
click at [642, 236] on span "Instalar" at bounding box center [643, 233] width 24 height 9
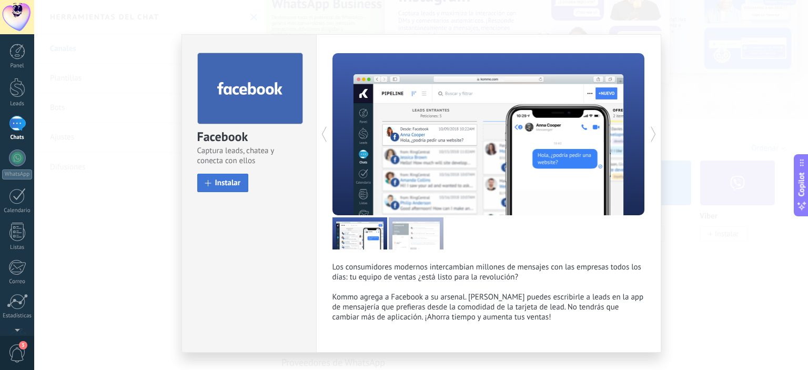
click at [223, 182] on span "Instalar" at bounding box center [228, 183] width 26 height 8
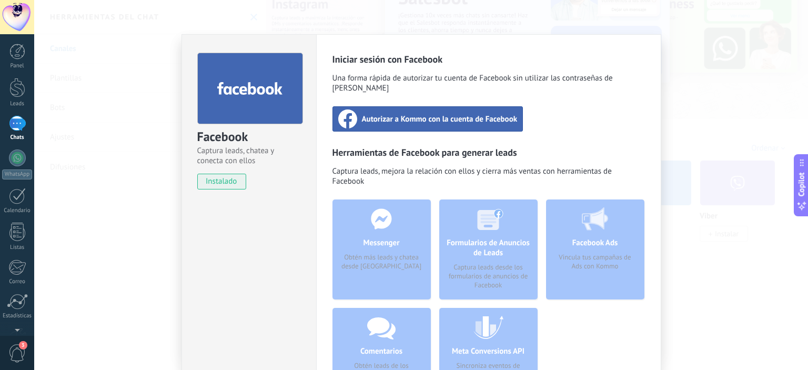
click at [419, 114] on span "Autorizar a Kommo con la cuenta de Facebook" at bounding box center [440, 119] width 156 height 11
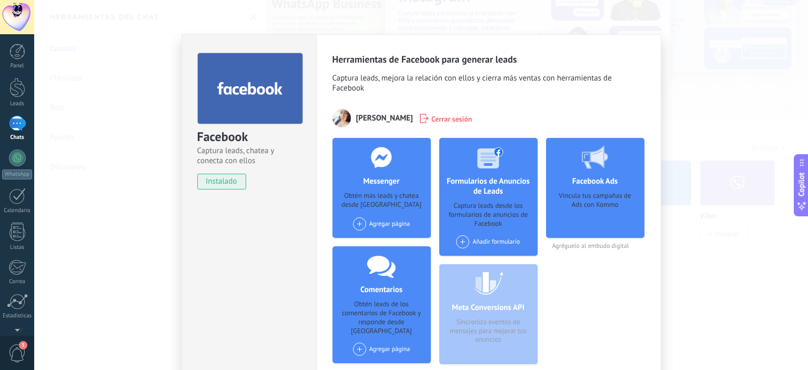
click at [711, 166] on div "Facebook Captura leads, chatea y conecta con ellos instalado Desinstalar Herram…" at bounding box center [421, 185] width 774 height 370
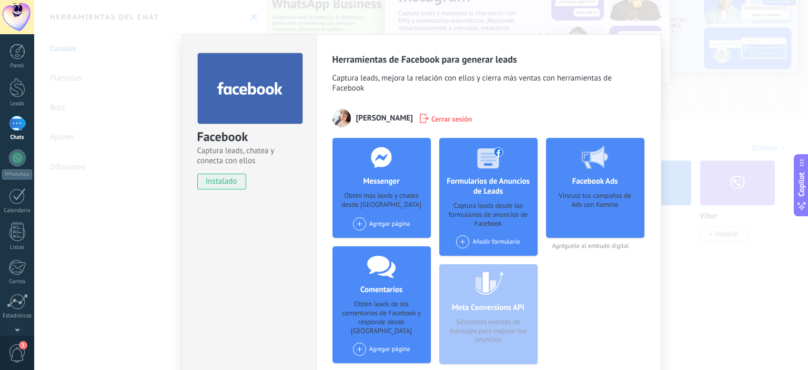
click at [26, 123] on link "Chats" at bounding box center [17, 128] width 34 height 25
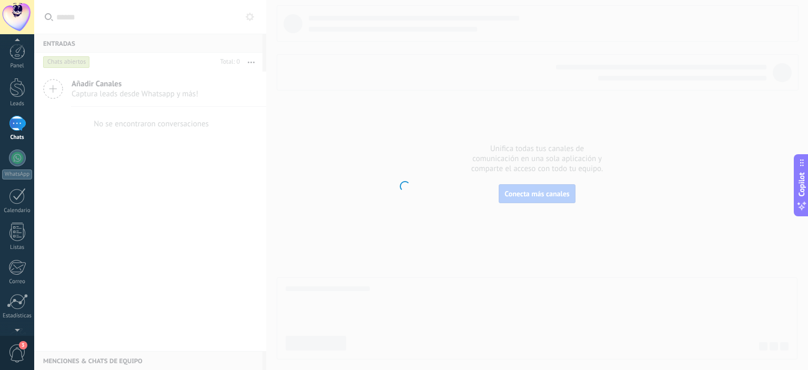
scroll to position [8, 0]
click at [11, 343] on div "3" at bounding box center [17, 352] width 34 height 35
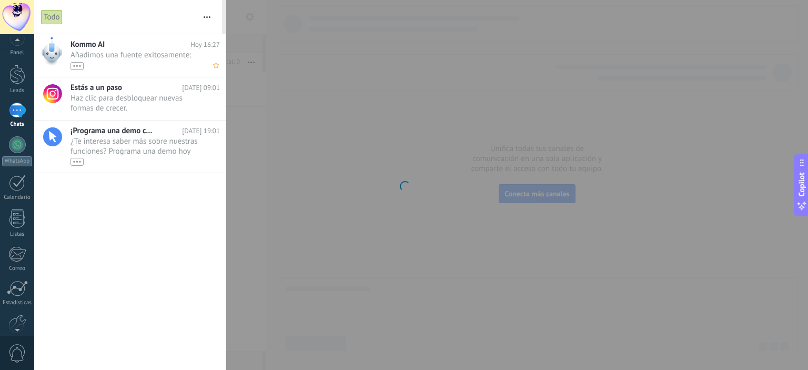
scroll to position [0, 0]
click at [309, 172] on div at bounding box center [404, 185] width 808 height 370
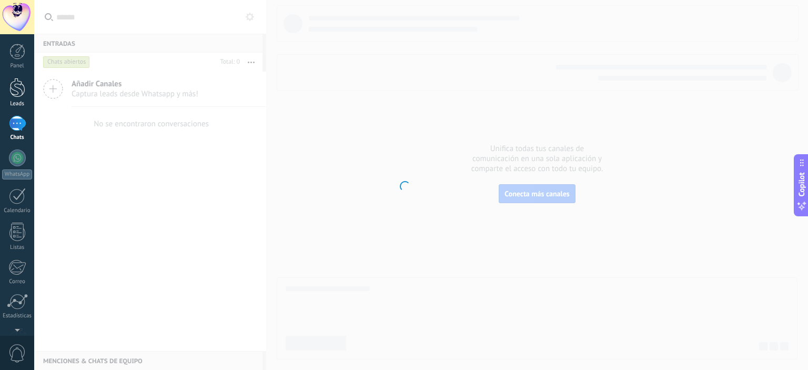
click at [12, 93] on div at bounding box center [17, 87] width 16 height 19
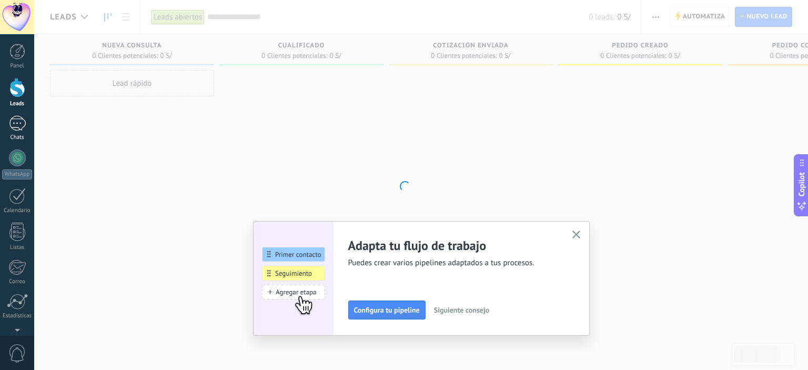
click at [17, 119] on div at bounding box center [17, 123] width 17 height 15
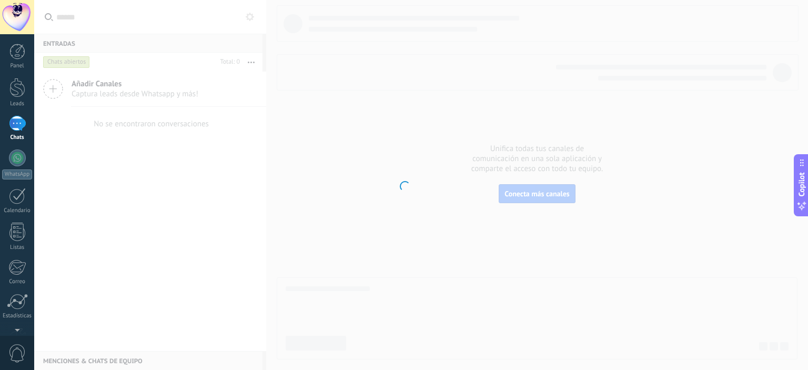
click at [13, 147] on div "Panel Leads Chats WhatsApp Clientes" at bounding box center [17, 224] width 34 height 360
click at [14, 160] on div at bounding box center [17, 157] width 17 height 17
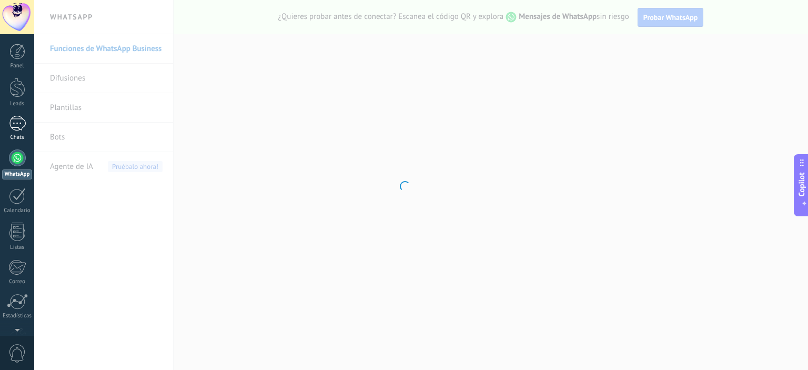
click at [11, 121] on div at bounding box center [17, 123] width 17 height 15
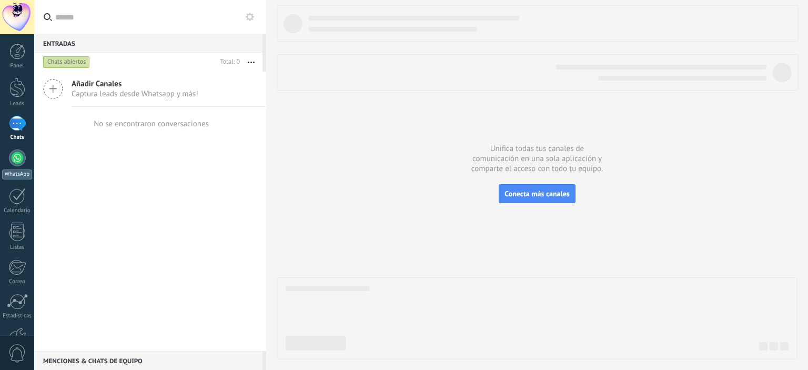
click at [4, 162] on link "WhatsApp" at bounding box center [17, 164] width 34 height 30
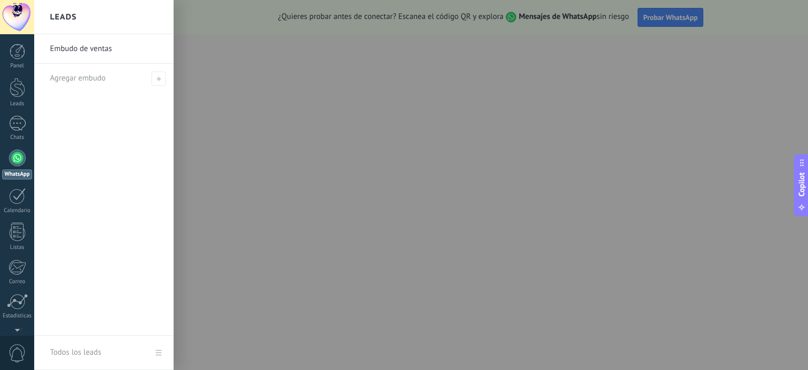
click at [671, 23] on div at bounding box center [438, 185] width 808 height 370
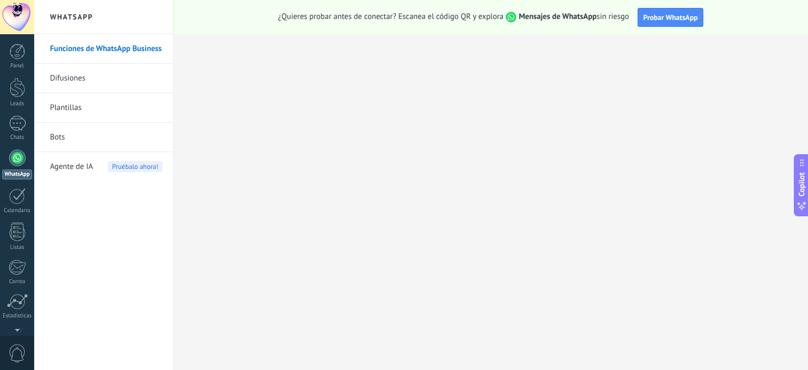
click at [671, 23] on button "Probar WhatsApp" at bounding box center [670, 17] width 66 height 19
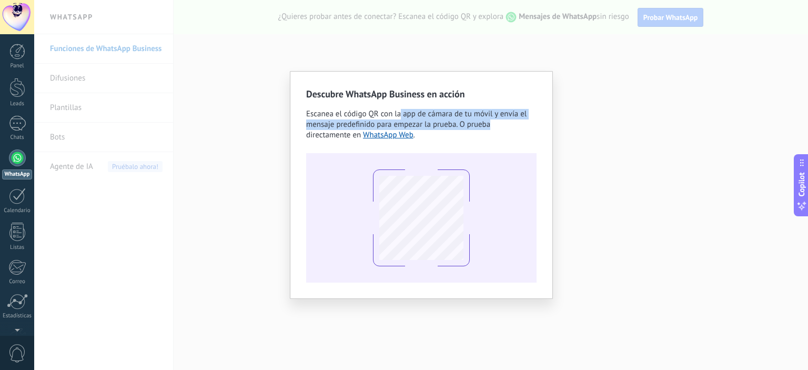
drag, startPoint x: 402, startPoint y: 118, endPoint x: 493, endPoint y: 124, distance: 91.1
click at [493, 124] on div "Escanea el código QR con la app de cámara de tu móvil y envía el mensaje predef…" at bounding box center [421, 125] width 230 height 32
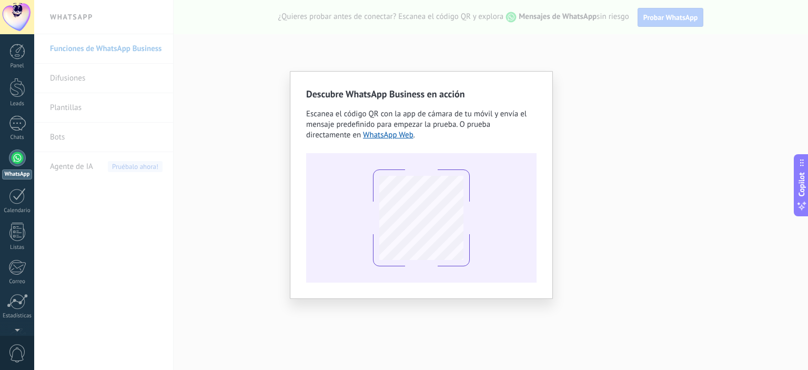
click at [638, 184] on div "Descubre WhatsApp Business en acción Escanea el código QR con la app de cámara …" at bounding box center [421, 185] width 774 height 370
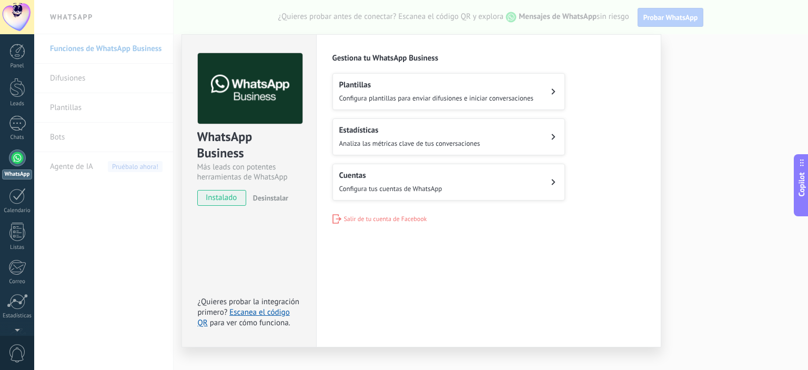
click at [218, 195] on span "instalado" at bounding box center [222, 198] width 48 height 16
click at [548, 93] on button "Plantillas Configura plantillas para enviar difusiones e iniciar conversaciones" at bounding box center [448, 91] width 232 height 37
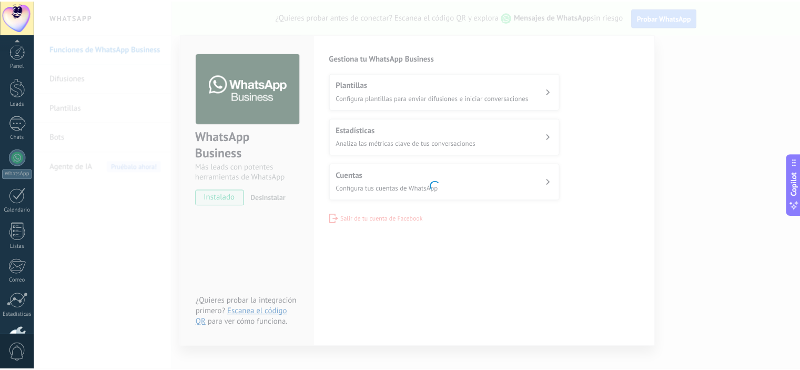
scroll to position [67, 0]
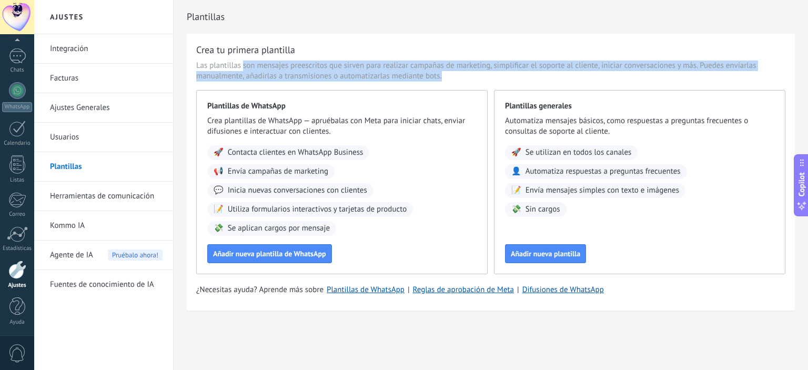
drag, startPoint x: 243, startPoint y: 64, endPoint x: 703, endPoint y: 71, distance: 459.1
click at [703, 71] on span "Las plantillas son mensajes preescritos que sirven para realizar campañas de ma…" at bounding box center [490, 70] width 589 height 21
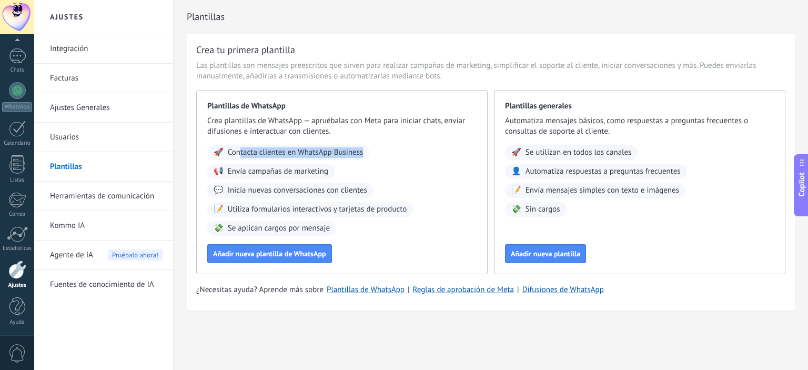
drag, startPoint x: 265, startPoint y: 157, endPoint x: 380, endPoint y: 157, distance: 114.6
click at [380, 157] on div "🚀 Contacta clientes en WhatsApp Business 📢 Envía campañas de marketing 💬 Inicia…" at bounding box center [341, 190] width 269 height 90
click at [88, 48] on link "Integración" at bounding box center [106, 48] width 113 height 29
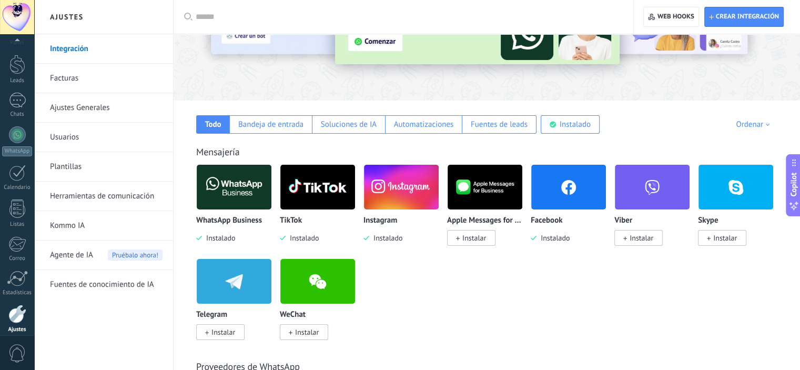
scroll to position [67, 0]
click at [70, 67] on link "Facturas" at bounding box center [106, 78] width 113 height 29
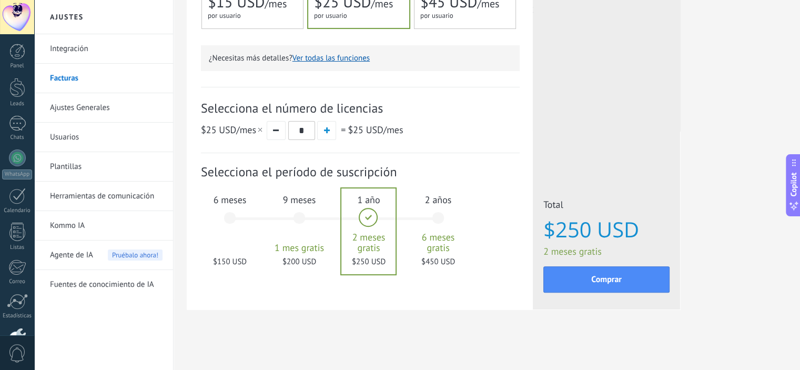
scroll to position [304, 0]
click at [95, 100] on link "Ajustes Generales" at bounding box center [106, 107] width 113 height 29
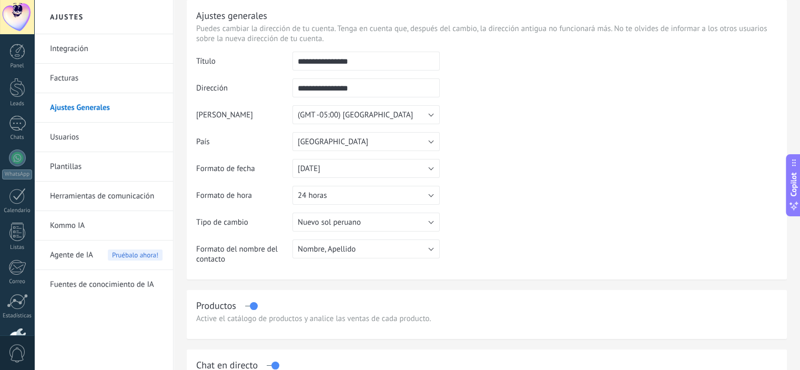
scroll to position [53, 0]
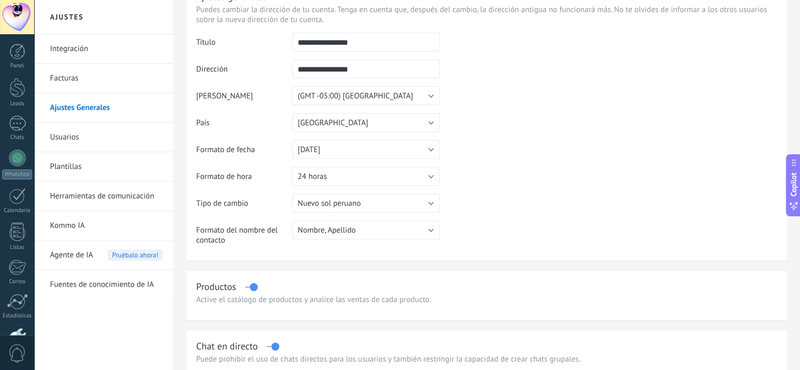
click at [89, 137] on link "Usuarios" at bounding box center [106, 137] width 113 height 29
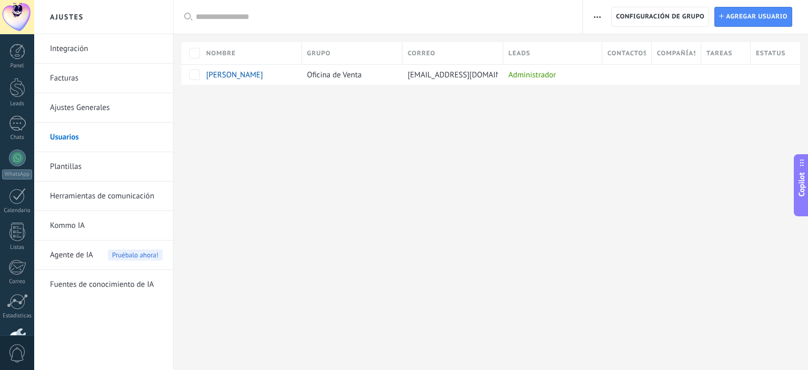
click at [68, 160] on link "Plantillas" at bounding box center [106, 166] width 113 height 29
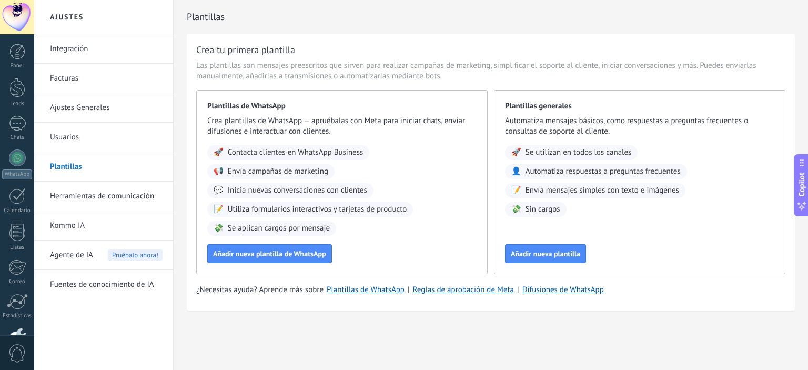
click at [95, 192] on link "Herramientas de comunicación" at bounding box center [106, 195] width 113 height 29
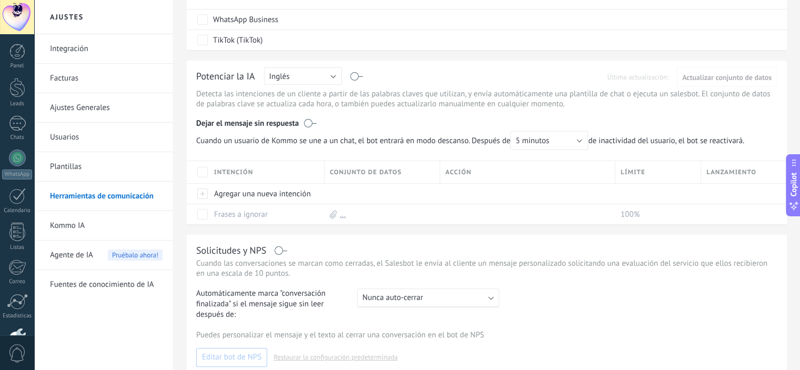
scroll to position [263, 0]
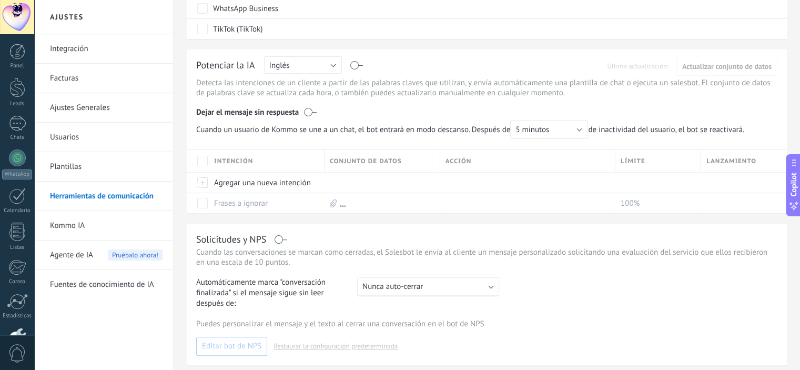
click at [86, 275] on link "Fuentes de conocimiento de IA" at bounding box center [106, 284] width 113 height 29
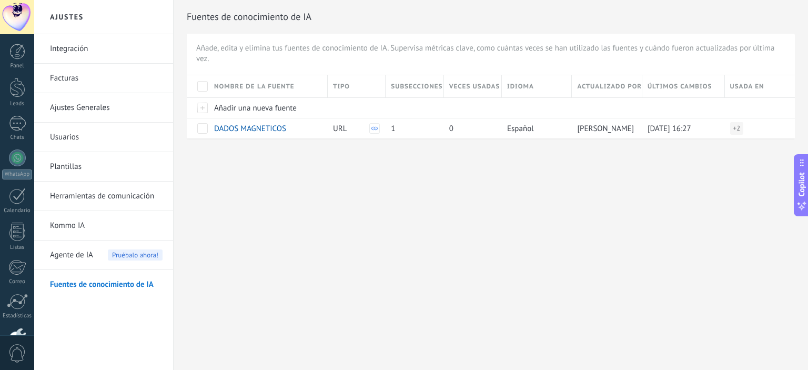
click at [86, 252] on span "Agente de IA" at bounding box center [71, 254] width 43 height 29
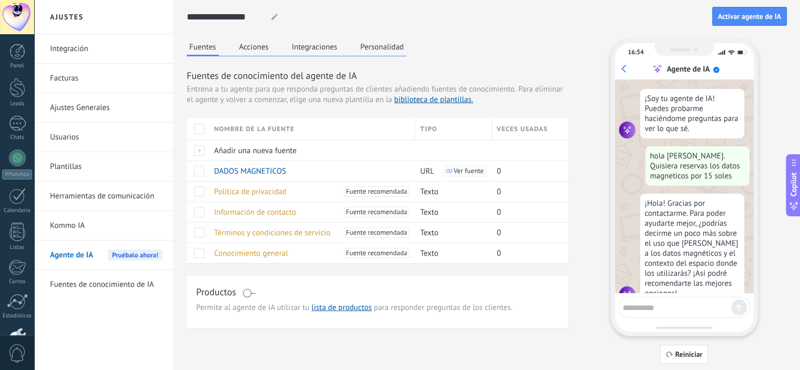
scroll to position [25, 0]
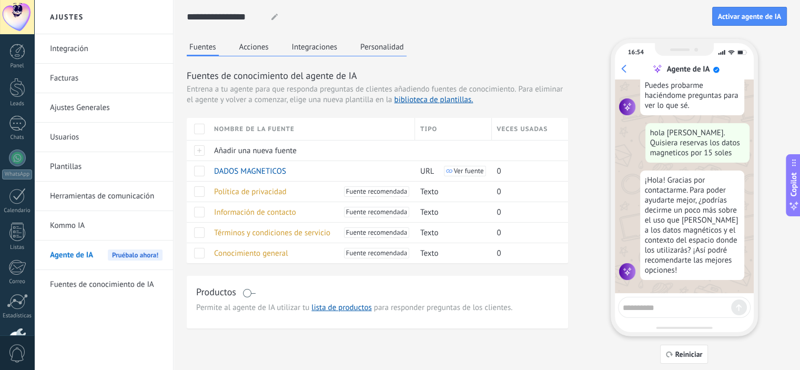
click at [653, 315] on div at bounding box center [684, 307] width 133 height 21
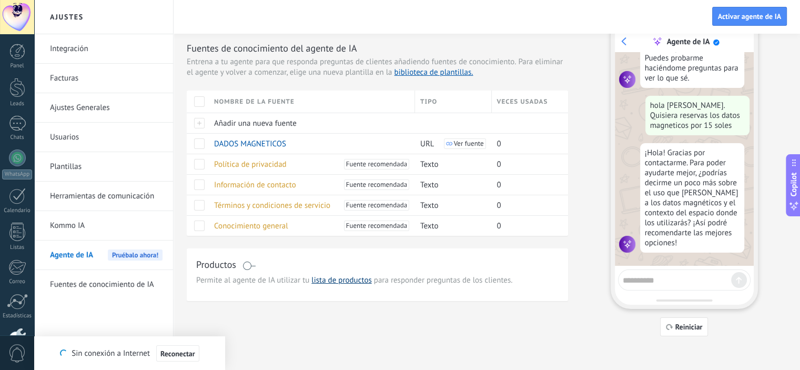
scroll to position [0, 0]
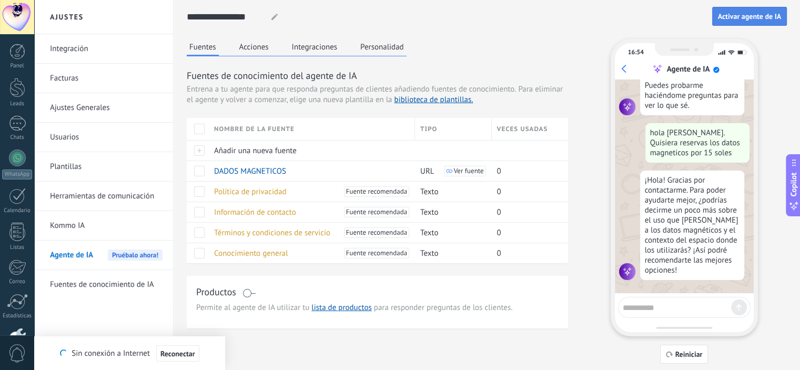
click at [739, 13] on span "Activar agente de IA" at bounding box center [749, 16] width 63 height 7
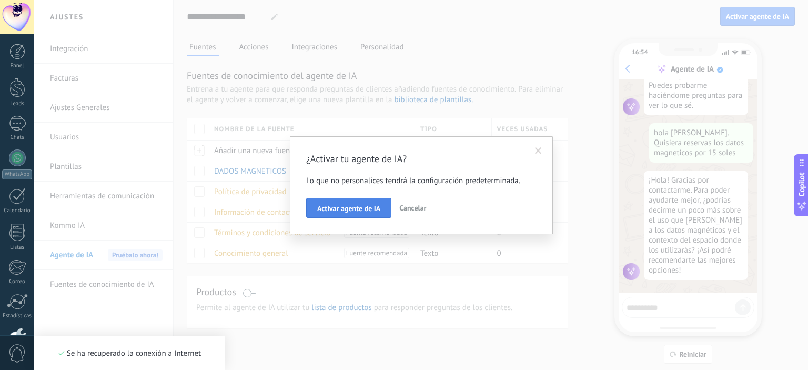
click at [336, 210] on span "Activar agente de IA" at bounding box center [348, 208] width 63 height 7
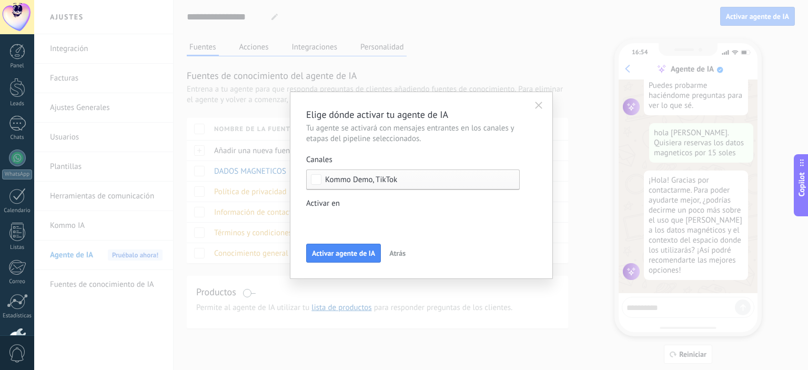
click at [384, 179] on span "Kommo Demo, TikTok" at bounding box center [361, 180] width 72 height 8
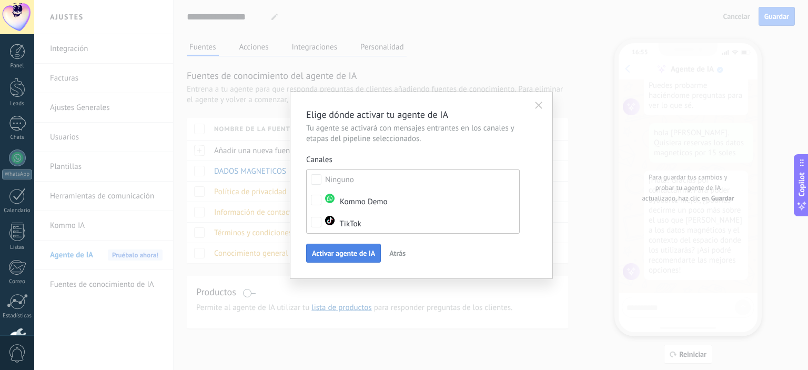
click at [328, 254] on span "Activar agente de IA" at bounding box center [343, 252] width 63 height 7
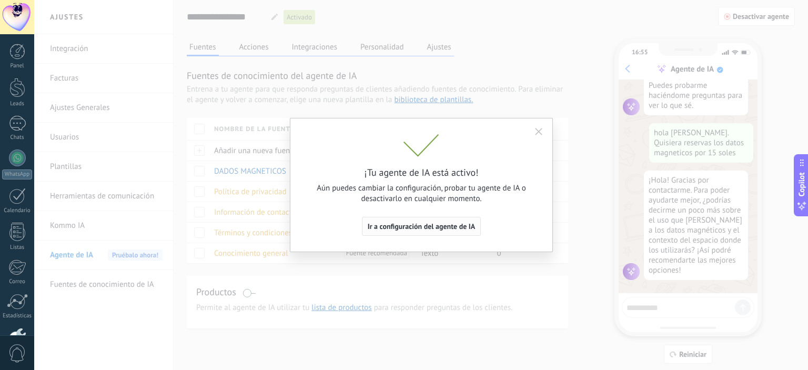
click at [426, 226] on span "Ir a configuración del agente de IA" at bounding box center [422, 225] width 108 height 7
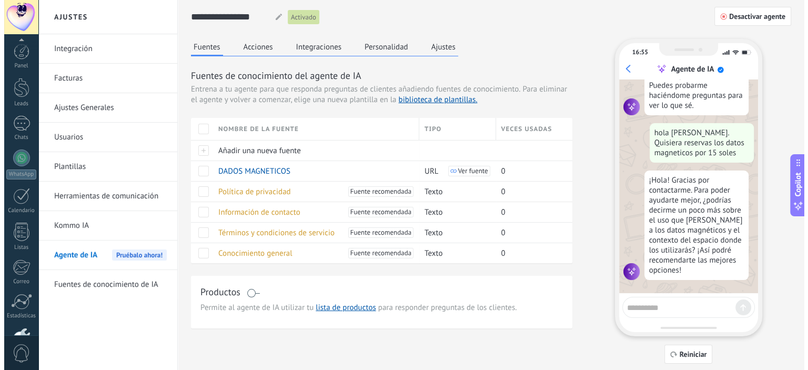
scroll to position [67, 0]
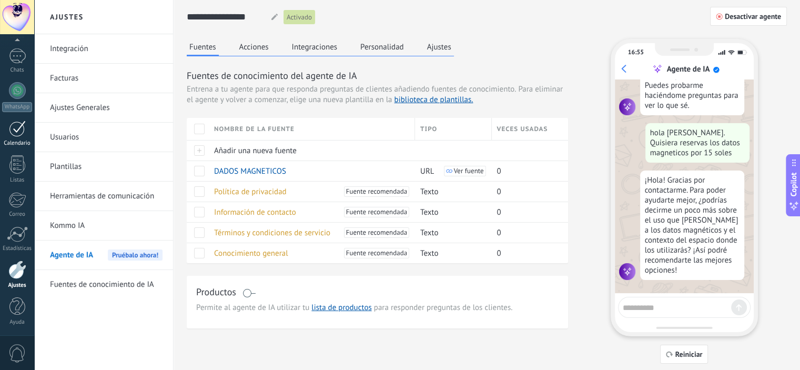
click at [6, 145] on div "Calendario" at bounding box center [17, 143] width 31 height 7
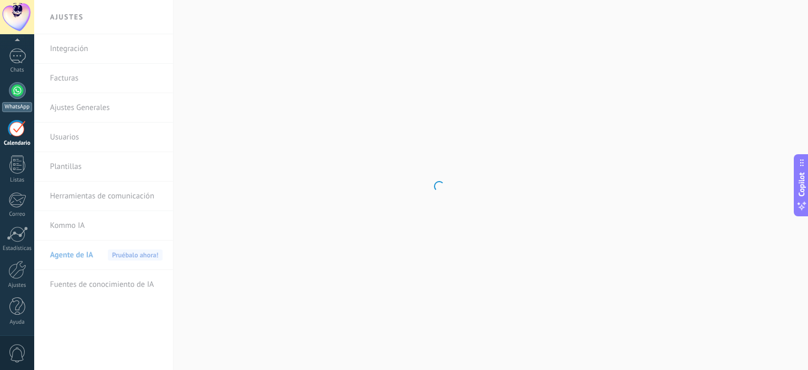
click at [15, 89] on div at bounding box center [17, 90] width 17 height 17
click at [23, 155] on div at bounding box center [17, 157] width 17 height 17
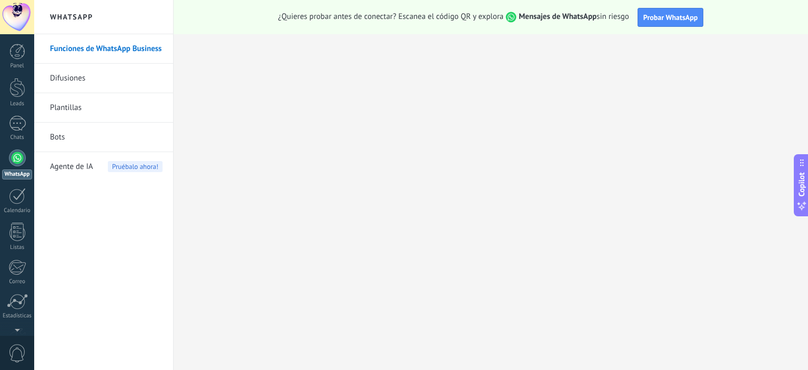
click at [79, 69] on link "Difusiones" at bounding box center [106, 78] width 113 height 29
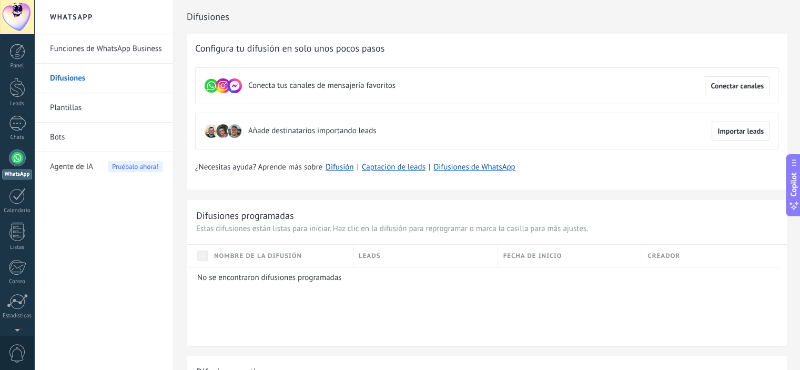
click at [228, 83] on use at bounding box center [234, 85] width 15 height 15
click at [25, 123] on link "Chats" at bounding box center [17, 128] width 34 height 25
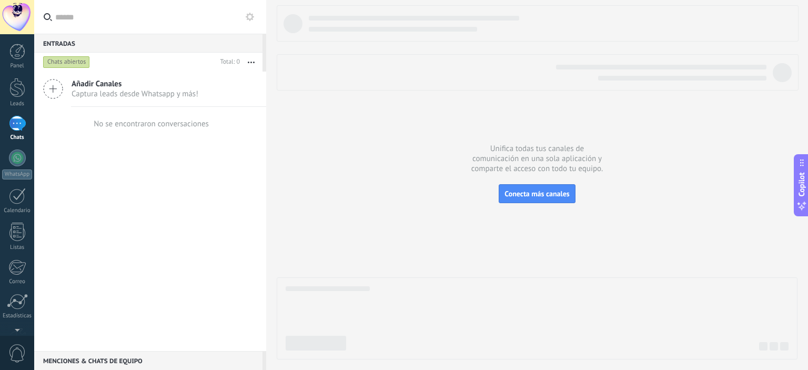
click at [59, 64] on div "Chats abiertos" at bounding box center [66, 62] width 47 height 13
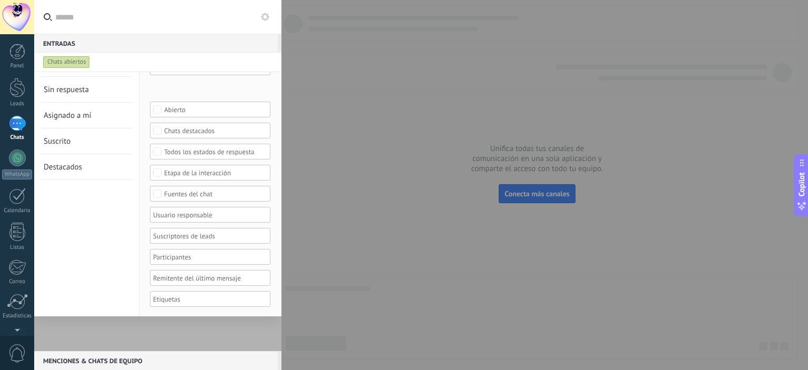
click at [192, 193] on div "Fuentes del chat" at bounding box center [210, 194] width 93 height 8
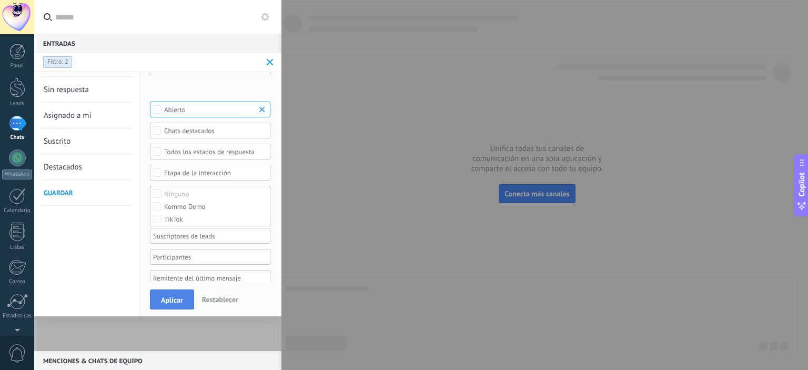
click at [177, 294] on button "Aplicar" at bounding box center [172, 299] width 44 height 20
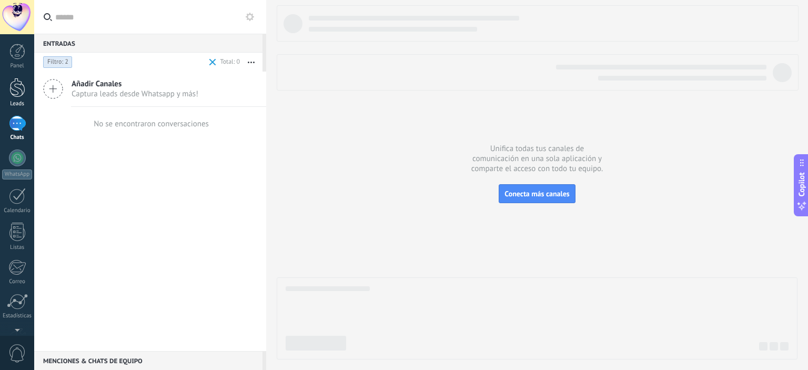
click at [16, 97] on div at bounding box center [17, 87] width 16 height 19
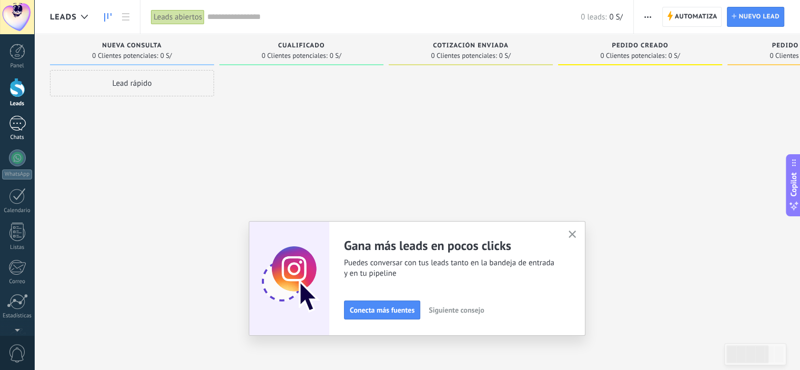
click at [7, 133] on link "Chats" at bounding box center [17, 128] width 34 height 25
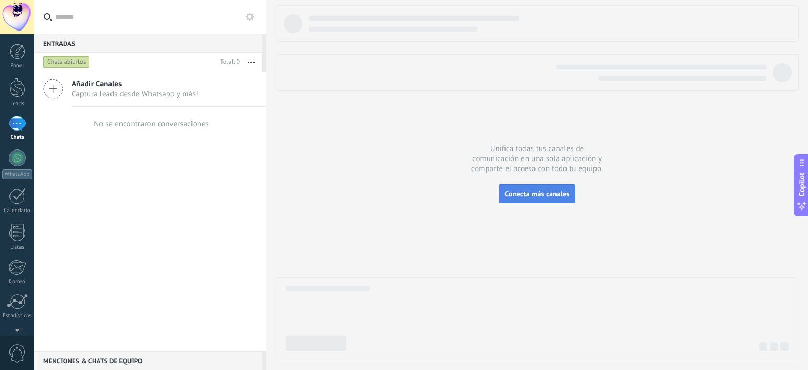
click at [538, 199] on button "Conecta más canales" at bounding box center [537, 193] width 76 height 19
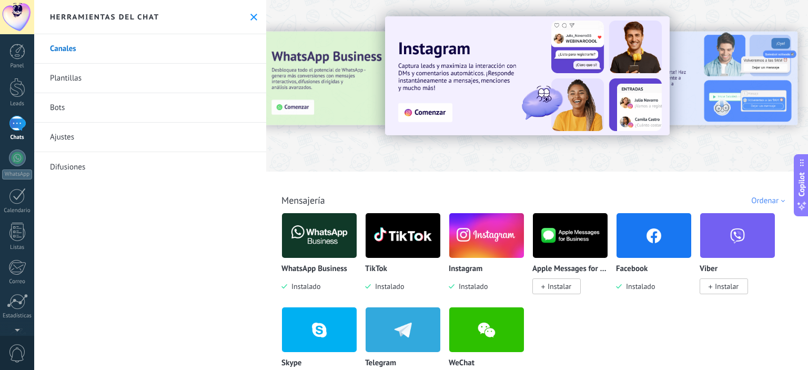
click at [637, 277] on div "Facebook Instalado" at bounding box center [654, 278] width 76 height 27
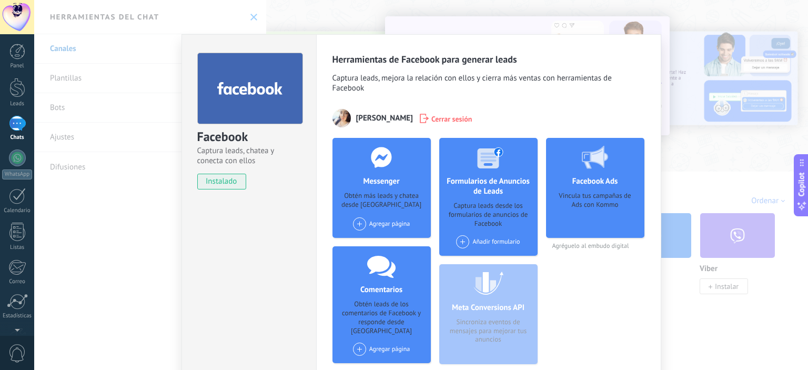
click at [284, 165] on span "Captura leads, chatea y conecta con ellos" at bounding box center [249, 156] width 104 height 20
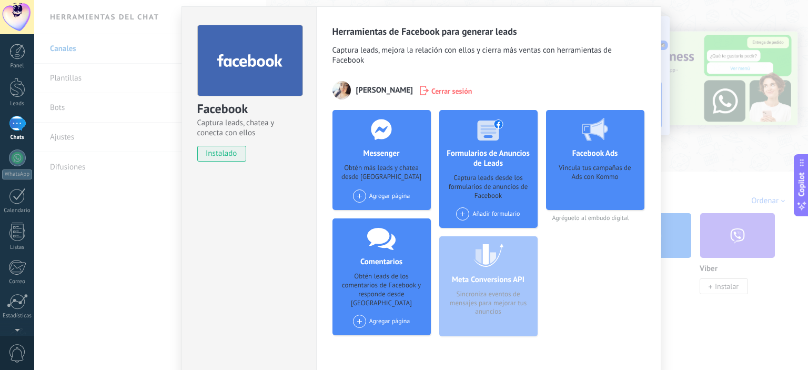
scroll to position [53, 0]
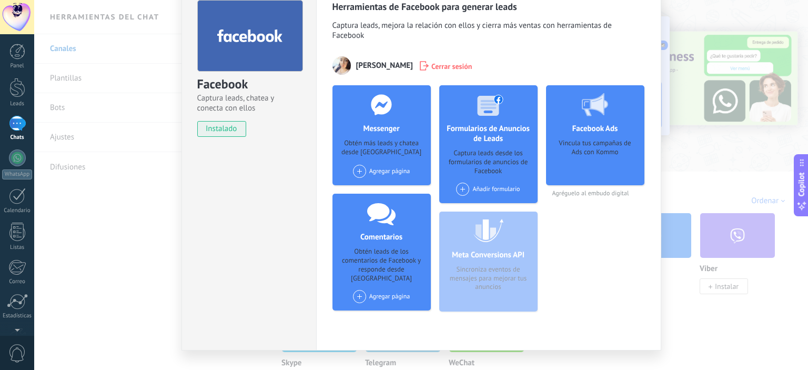
click at [381, 168] on div "Agregar página" at bounding box center [381, 171] width 57 height 13
click at [361, 192] on div at bounding box center [361, 191] width 13 height 13
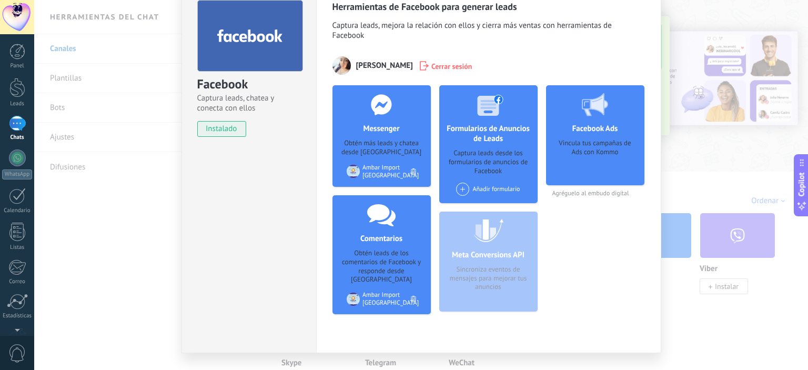
drag, startPoint x: 370, startPoint y: 279, endPoint x: 363, endPoint y: 291, distance: 14.2
click at [363, 291] on div "Ambar Import Perú" at bounding box center [390, 299] width 56 height 16
click at [567, 272] on div "Facebook Ads Vincula tus campañas de Ads con Kommo Agréguelo al embudo digital" at bounding box center [595, 203] width 98 height 237
click at [597, 162] on div "Vincula tus campañas de Ads con Kommo" at bounding box center [595, 158] width 82 height 39
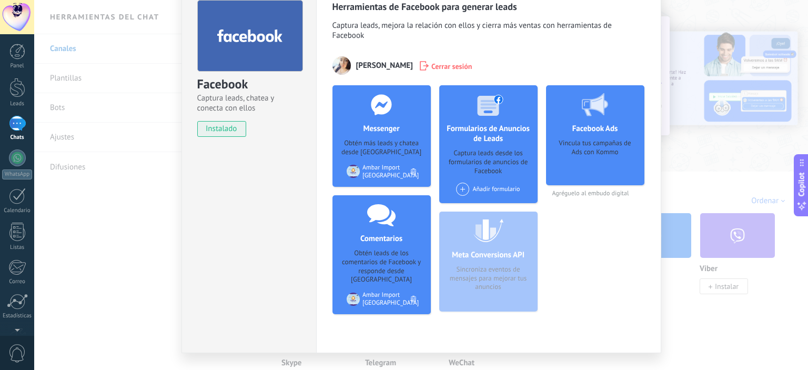
click at [580, 176] on div "Vincula tus campañas de Ads con Kommo" at bounding box center [595, 158] width 82 height 39
click at [560, 170] on div "Vincula tus campañas de Ads con Kommo" at bounding box center [595, 158] width 82 height 39
click at [456, 188] on span at bounding box center [462, 188] width 13 height 13
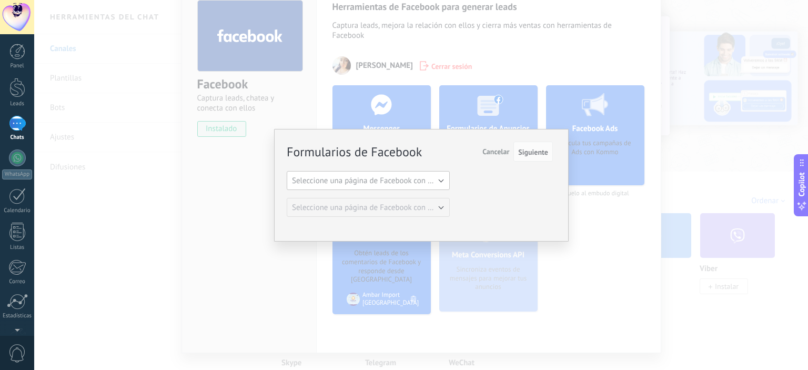
click at [426, 179] on span "Seleccione una página de Facebook con formas" at bounding box center [371, 181] width 159 height 10
click at [374, 196] on span "Ambar Import Perú" at bounding box center [363, 199] width 166 height 10
click at [507, 140] on div "Formularios de Facebook Siguiente Cancelar Seleccione una página de Facebook co…" at bounding box center [421, 185] width 294 height 113
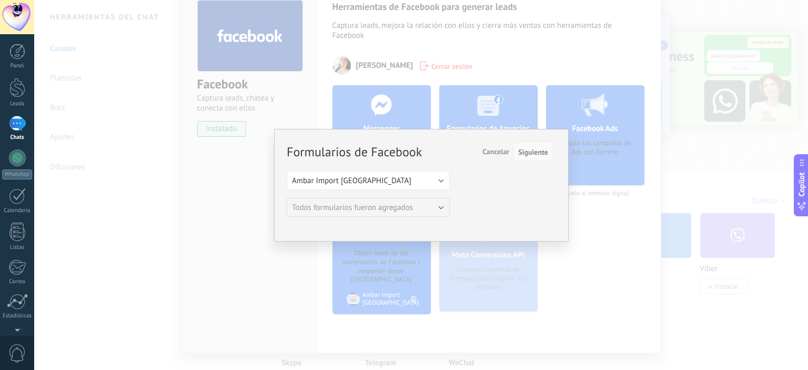
click at [524, 153] on span "Siguiente" at bounding box center [533, 151] width 30 height 7
click at [492, 153] on span "Cancelar" at bounding box center [495, 151] width 27 height 9
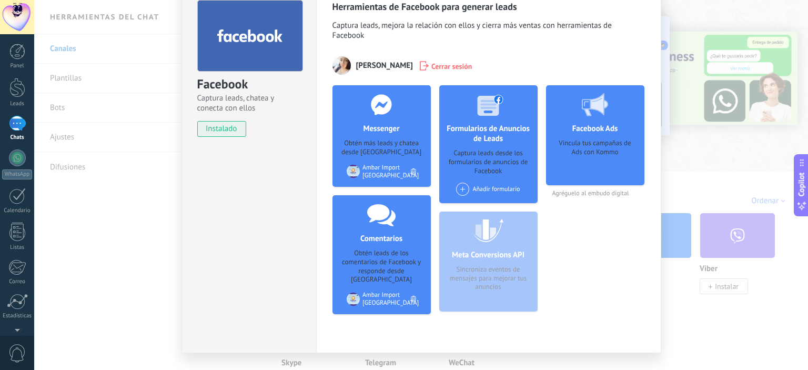
click at [569, 260] on div "Facebook Ads Vincula tus campañas de Ads con Kommo Agréguelo al embudo digital" at bounding box center [595, 203] width 98 height 237
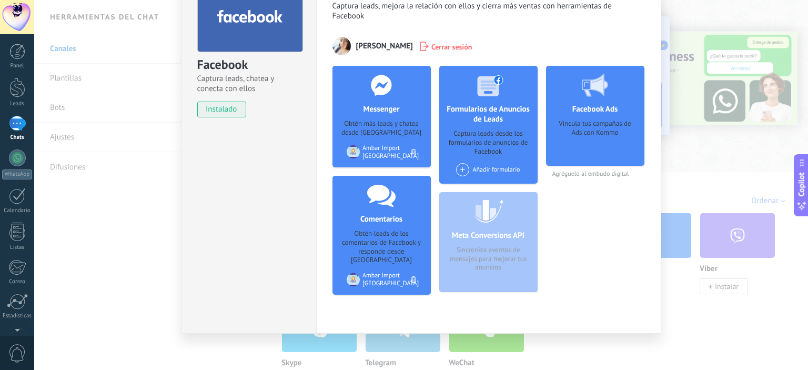
click at [207, 108] on span "instalado" at bounding box center [222, 109] width 48 height 16
click at [715, 127] on div "Facebook Captura leads, chatea y conecta con ellos instalado Desinstalar Herram…" at bounding box center [421, 185] width 774 height 370
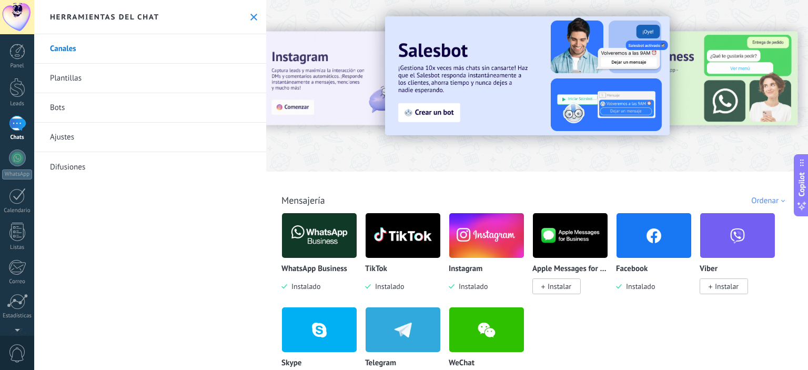
scroll to position [0, 0]
click at [410, 235] on img at bounding box center [402, 235] width 75 height 51
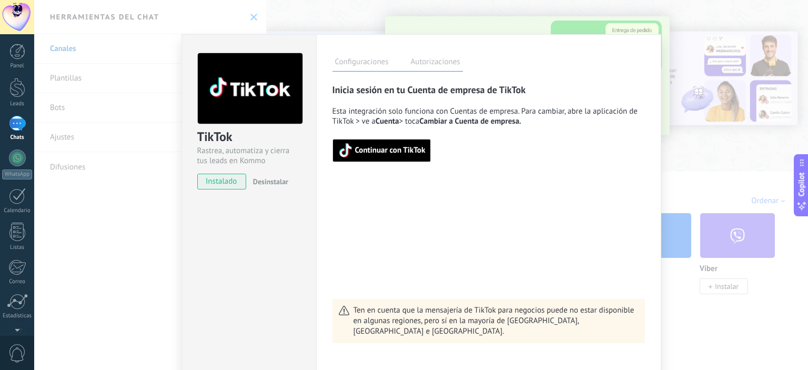
click at [447, 57] on label "Autorizaciones" at bounding box center [435, 63] width 55 height 15
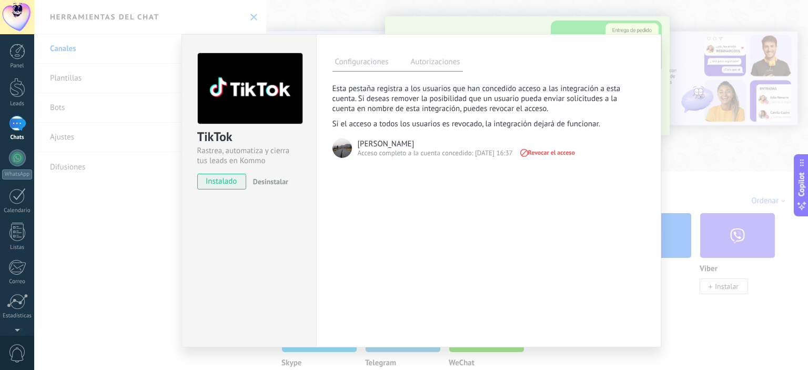
click at [744, 156] on div "TikTok Rastrea, automatiza y cierra tus leads en Kommo instalado Desinstalar Co…" at bounding box center [421, 185] width 774 height 370
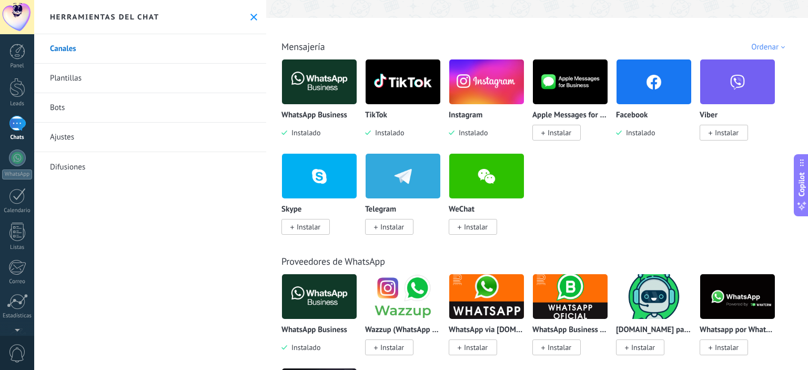
scroll to position [105, 0]
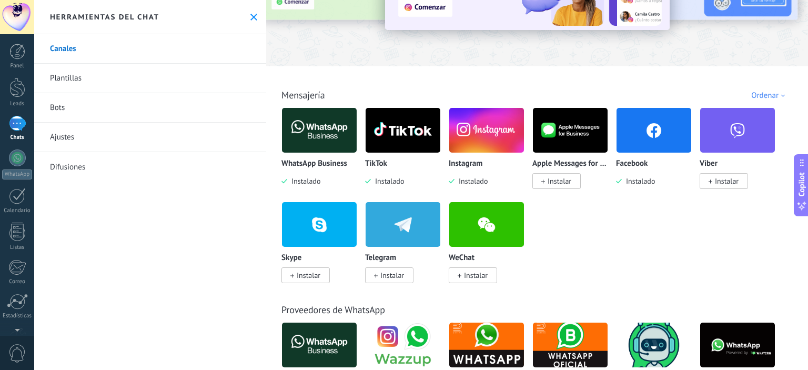
click at [327, 147] on img at bounding box center [319, 130] width 75 height 51
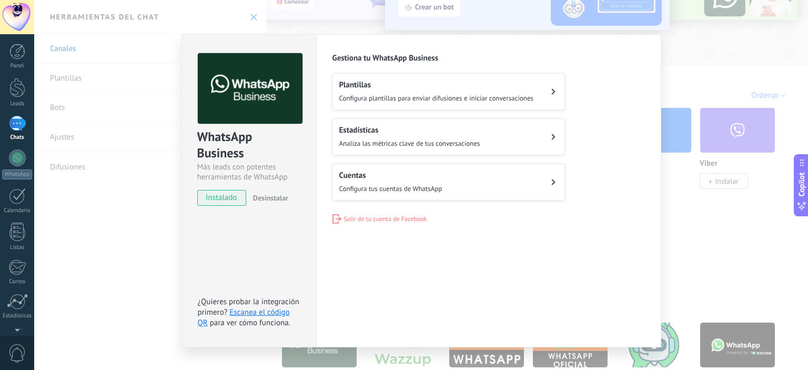
click at [435, 178] on h2 "Cuentas" at bounding box center [390, 175] width 103 height 10
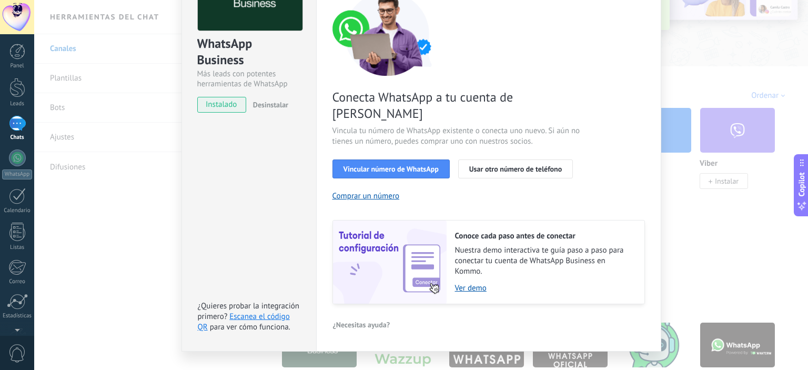
scroll to position [97, 0]
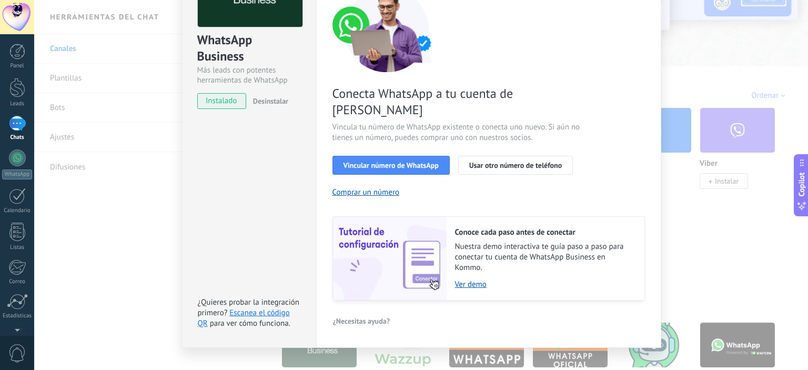
click at [258, 208] on div "WhatsApp Business Más leads con potentes herramientas de WhatsApp instalado Des…" at bounding box center [248, 142] width 135 height 410
click at [248, 308] on link "Escanea el código QR" at bounding box center [244, 318] width 92 height 21
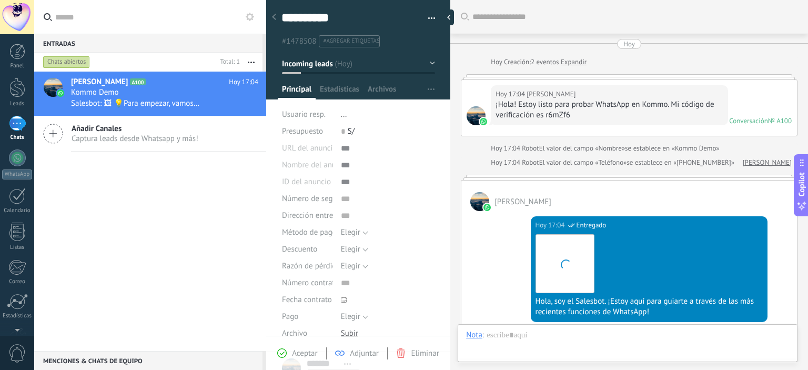
scroll to position [398, 0]
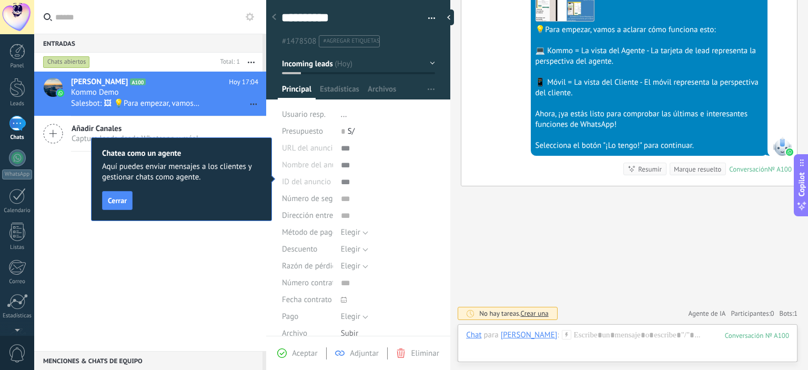
click at [17, 129] on div "1" at bounding box center [17, 123] width 17 height 15
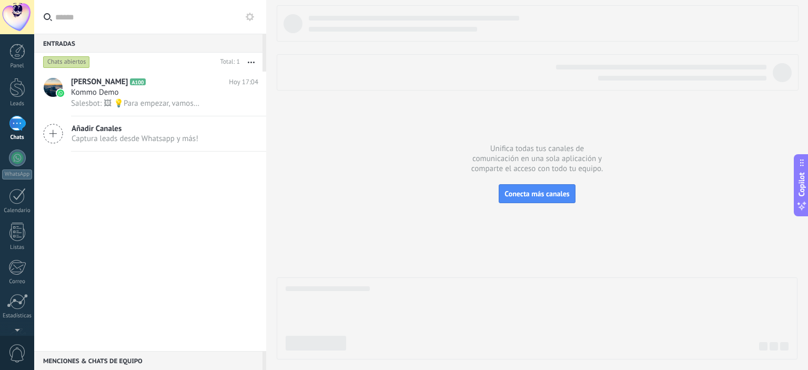
click at [17, 129] on div "1" at bounding box center [17, 123] width 17 height 15
click at [157, 99] on span "Salesbot: 🖼 💡Para empezar, vamos a aclarar cómo funciona esto: 💻 Kommo = La vis…" at bounding box center [135, 103] width 129 height 10
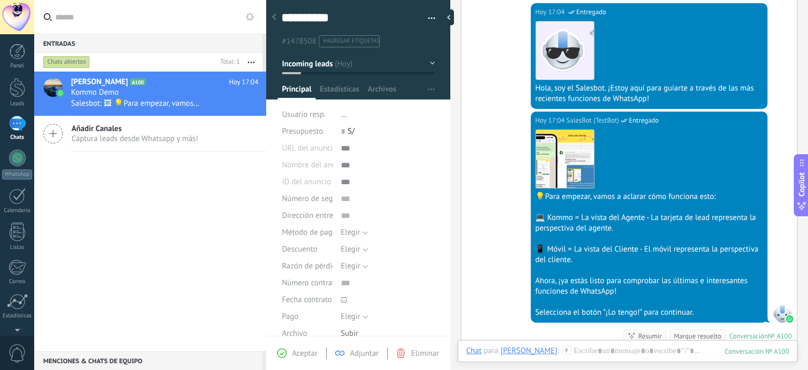
scroll to position [263, 0]
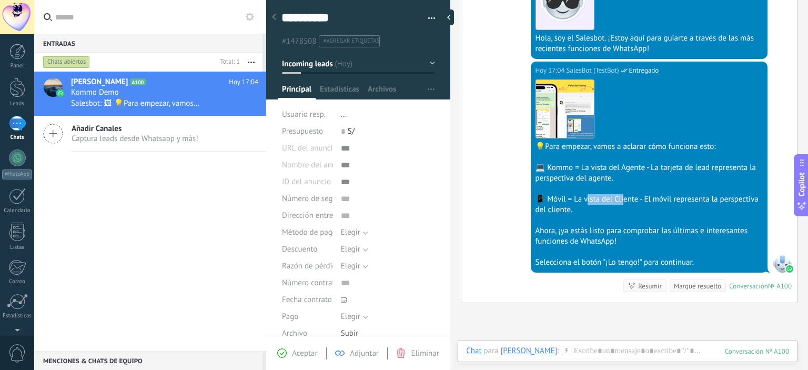
drag, startPoint x: 583, startPoint y: 218, endPoint x: 618, endPoint y: 218, distance: 35.8
click at [618, 215] on div "📱 Móvil = La vista del Cliente - El móvil representa la perspectiva del cliente." at bounding box center [648, 204] width 227 height 21
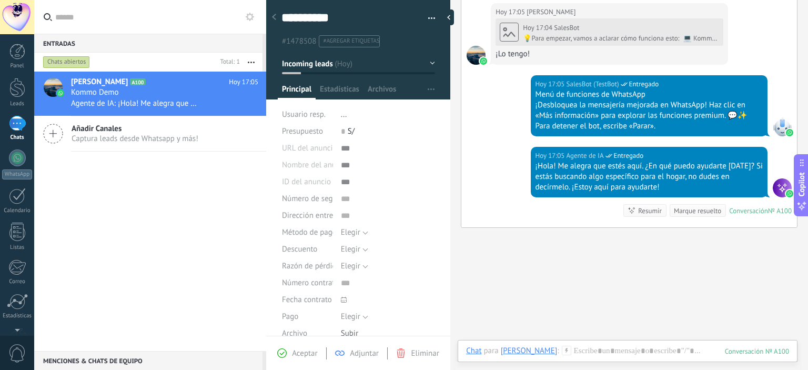
scroll to position [602, 0]
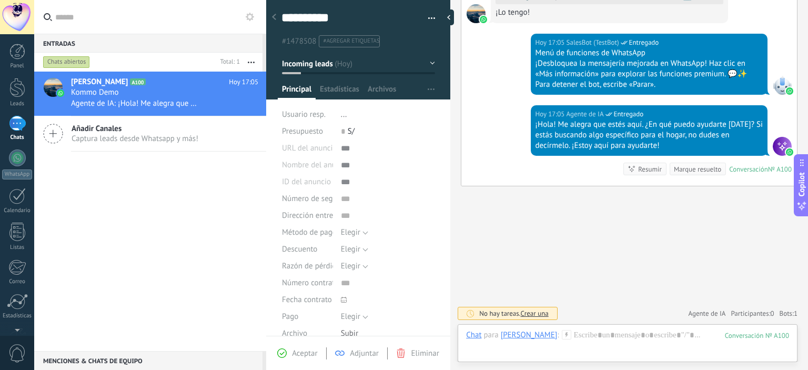
click at [696, 170] on div "Marque resuelto" at bounding box center [697, 169] width 47 height 10
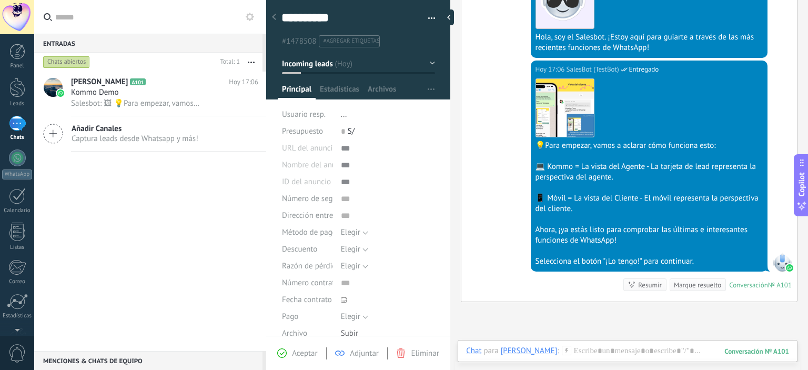
scroll to position [975, 0]
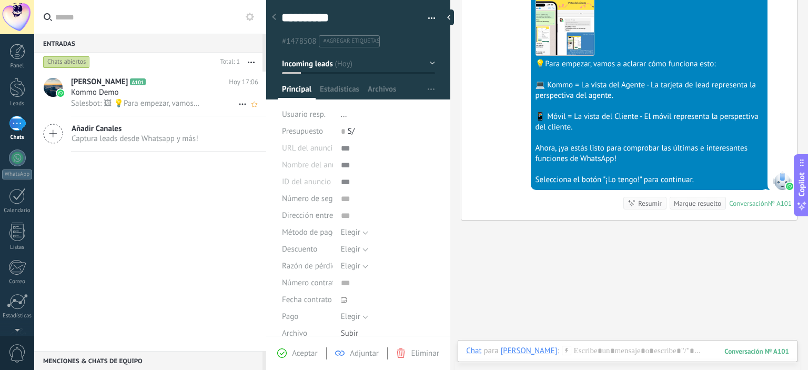
click at [121, 101] on span "Salesbot: 🖼 💡Para empezar, vamos a aclarar cómo funciona esto: 💻 Kommo = La vis…" at bounding box center [135, 103] width 129 height 10
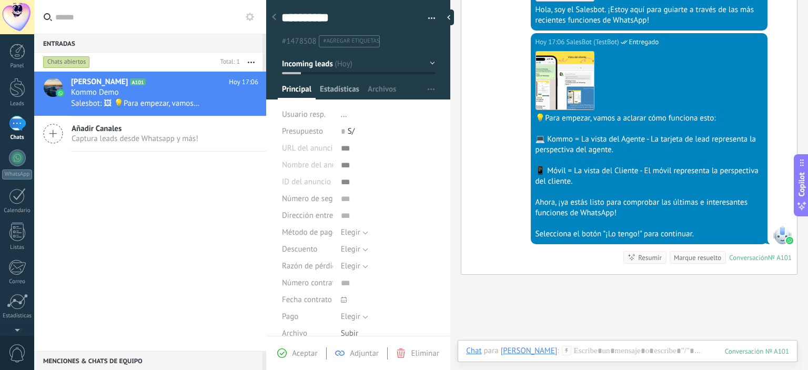
click at [342, 88] on span "Estadísticas" at bounding box center [339, 91] width 39 height 15
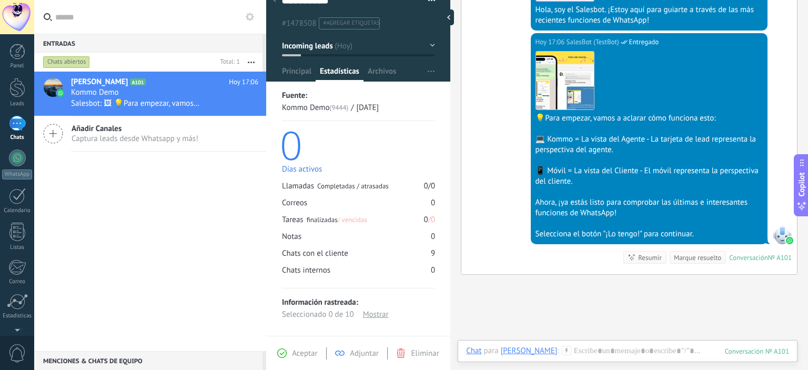
scroll to position [25, 0]
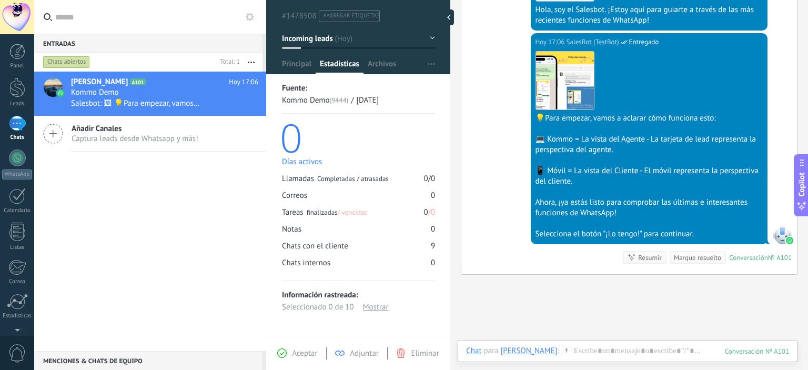
click at [388, 57] on div at bounding box center [358, 21] width 185 height 106
click at [385, 59] on span "Archivos" at bounding box center [382, 66] width 28 height 15
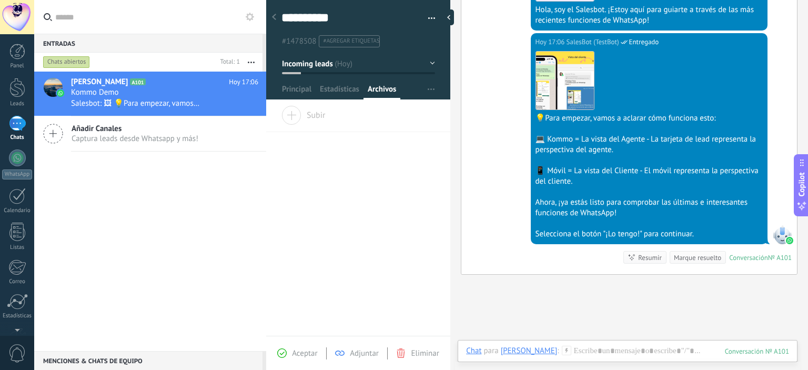
click at [273, 11] on div at bounding box center [274, 17] width 15 height 21
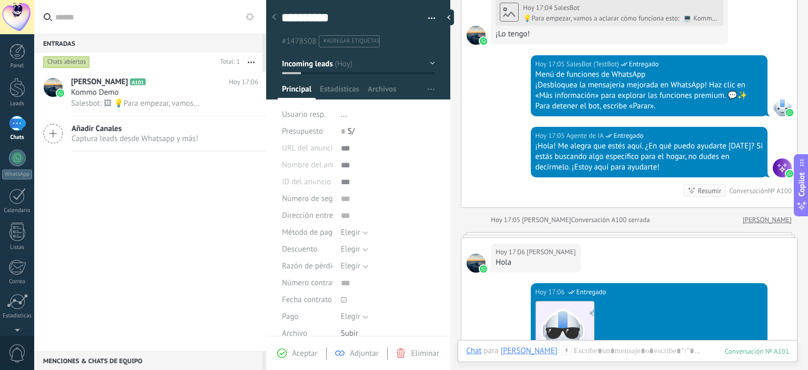
click at [276, 14] on div at bounding box center [274, 17] width 15 height 21
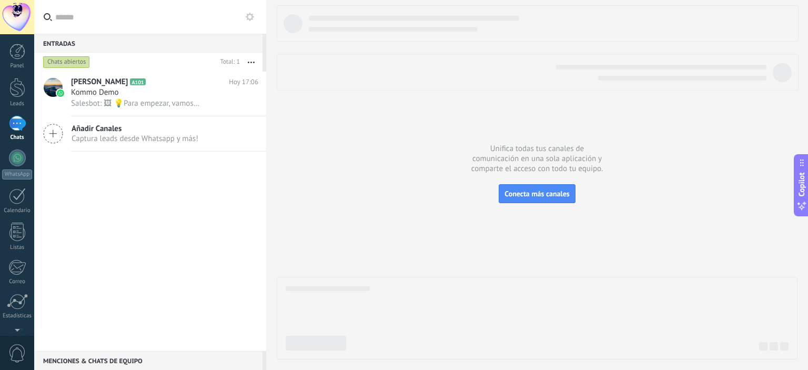
click at [11, 128] on div "1" at bounding box center [17, 123] width 17 height 15
click at [19, 155] on div at bounding box center [17, 157] width 17 height 17
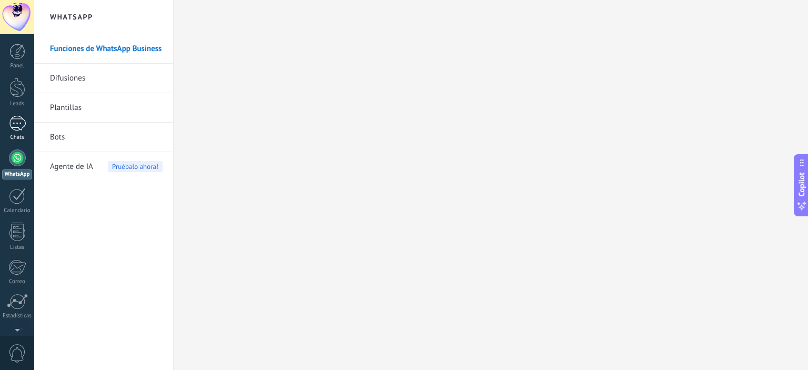
click at [16, 128] on div "1" at bounding box center [17, 123] width 17 height 15
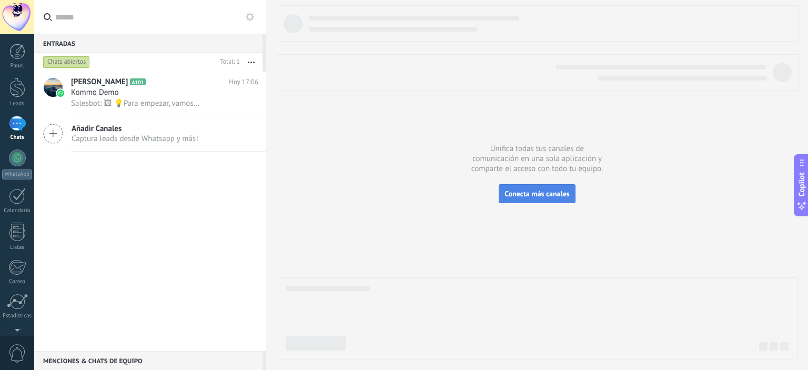
click at [535, 195] on span "Conecta más canales" at bounding box center [536, 193] width 65 height 9
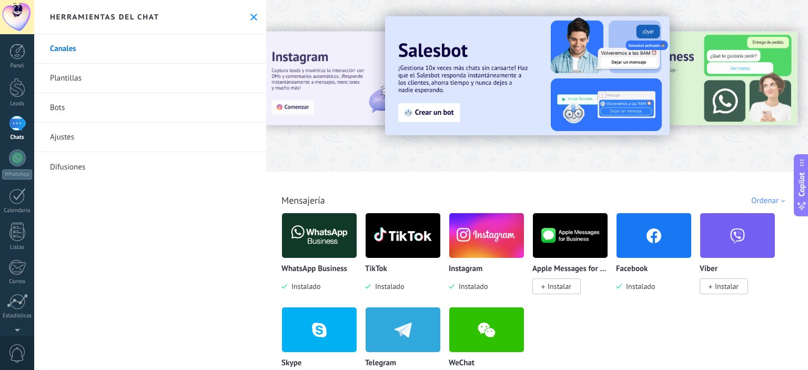
click at [700, 11] on div at bounding box center [537, 82] width 542 height 151
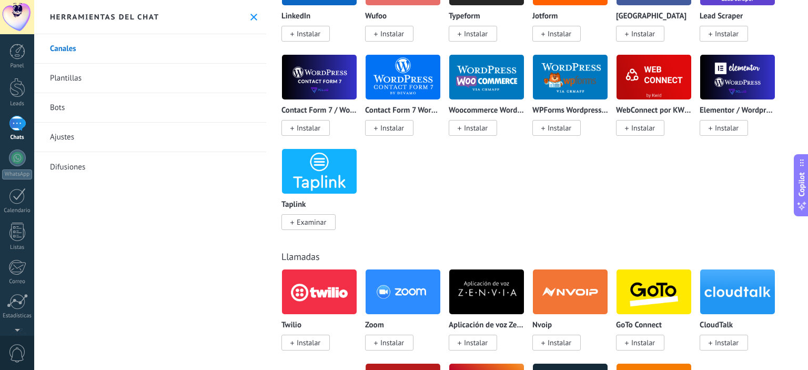
scroll to position [1052, 0]
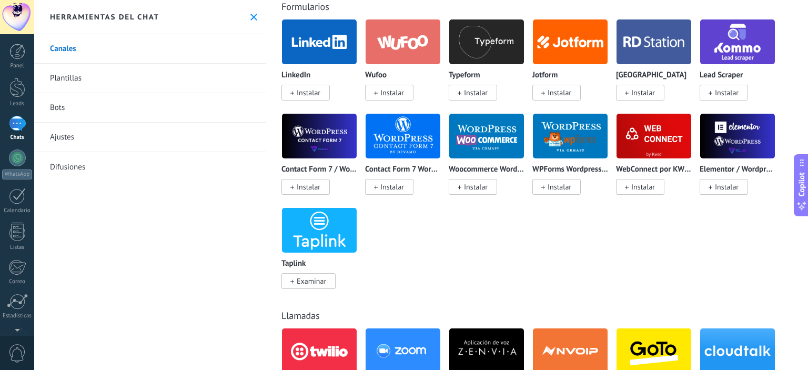
click at [9, 128] on div "1" at bounding box center [17, 123] width 17 height 15
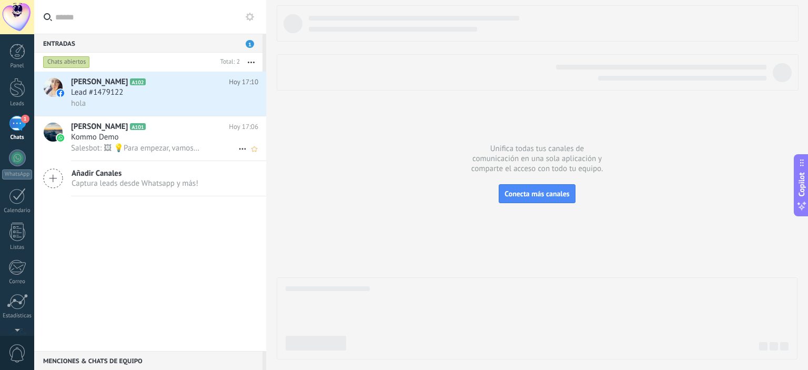
click at [145, 142] on div "Kommo Demo" at bounding box center [164, 137] width 187 height 11
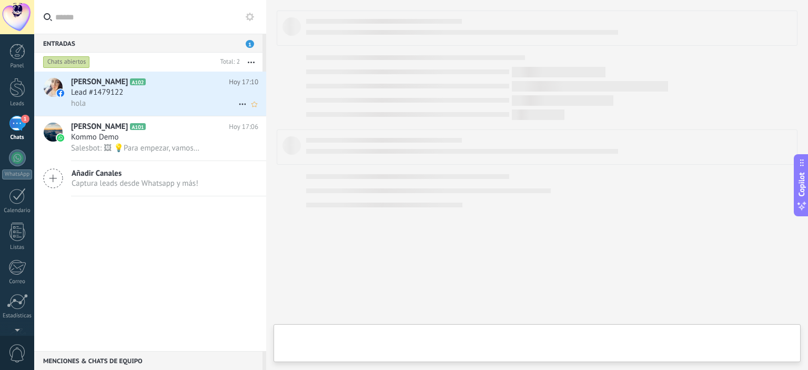
click at [135, 105] on div "hola" at bounding box center [164, 103] width 187 height 11
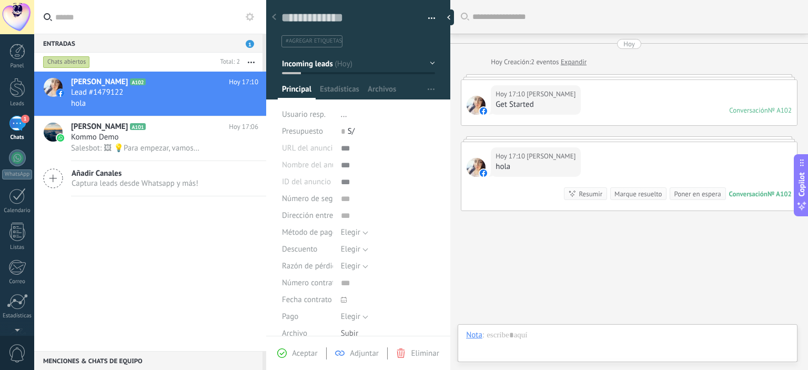
scroll to position [23, 0]
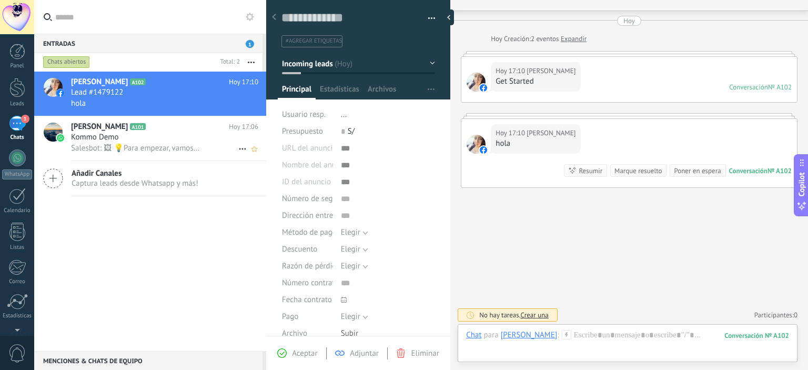
click at [160, 136] on div "Kommo Demo" at bounding box center [164, 137] width 187 height 11
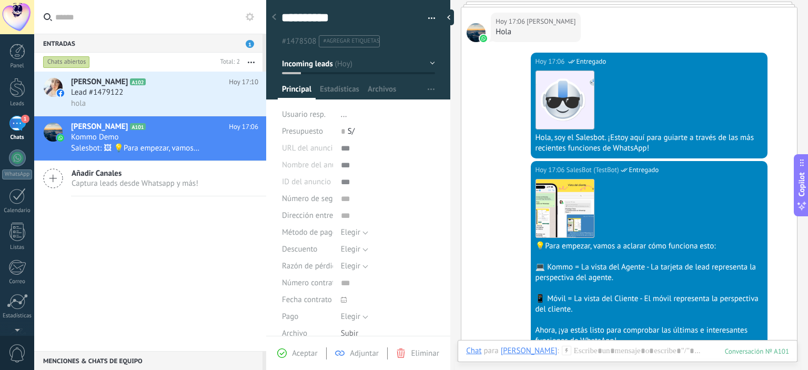
scroll to position [763, 0]
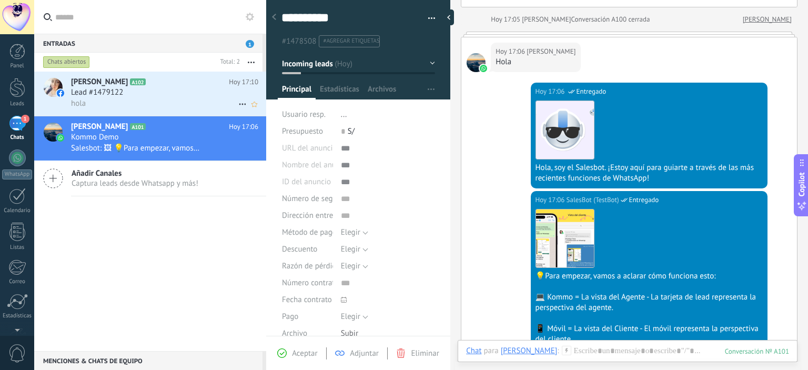
click at [14, 123] on div "1" at bounding box center [17, 123] width 17 height 15
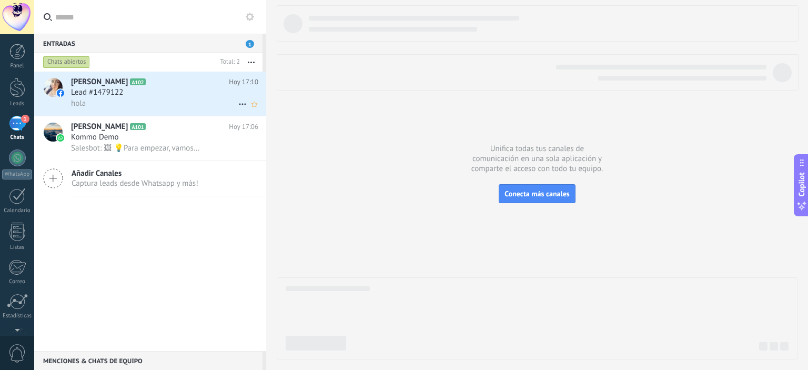
click at [108, 94] on span "Lead #1479122" at bounding box center [97, 92] width 52 height 11
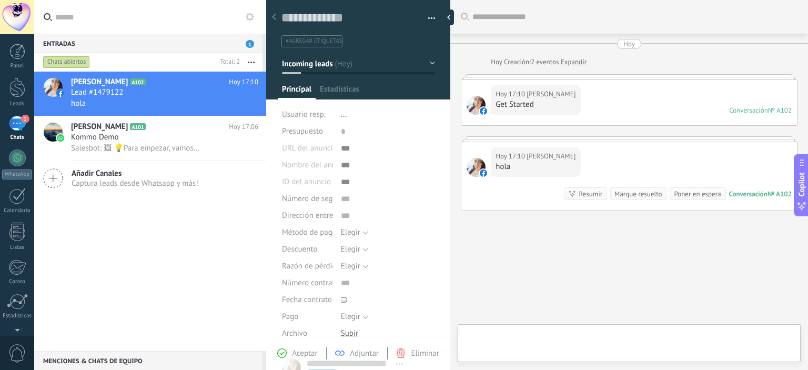
type textarea "**********"
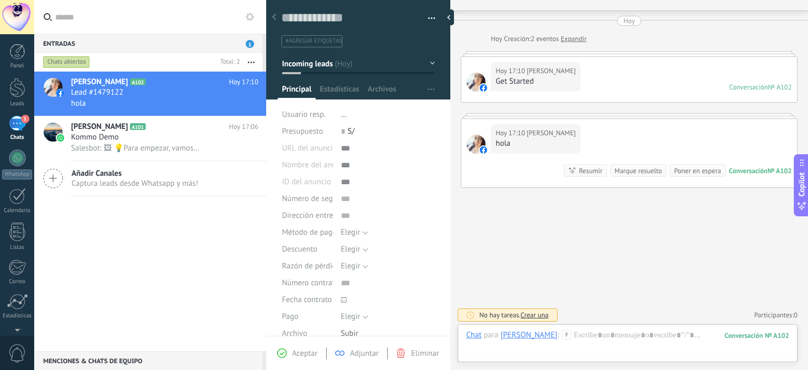
click at [522, 333] on div "[PERSON_NAME]" at bounding box center [529, 334] width 57 height 9
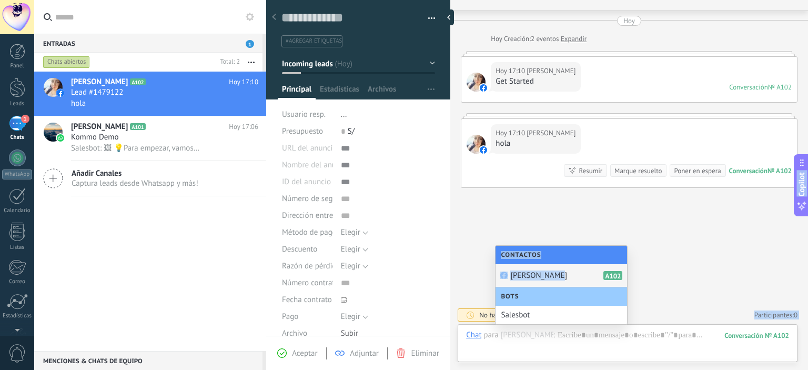
drag, startPoint x: 658, startPoint y: 270, endPoint x: 551, endPoint y: 268, distance: 107.3
click at [551, 268] on body ".abccls-1,.abccls-2{fill-rule:evenodd}.abccls-2{fill:#fff} .abfcls-1{fill:none}…" at bounding box center [404, 185] width 808 height 370
click at [551, 268] on div "Buscar Carga más Hoy Hoy Creación: 2 eventos Expandir Hoy 17:10 Karina Olortegu…" at bounding box center [629, 174] width 358 height 394
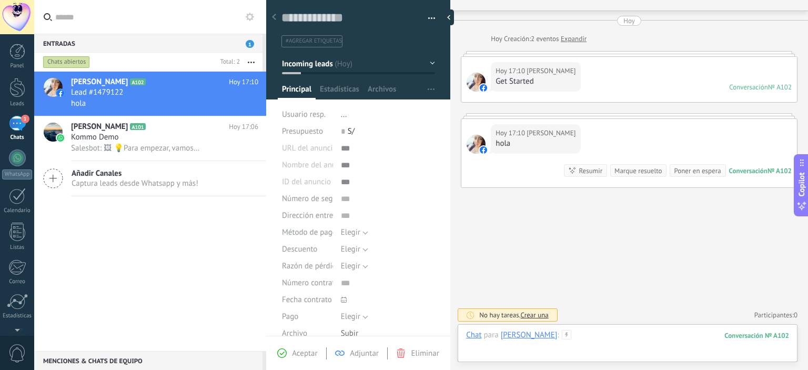
click at [641, 336] on div at bounding box center [627, 346] width 323 height 32
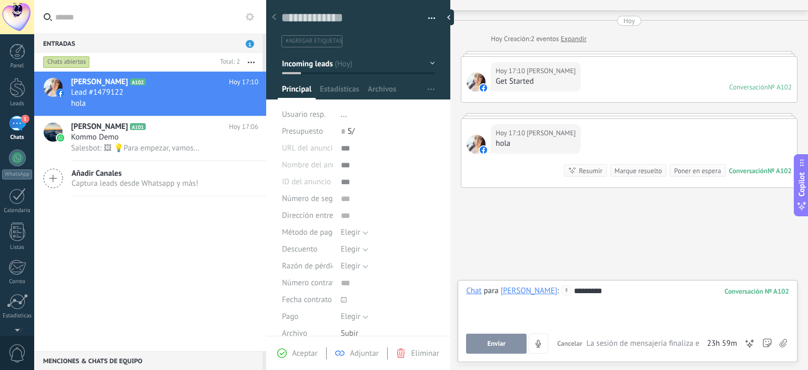
click at [500, 342] on span "Enviar" at bounding box center [496, 343] width 18 height 7
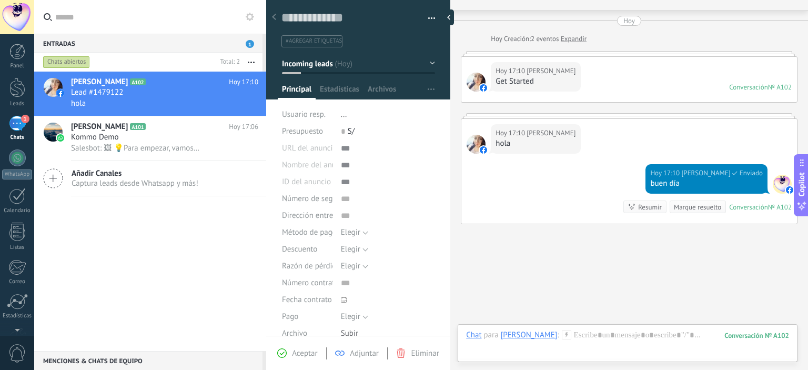
scroll to position [60, 0]
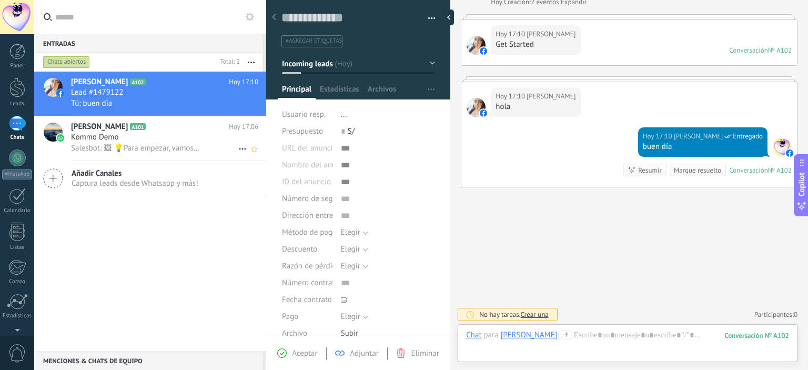
click at [170, 139] on div "Kommo Demo" at bounding box center [164, 137] width 187 height 11
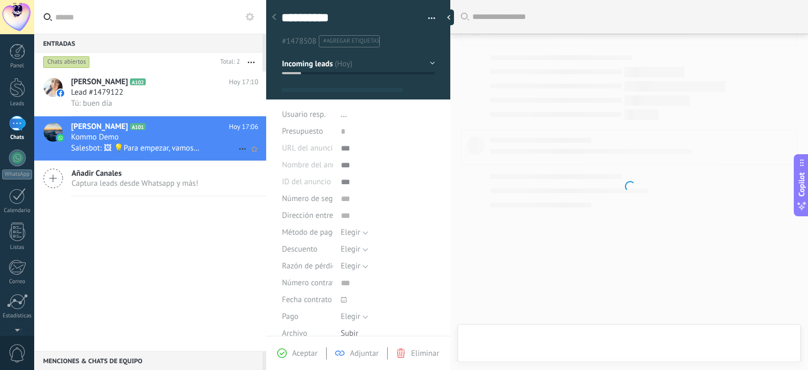
type textarea "**********"
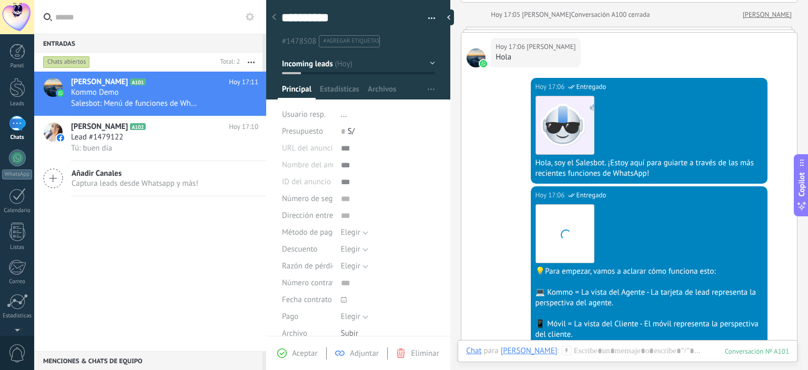
scroll to position [763, 0]
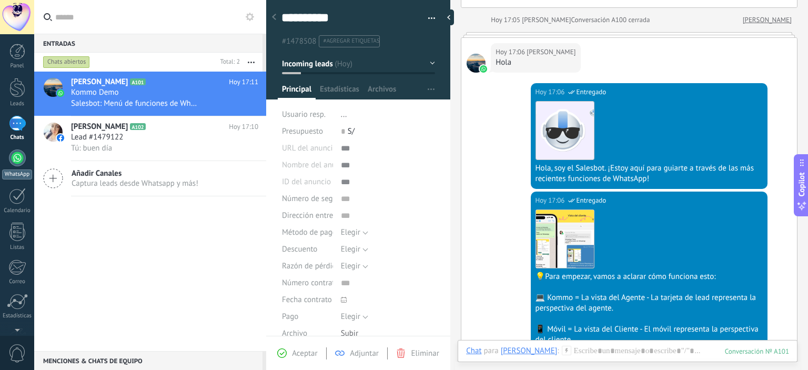
click at [14, 164] on div at bounding box center [17, 157] width 17 height 17
